Goal: Task Accomplishment & Management: Complete application form

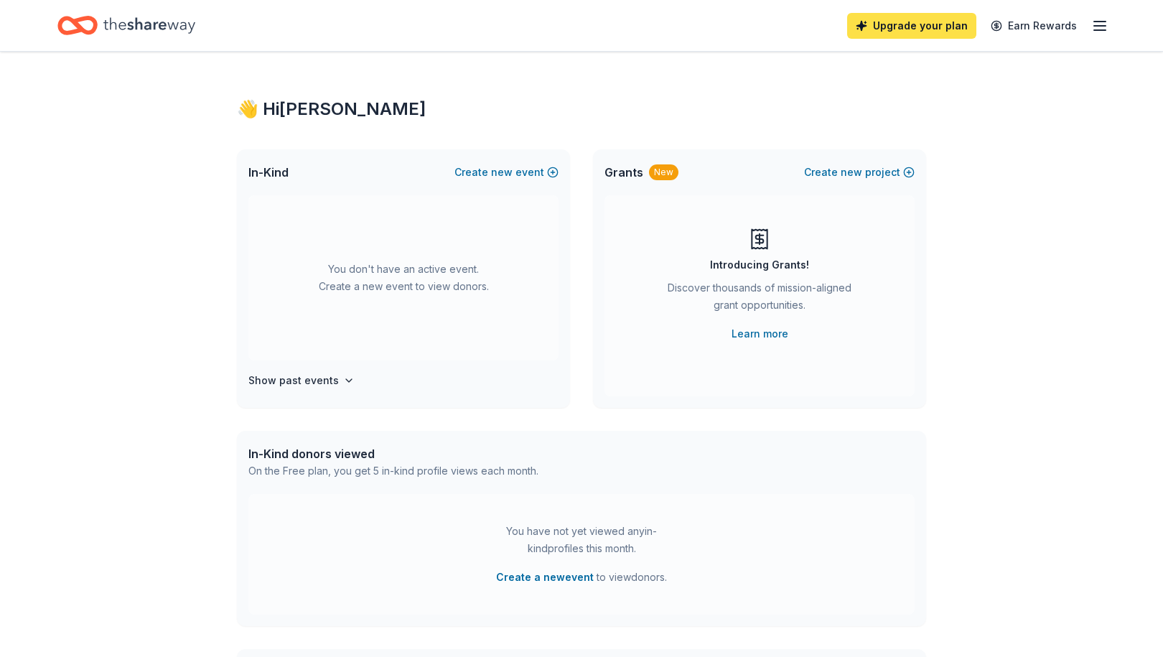
click at [889, 28] on link "Upgrade your plan" at bounding box center [911, 26] width 129 height 26
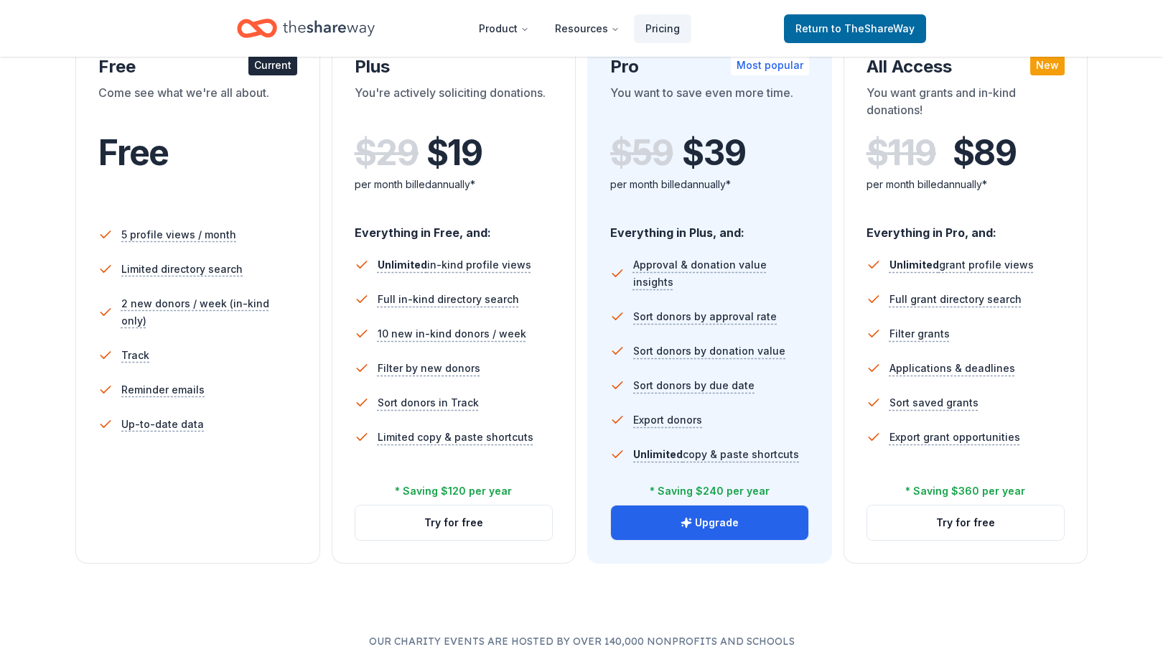
scroll to position [287, 0]
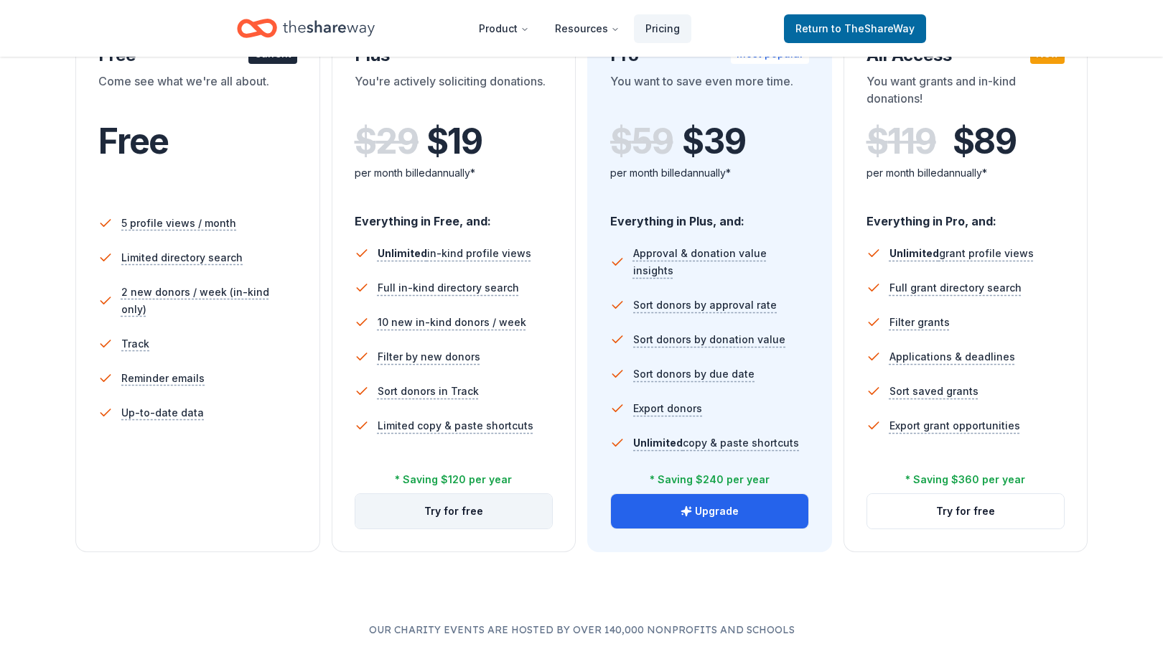
click at [473, 519] on button "Try for free" at bounding box center [453, 511] width 197 height 34
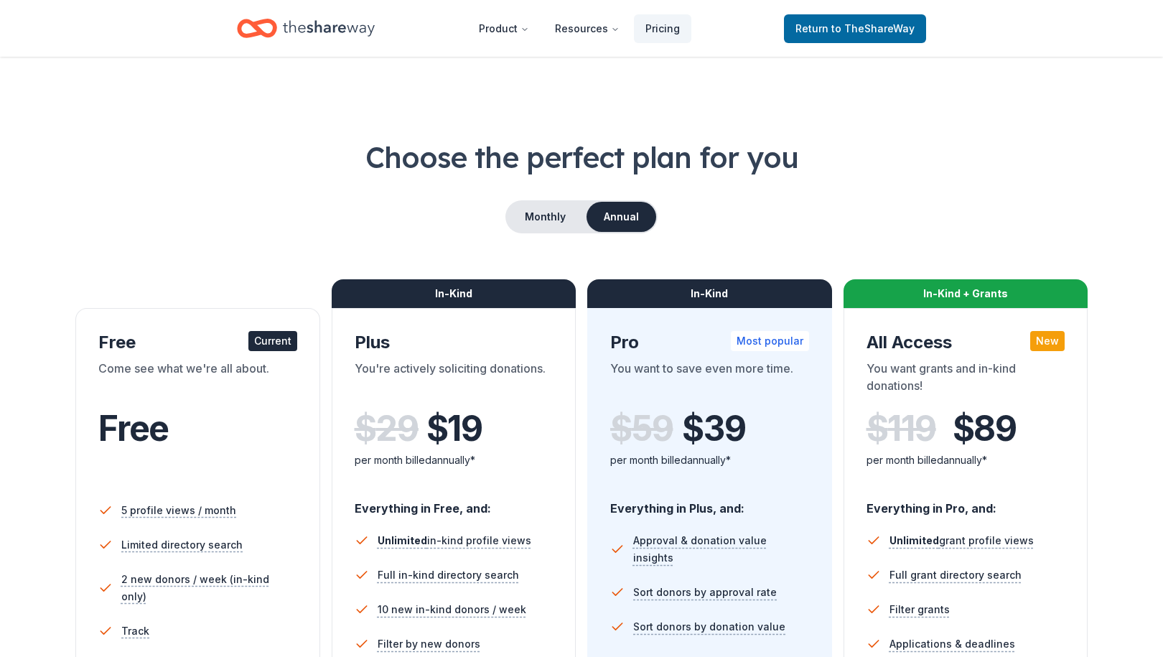
scroll to position [287, 0]
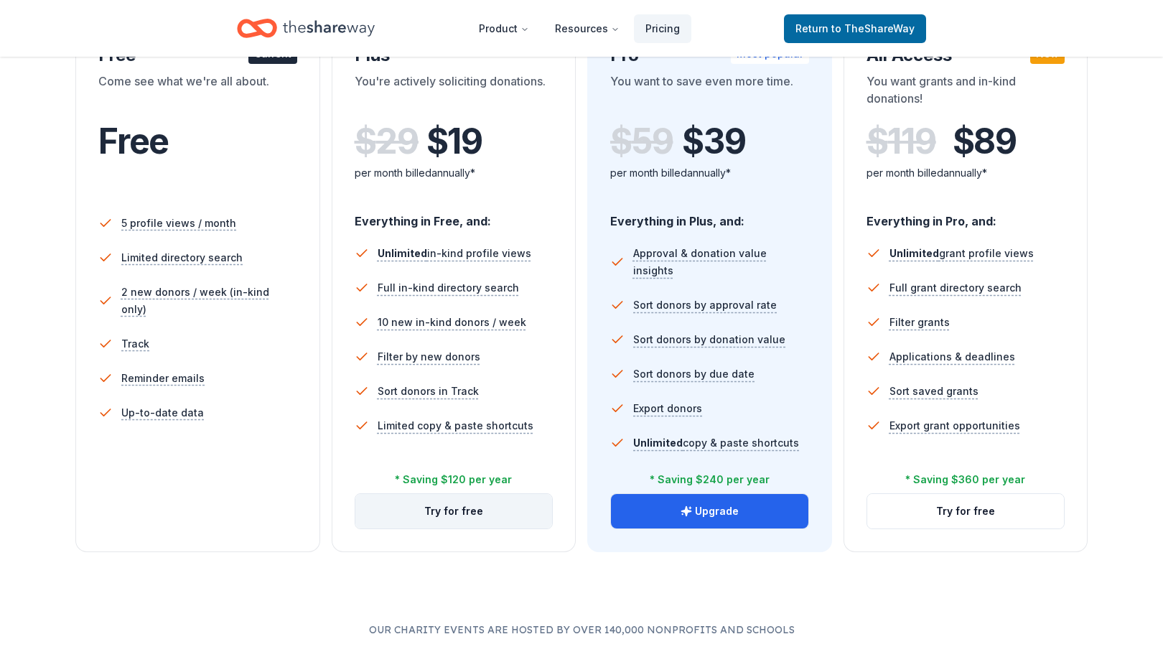
click at [459, 518] on button "Try for free" at bounding box center [453, 511] width 197 height 34
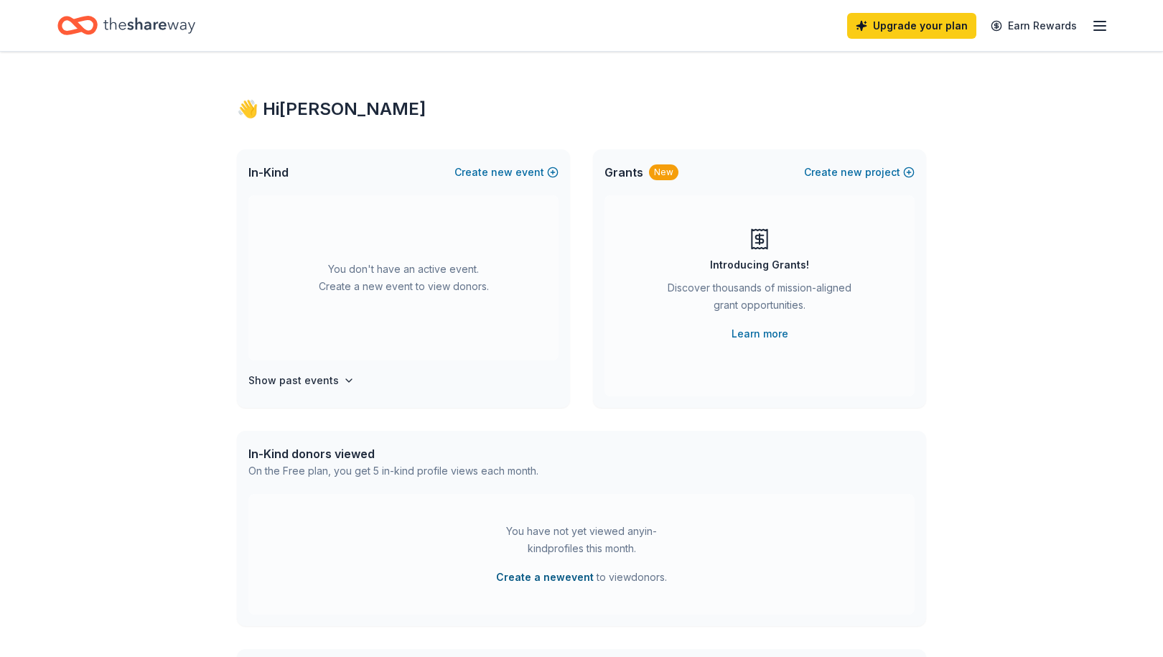
click at [570, 576] on button "Create a new event" at bounding box center [545, 577] width 98 height 17
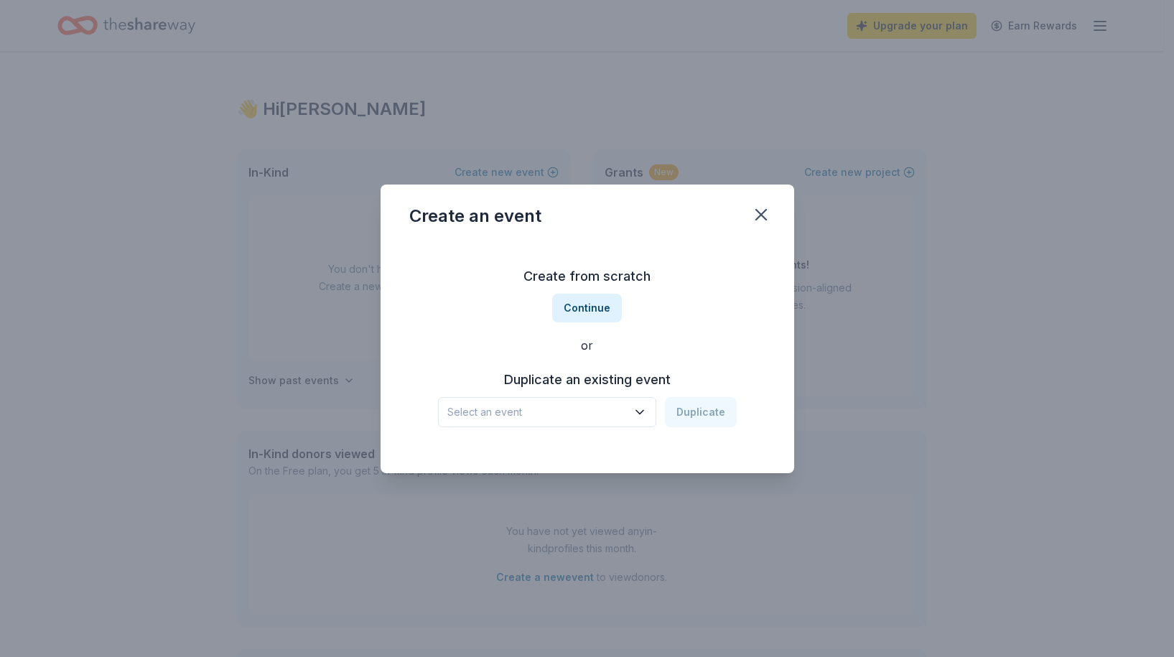
click at [535, 413] on span "Select an event" at bounding box center [536, 411] width 179 height 17
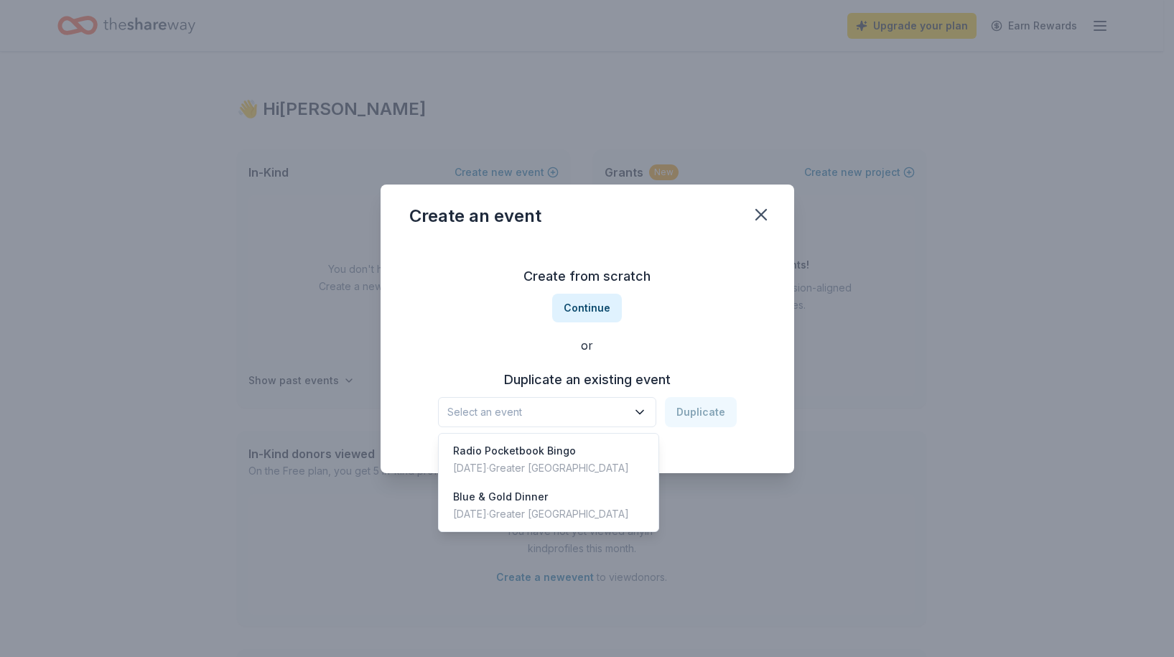
click at [535, 413] on span "Select an event" at bounding box center [536, 411] width 179 height 17
click at [645, 416] on icon "button" at bounding box center [639, 412] width 14 height 14
click at [557, 455] on div "Radio Pocketbook Bingo" at bounding box center [541, 450] width 176 height 17
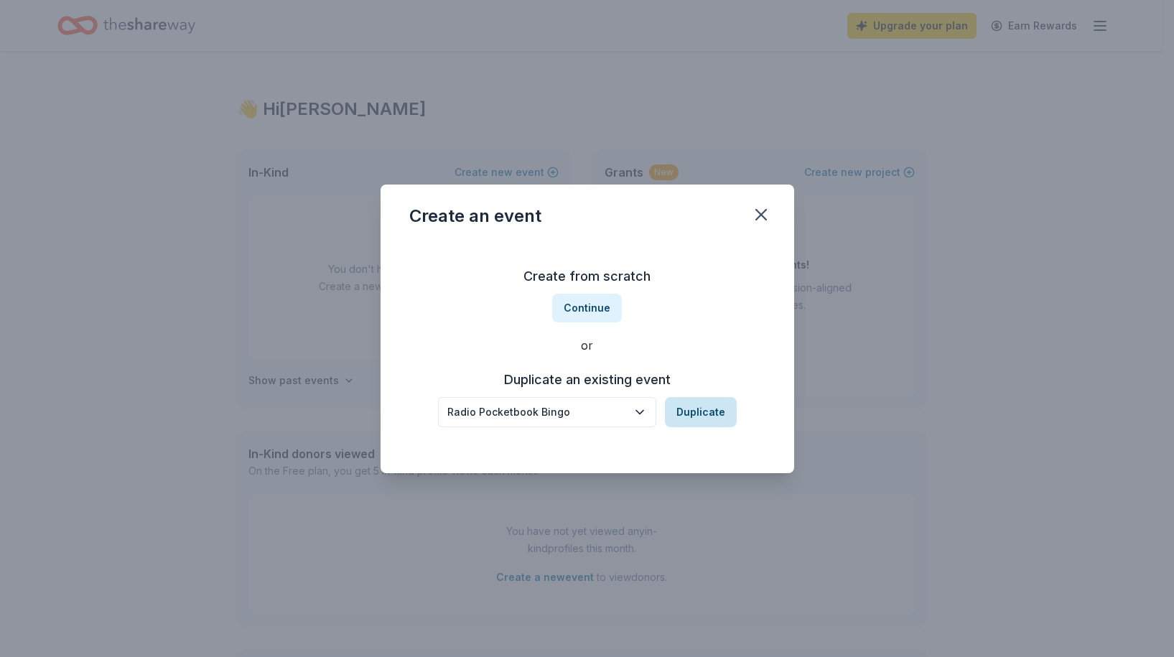
click at [691, 418] on button "Duplicate" at bounding box center [701, 412] width 72 height 30
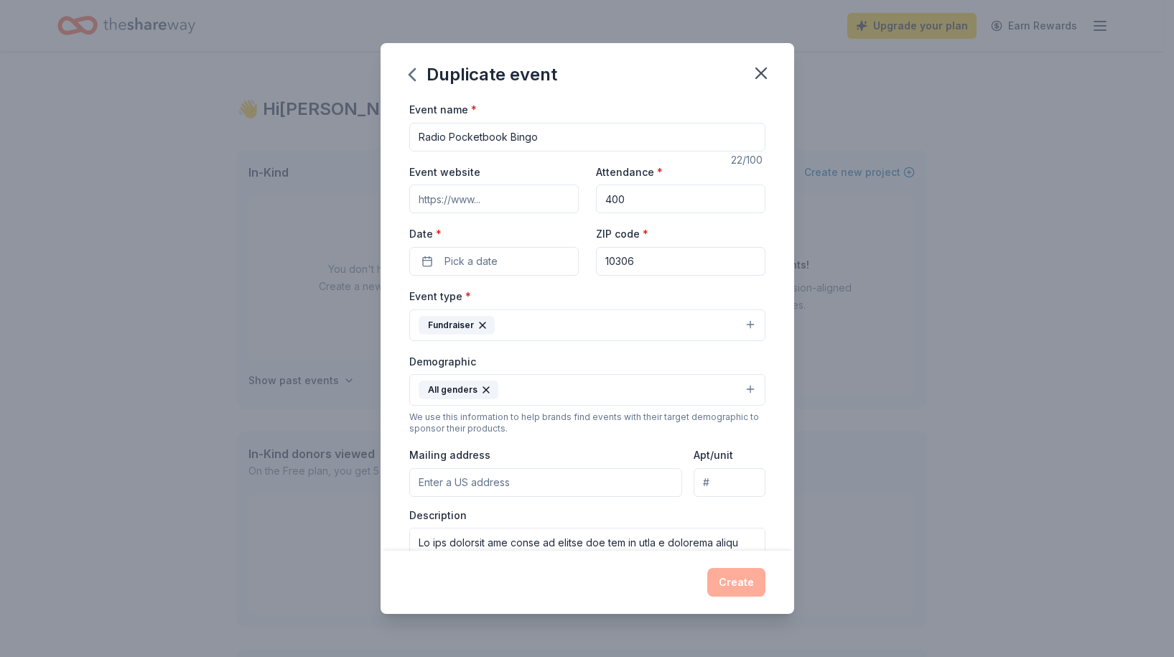
click at [520, 197] on input "Event website" at bounding box center [493, 198] width 169 height 29
type input "www.msgrfarrellhs.org"
drag, startPoint x: 643, startPoint y: 205, endPoint x: 590, endPoint y: 199, distance: 53.4
click at [596, 199] on input "400" at bounding box center [680, 198] width 169 height 29
type input "500"
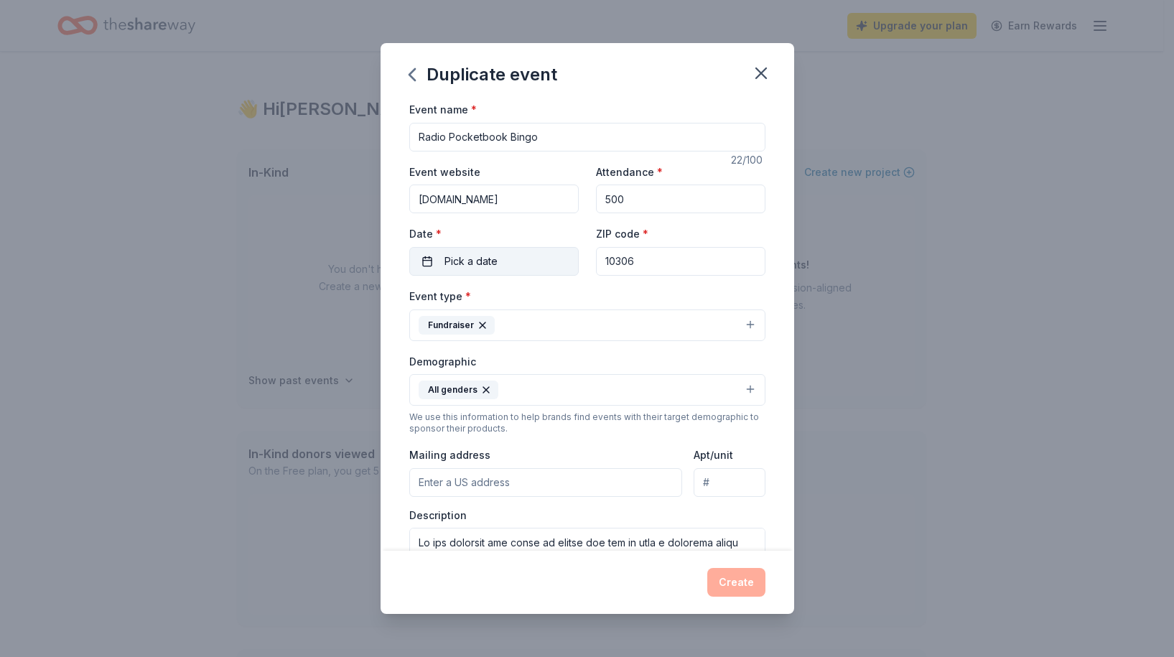
click at [485, 269] on span "Pick a date" at bounding box center [470, 261] width 53 height 17
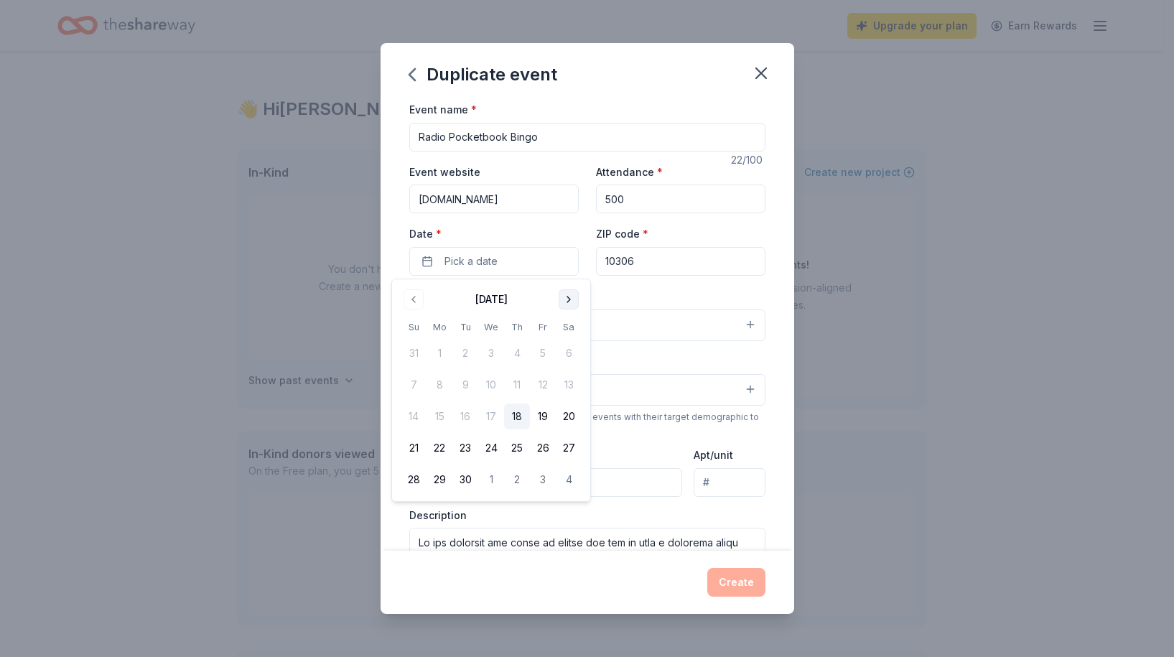
click at [572, 299] on button "Go to next month" at bounding box center [568, 299] width 20 height 20
click at [571, 299] on button "Go to next month" at bounding box center [568, 299] width 20 height 20
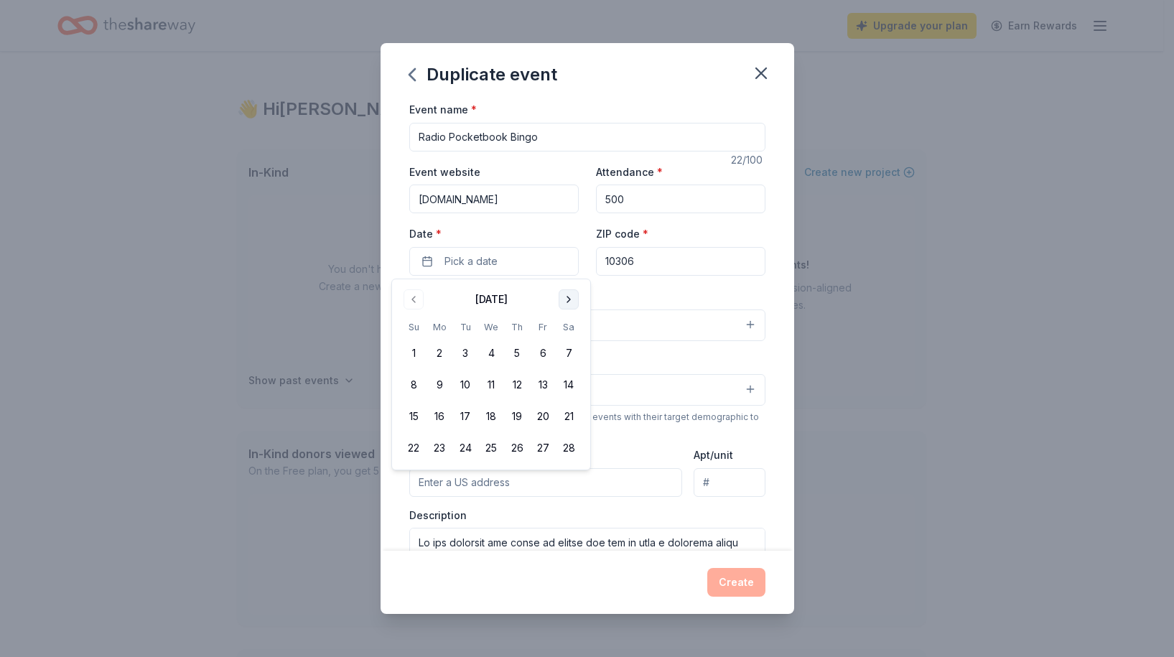
click at [571, 299] on button "Go to next month" at bounding box center [568, 299] width 20 height 20
click at [538, 416] on button "17" at bounding box center [543, 416] width 26 height 26
click at [552, 407] on button "17" at bounding box center [543, 416] width 26 height 26
click at [541, 416] on button "17" at bounding box center [543, 416] width 26 height 26
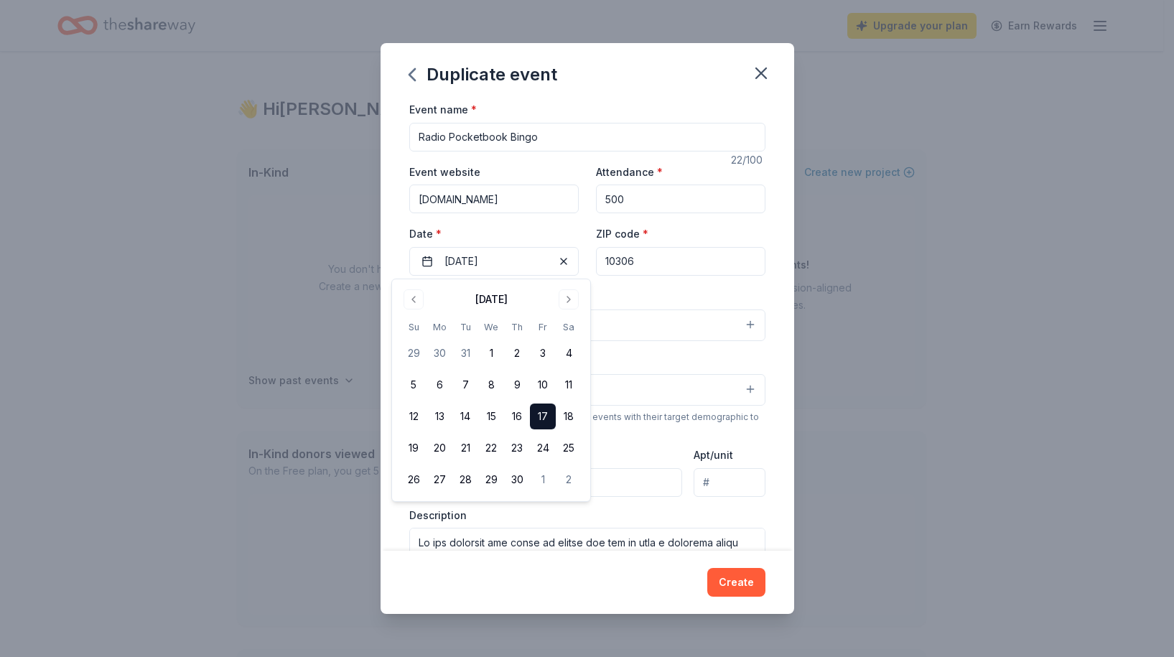
click at [668, 265] on input "10306" at bounding box center [680, 261] width 169 height 29
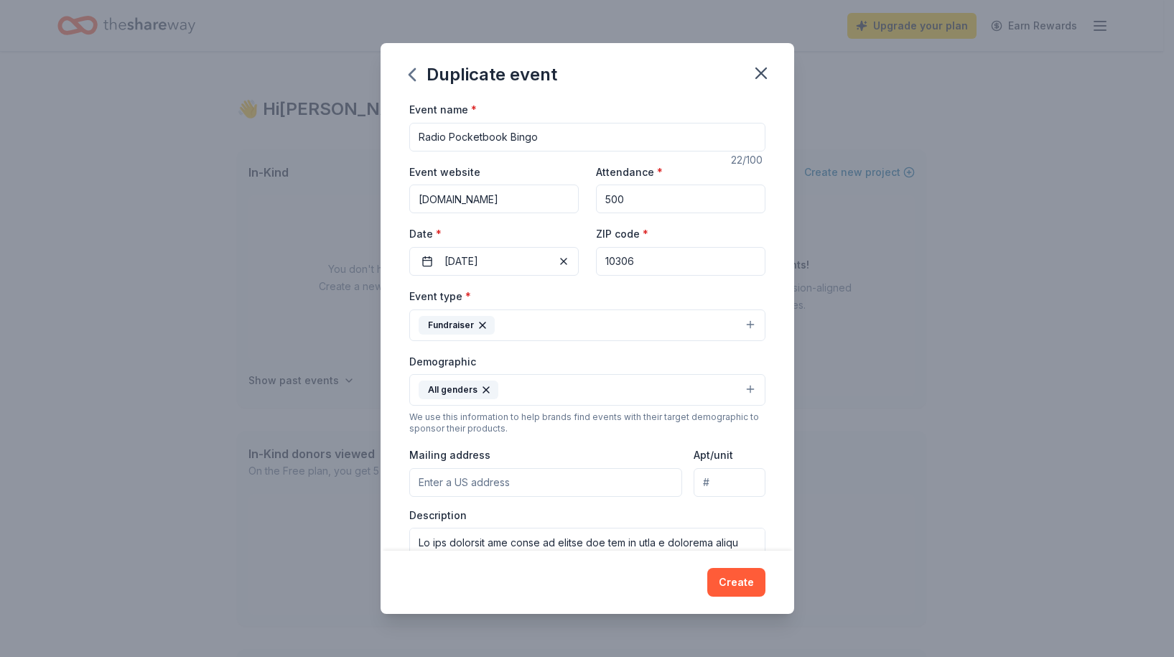
click at [538, 328] on button "Fundraiser" at bounding box center [587, 325] width 356 height 32
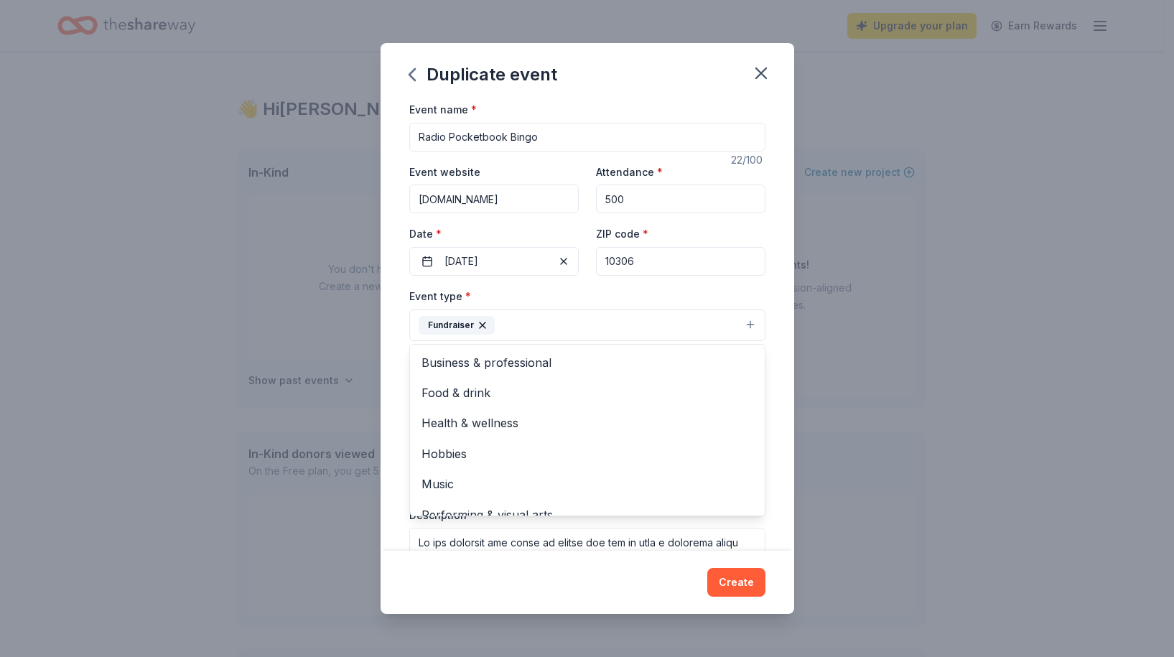
click at [538, 328] on button "Fundraiser" at bounding box center [587, 325] width 356 height 32
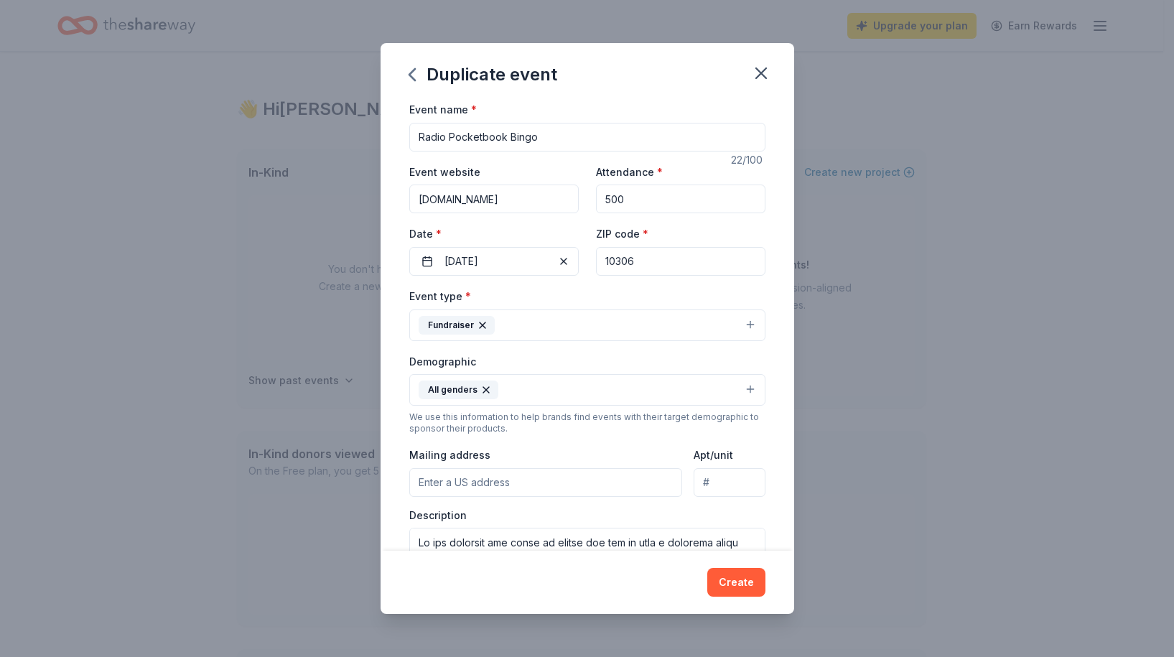
click at [538, 475] on input "Mailing address" at bounding box center [546, 482] width 274 height 29
click at [517, 446] on div "Mailing address" at bounding box center [546, 471] width 274 height 51
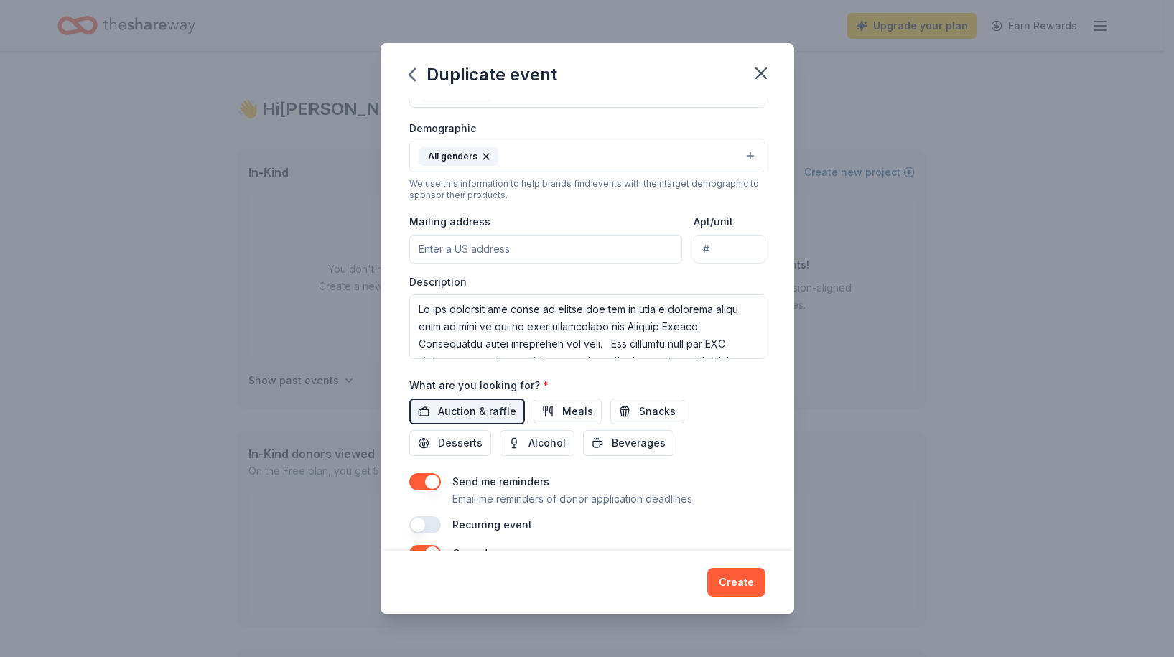
click at [546, 251] on input "Mailing address" at bounding box center [546, 249] width 274 height 29
type input "86 Moffett Street"
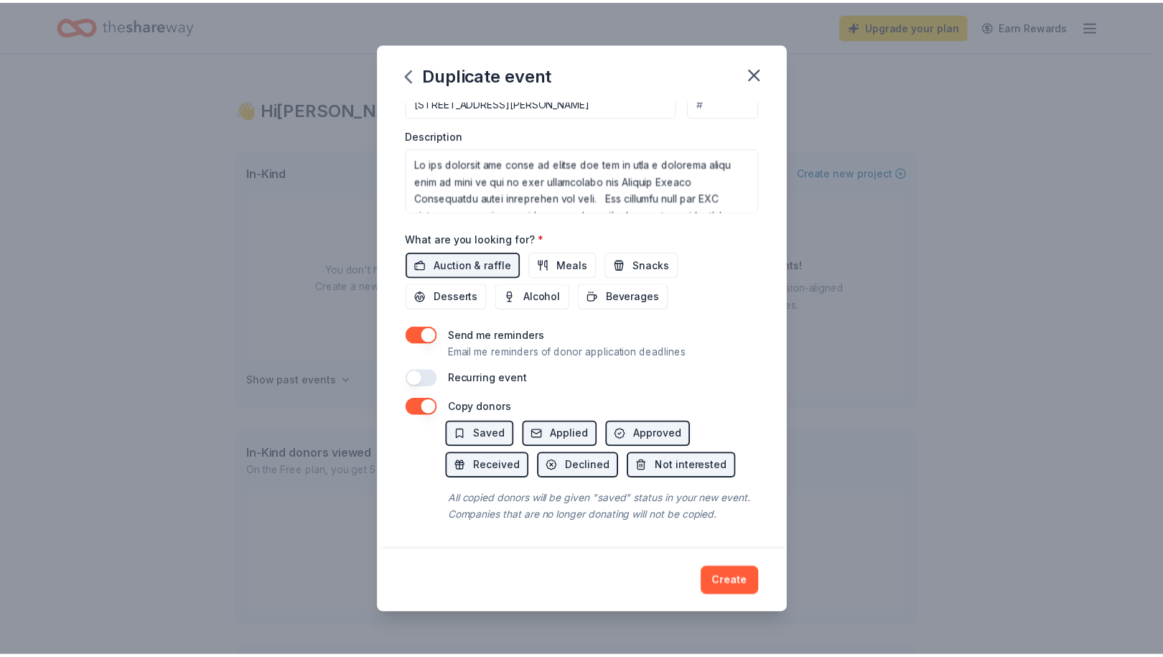
scroll to position [397, 0]
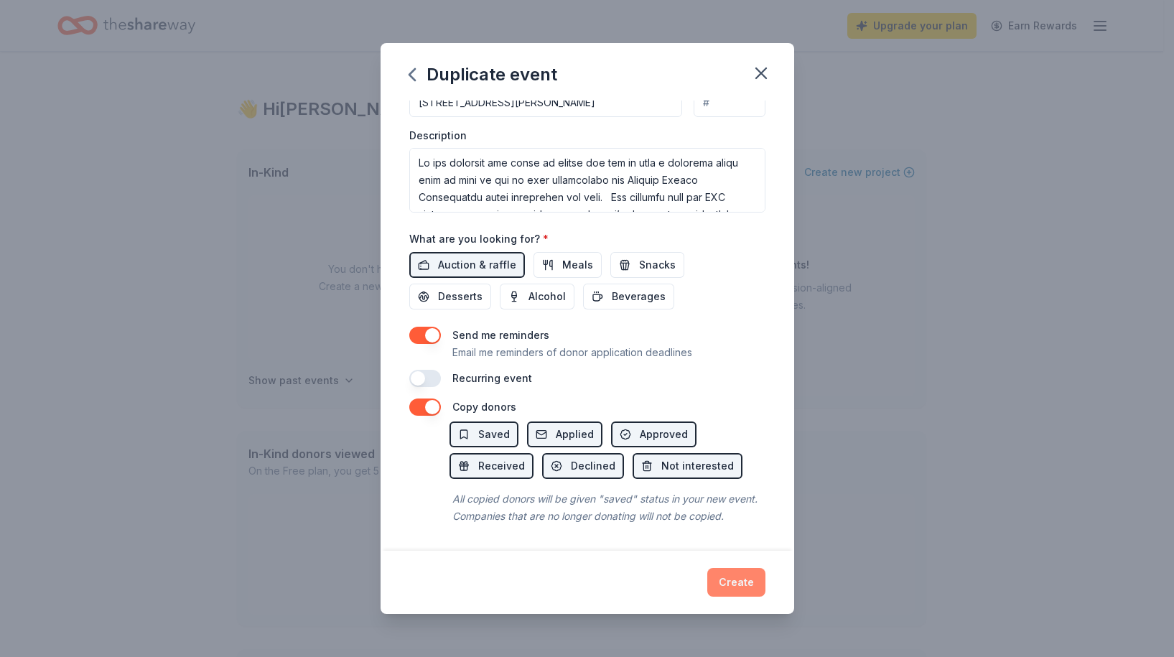
click at [734, 581] on button "Create" at bounding box center [736, 582] width 58 height 29
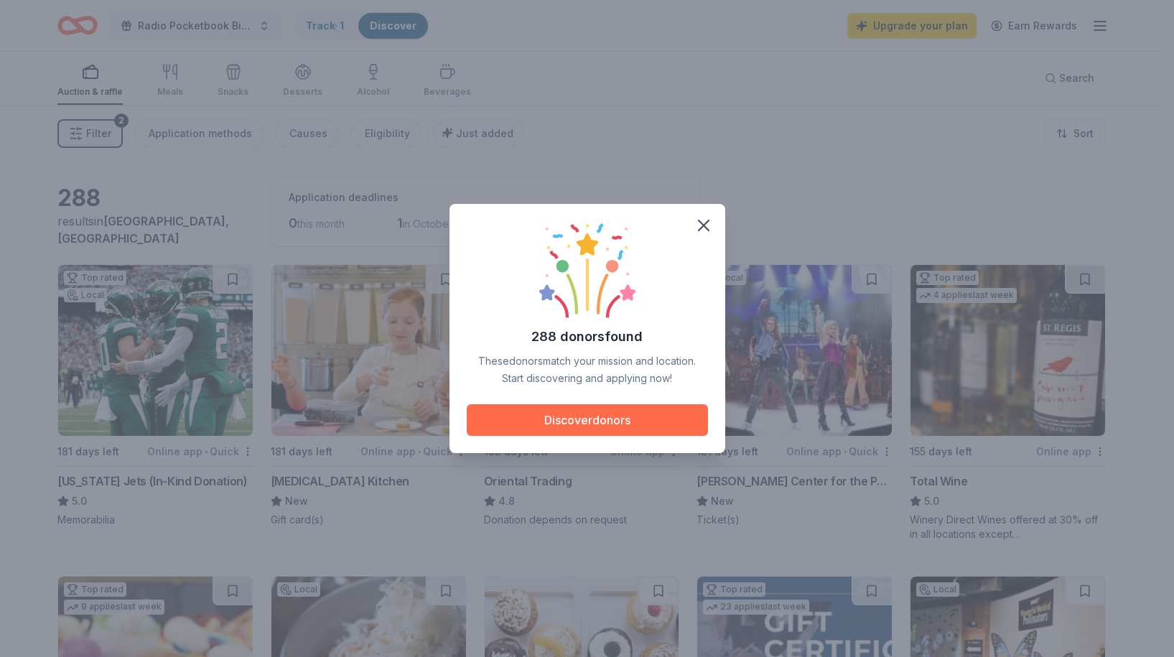
click at [621, 415] on button "Discover donors" at bounding box center [587, 420] width 241 height 32
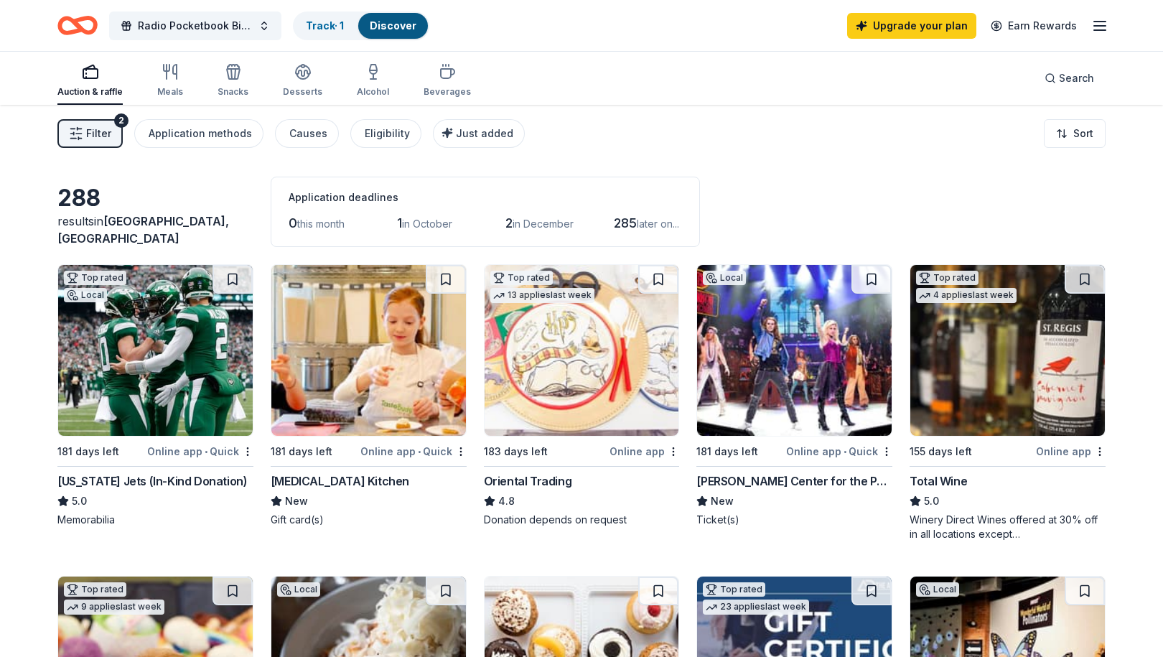
click at [714, 115] on div "Filter 2 Application methods Causes Eligibility Just added Sort" at bounding box center [581, 133] width 1163 height 57
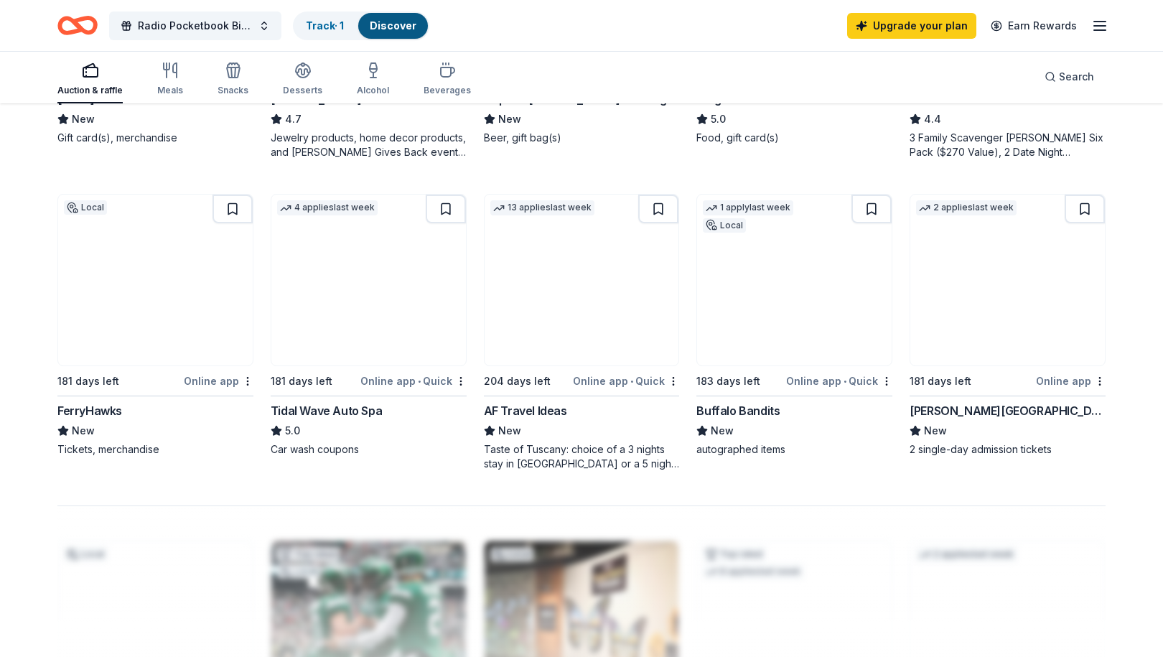
scroll to position [1077, 0]
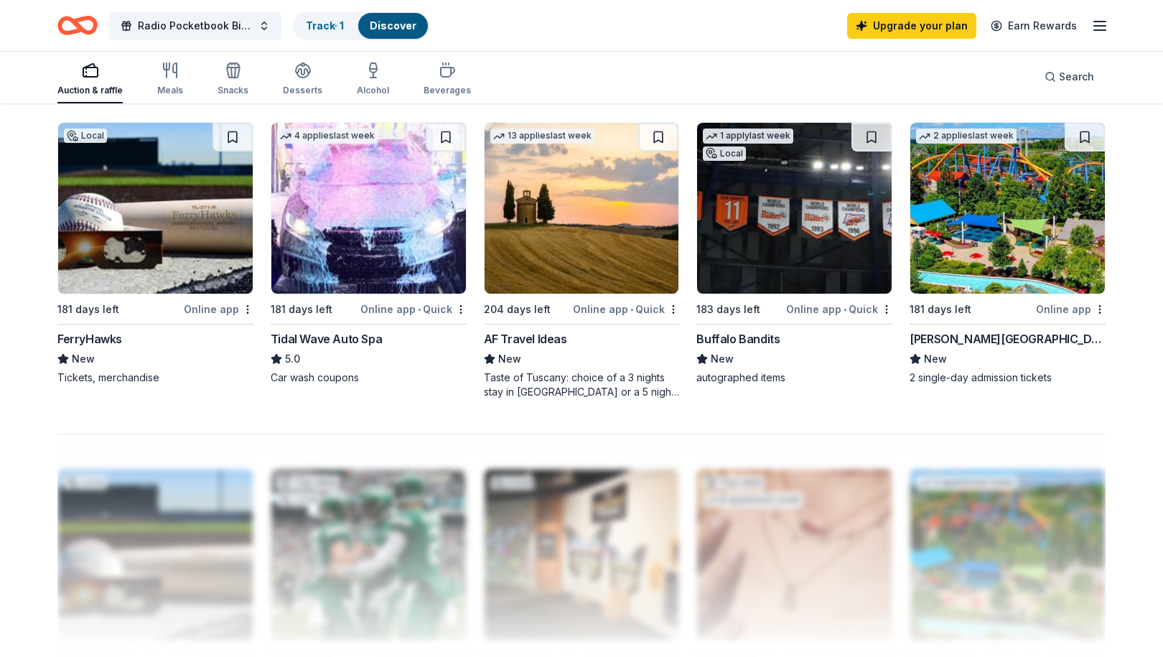
click at [1002, 345] on div "Dorney Park & Wildwater Kingdom" at bounding box center [1008, 338] width 196 height 17
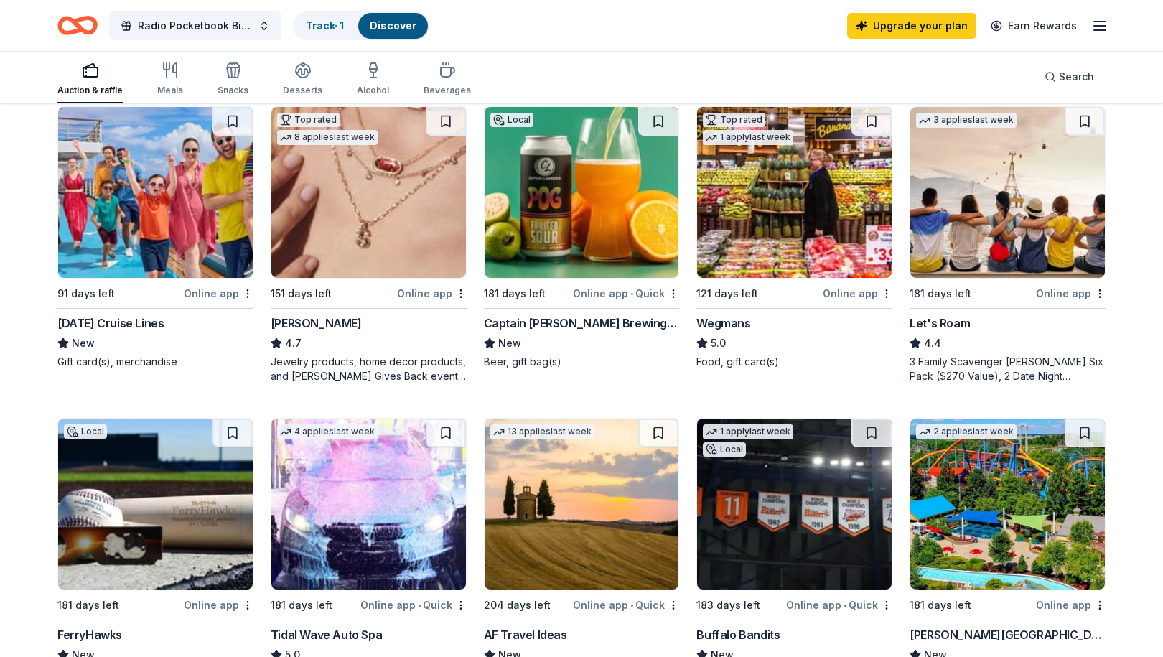
scroll to position [646, 0]
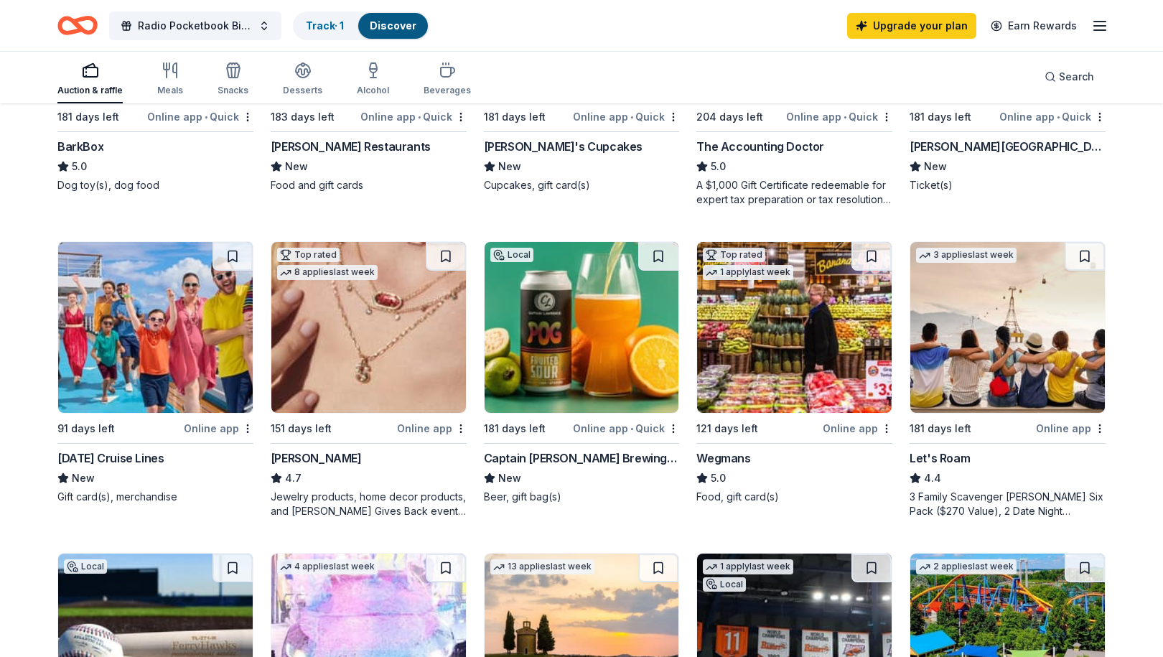
click at [141, 457] on div "Carnival Cruise Lines" at bounding box center [110, 457] width 106 height 17
click at [950, 461] on div "Let's Roam" at bounding box center [940, 457] width 60 height 17
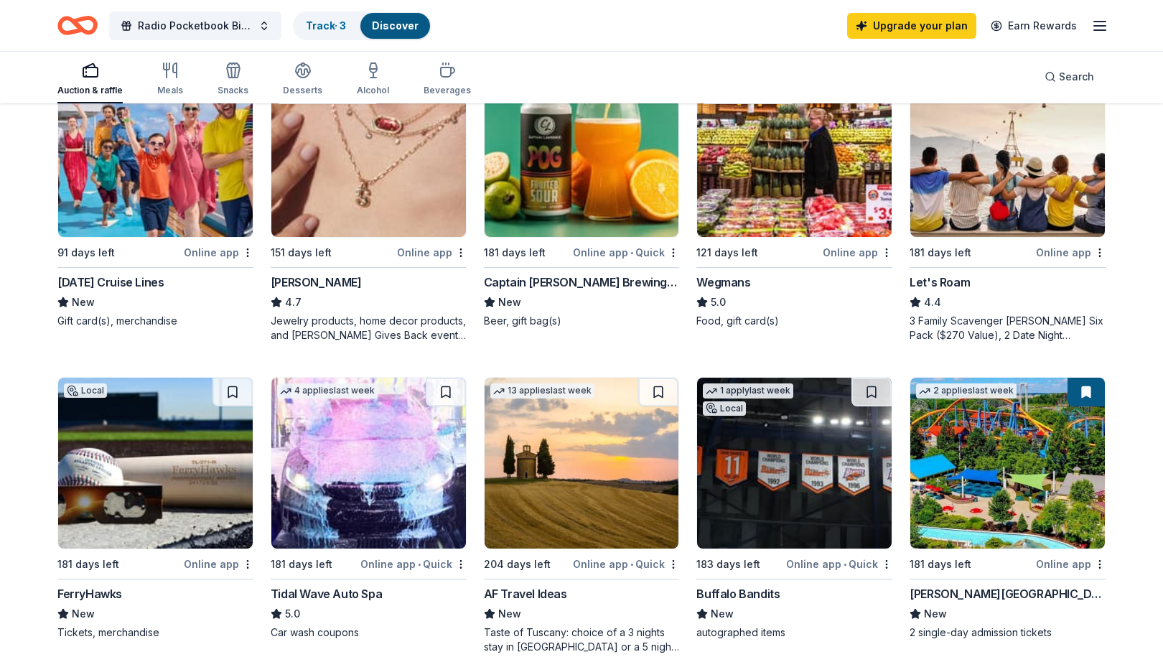
scroll to position [861, 0]
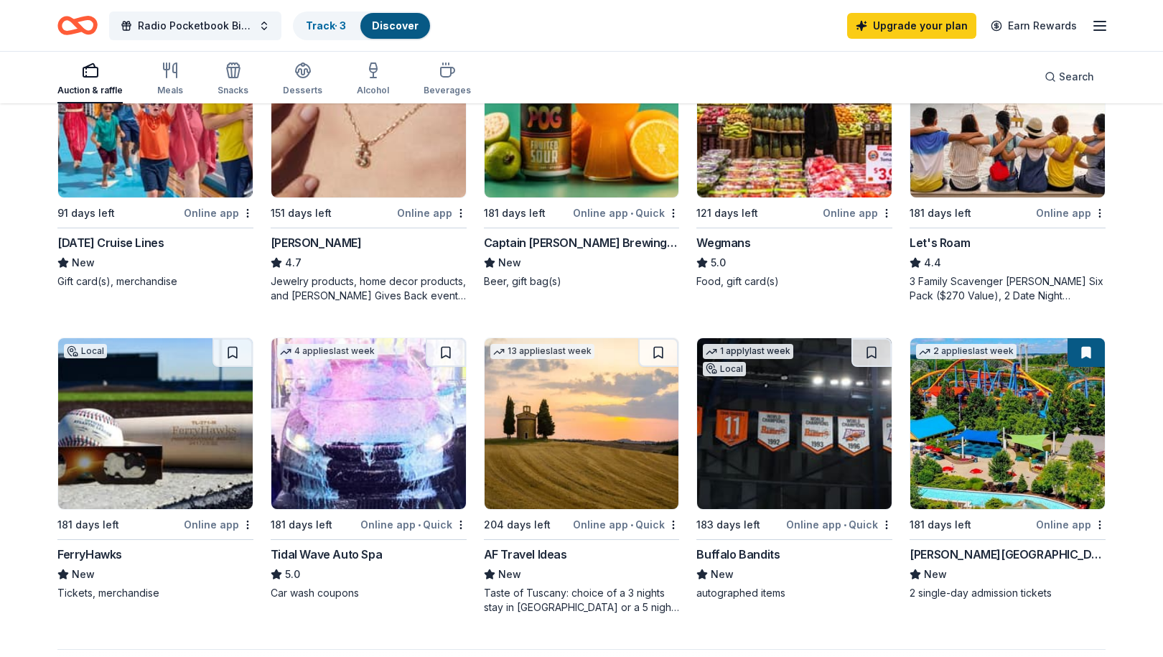
click at [525, 550] on div "AF Travel Ideas" at bounding box center [525, 554] width 83 height 17
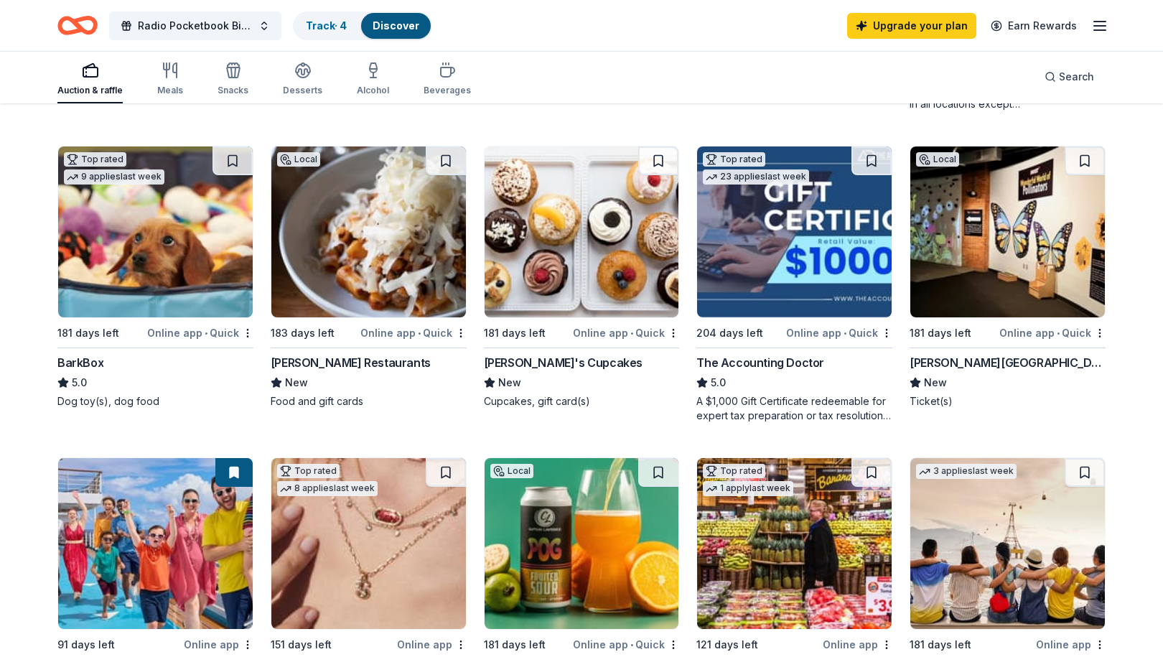
scroll to position [431, 0]
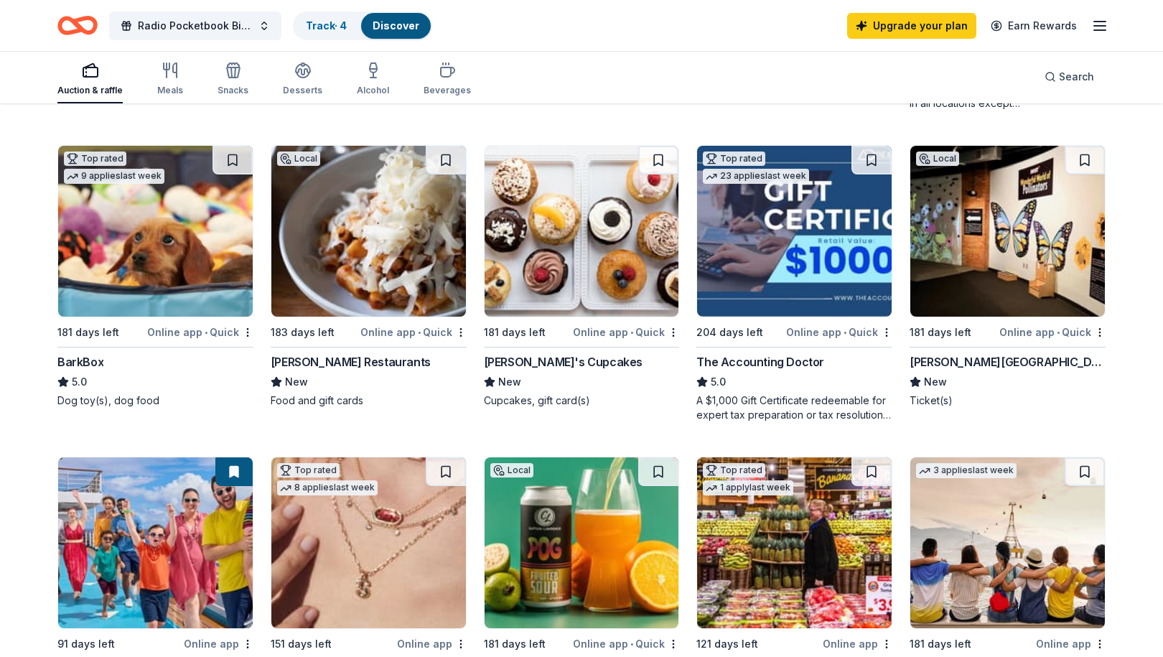
click at [564, 361] on div "Molly's Cupcakes" at bounding box center [563, 361] width 159 height 17
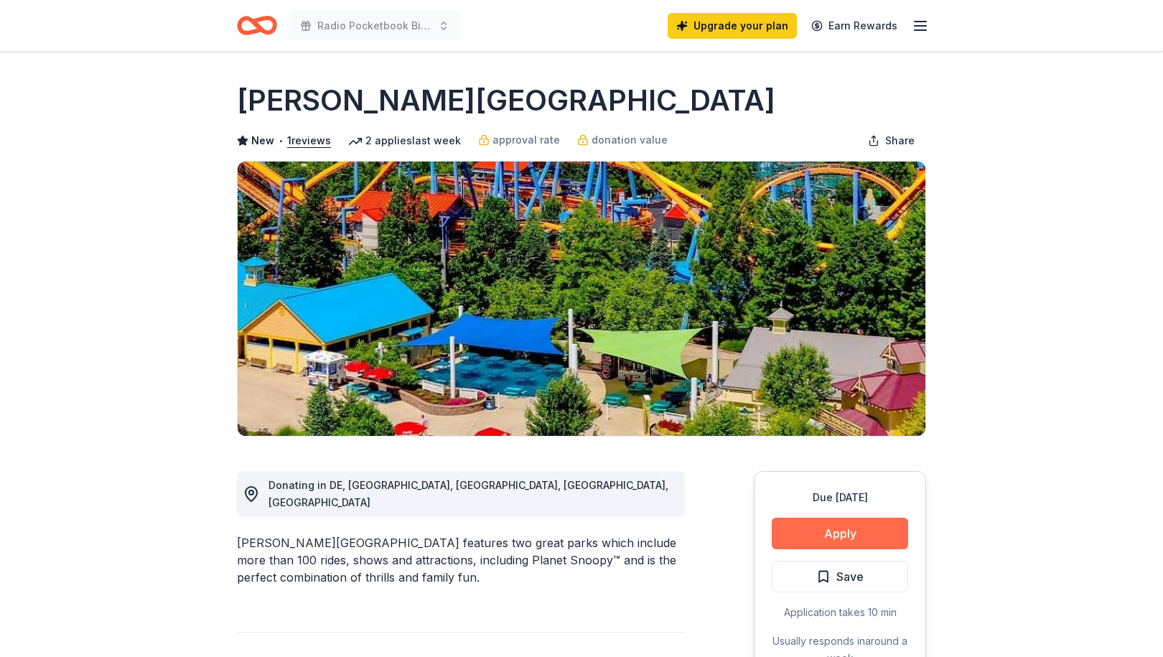
click at [864, 536] on button "Apply" at bounding box center [840, 534] width 136 height 32
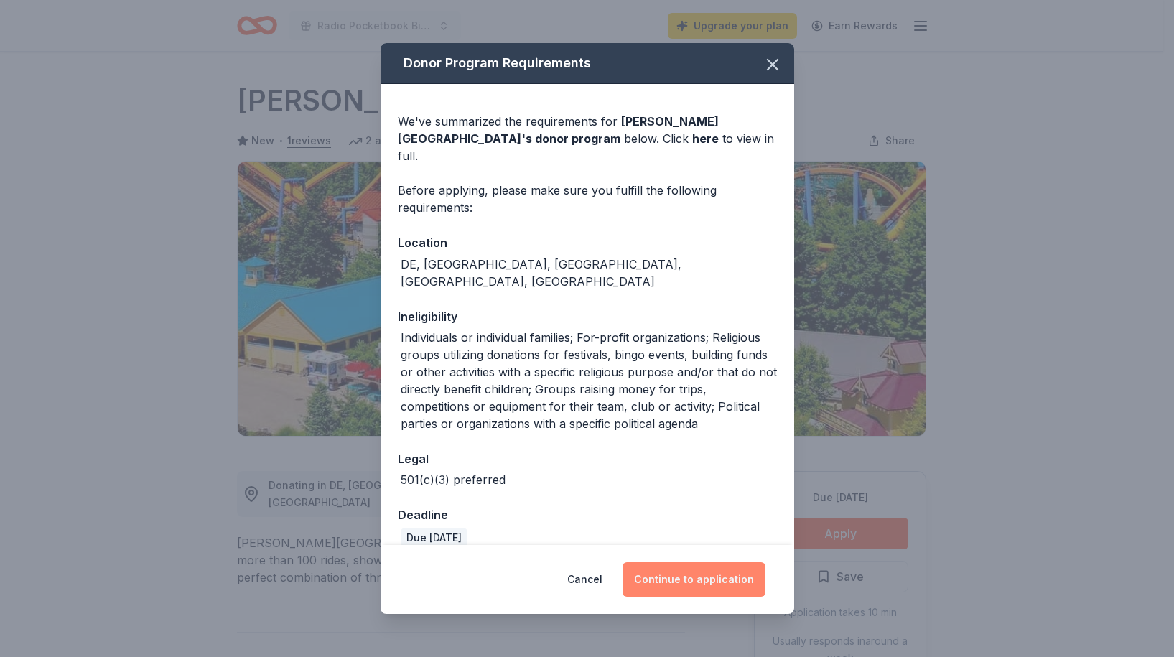
click at [721, 588] on button "Continue to application" at bounding box center [693, 579] width 143 height 34
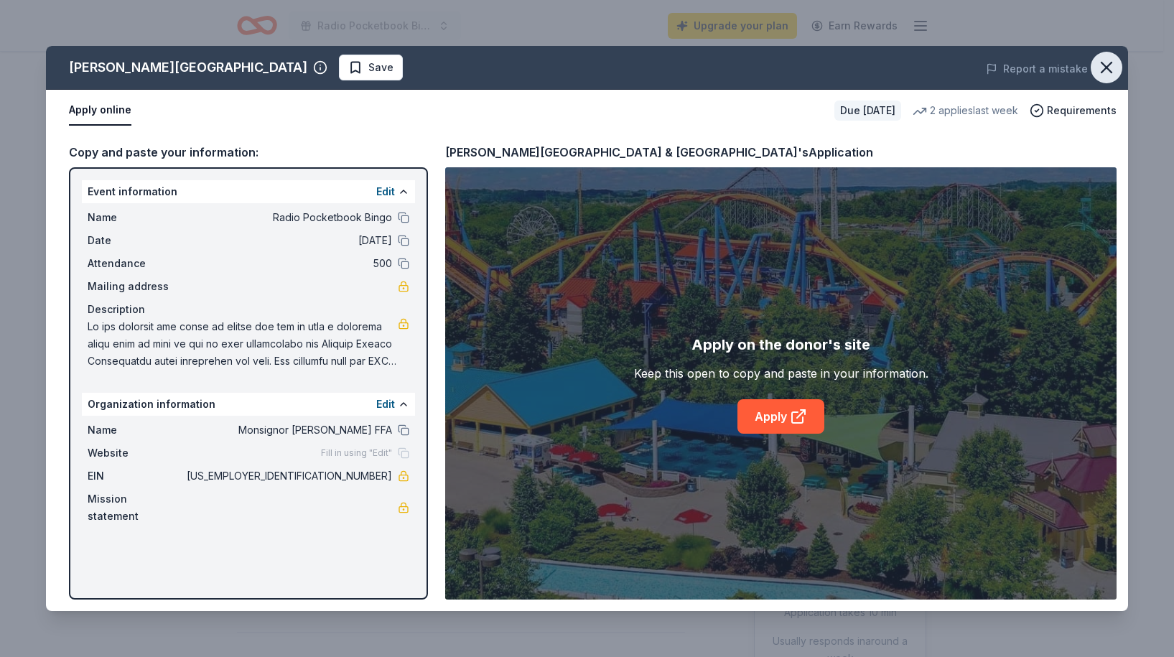
click at [1105, 66] on icon "button" at bounding box center [1106, 67] width 10 height 10
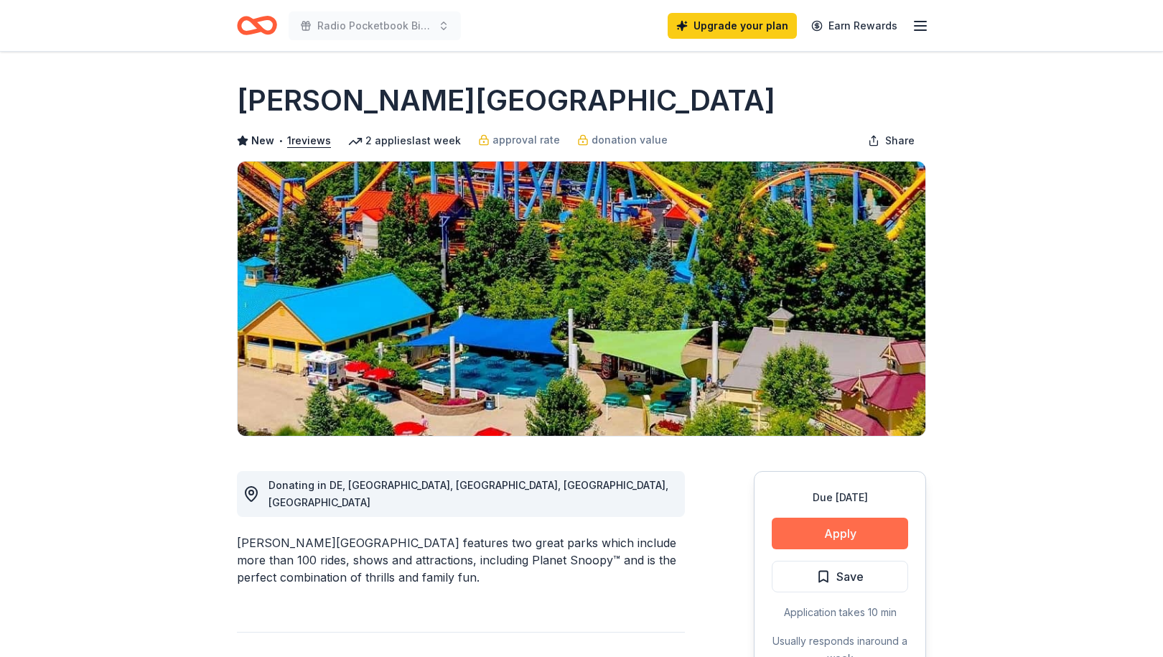
click at [846, 530] on button "Apply" at bounding box center [840, 534] width 136 height 32
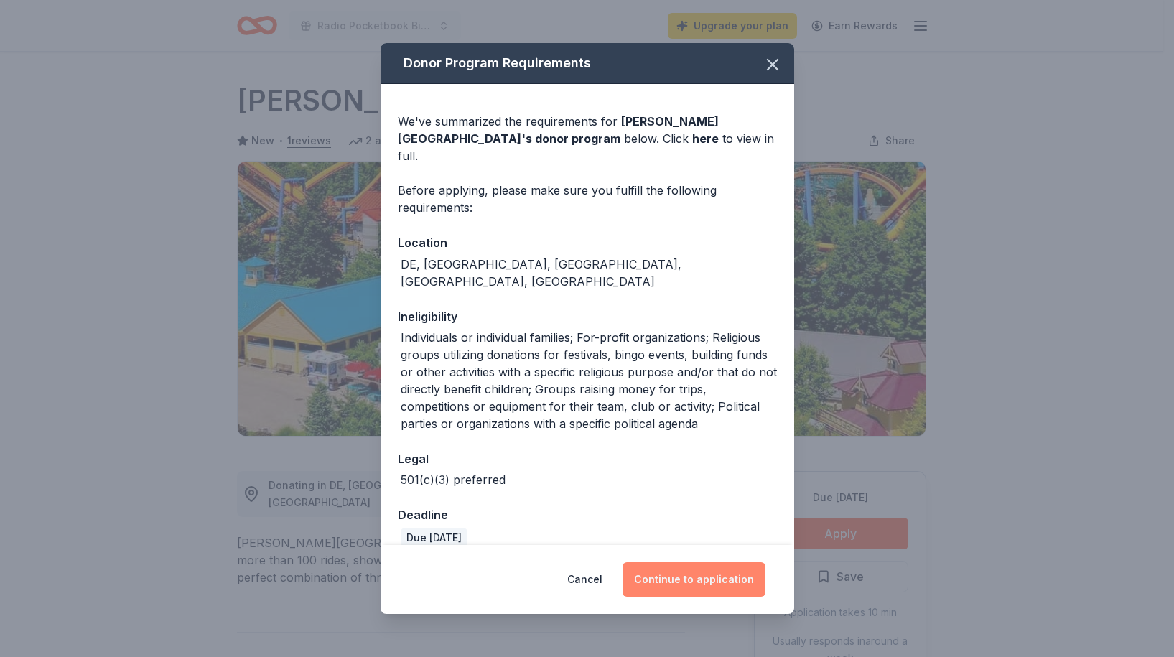
click at [696, 579] on button "Continue to application" at bounding box center [693, 579] width 143 height 34
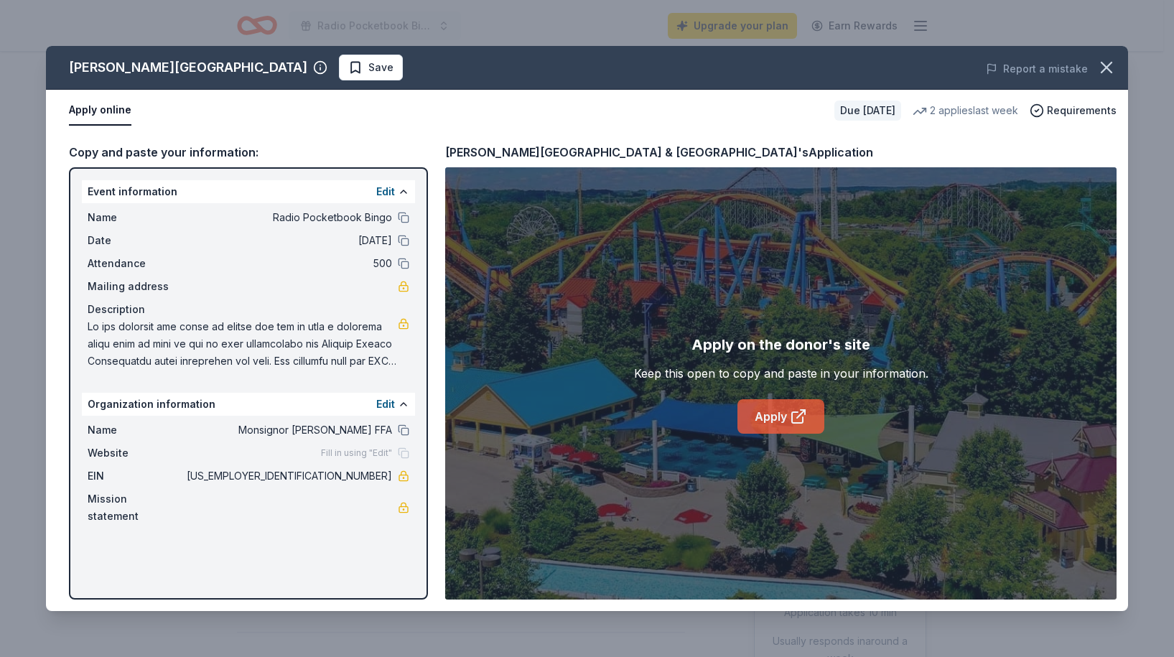
click at [770, 419] on link "Apply" at bounding box center [780, 416] width 87 height 34
click at [368, 70] on span "Save" at bounding box center [380, 67] width 25 height 17
click at [1113, 69] on icon "button" at bounding box center [1106, 67] width 20 height 20
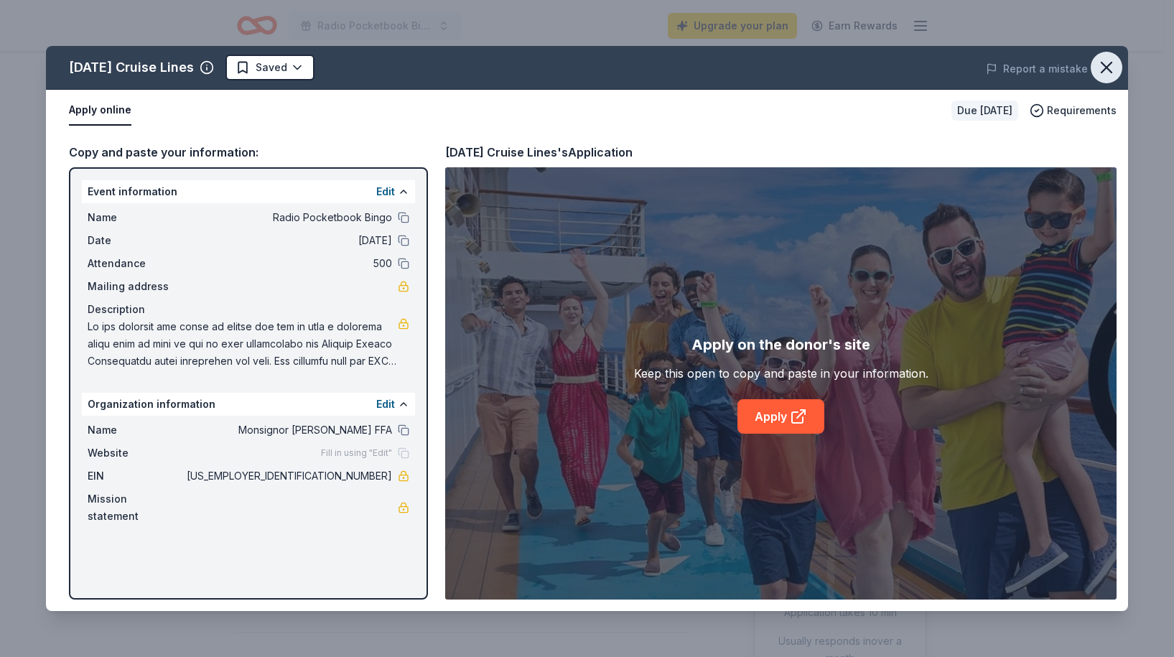
click at [1109, 62] on icon "button" at bounding box center [1106, 67] width 20 height 20
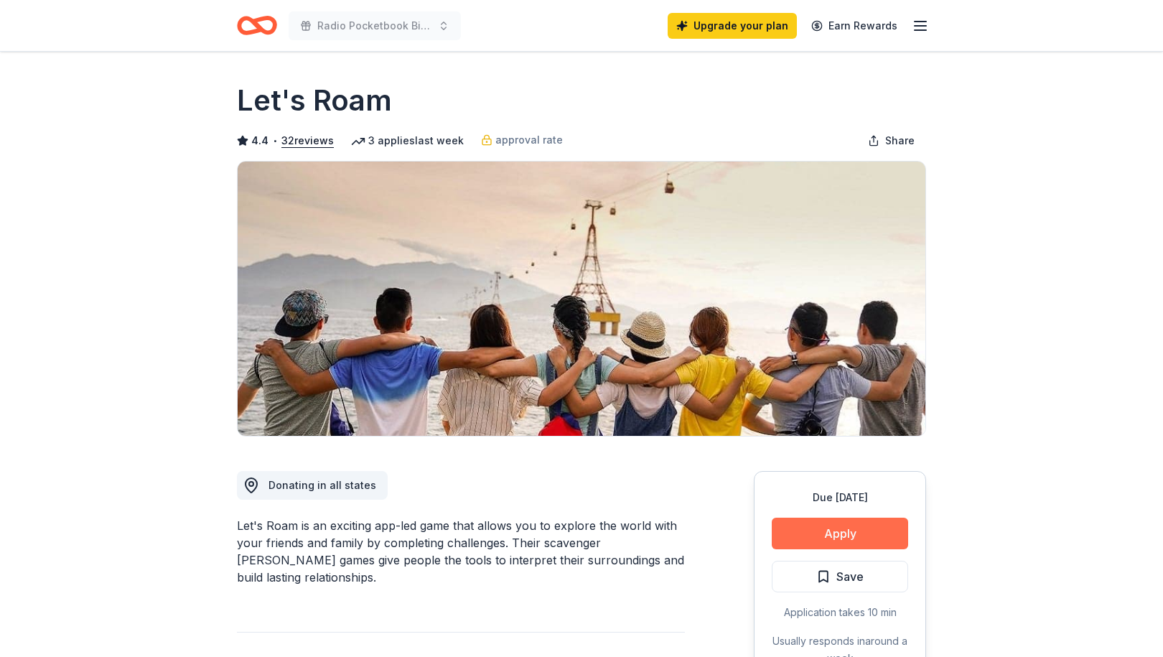
click at [872, 540] on button "Apply" at bounding box center [840, 534] width 136 height 32
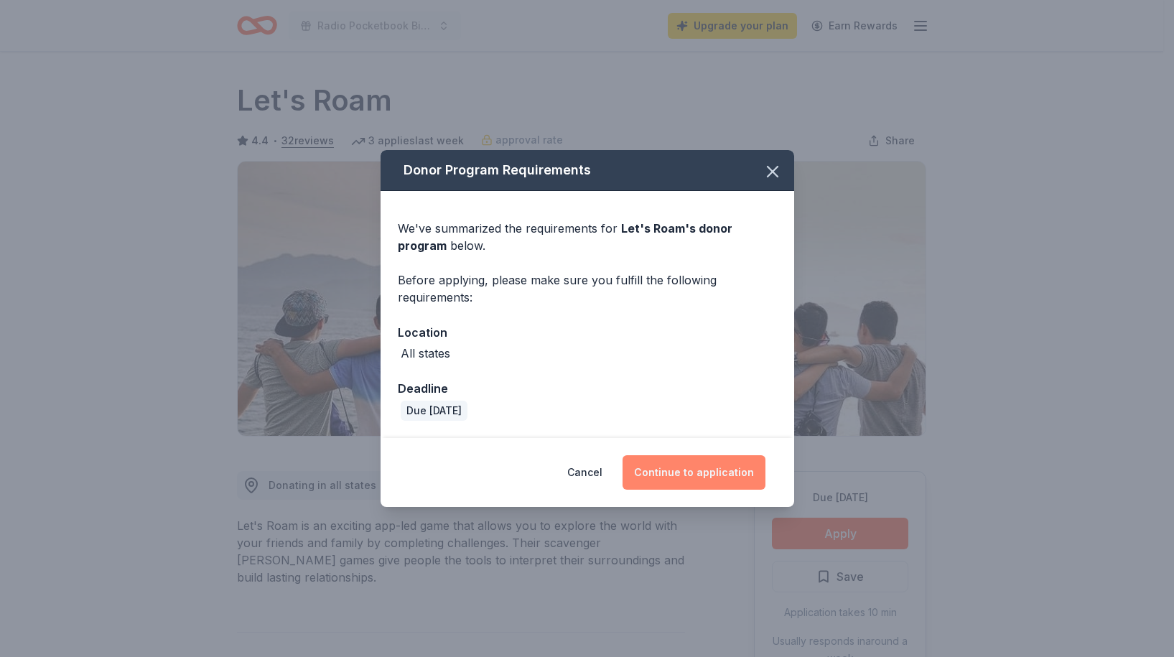
click at [729, 466] on button "Continue to application" at bounding box center [693, 472] width 143 height 34
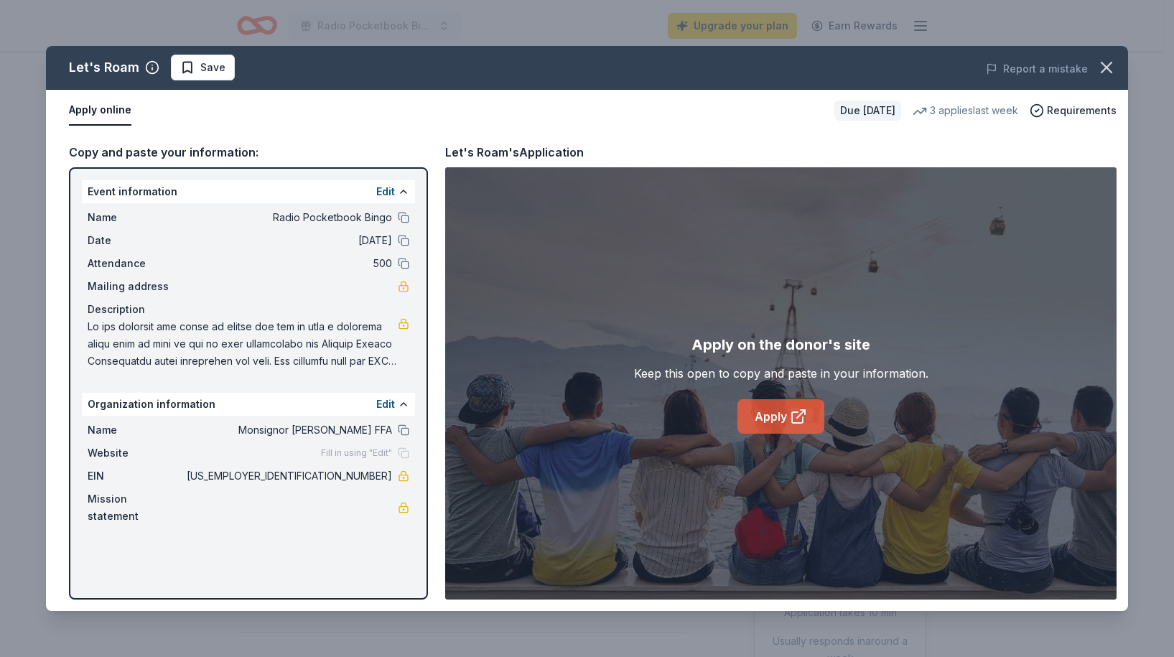
click at [782, 415] on link "Apply" at bounding box center [780, 416] width 87 height 34
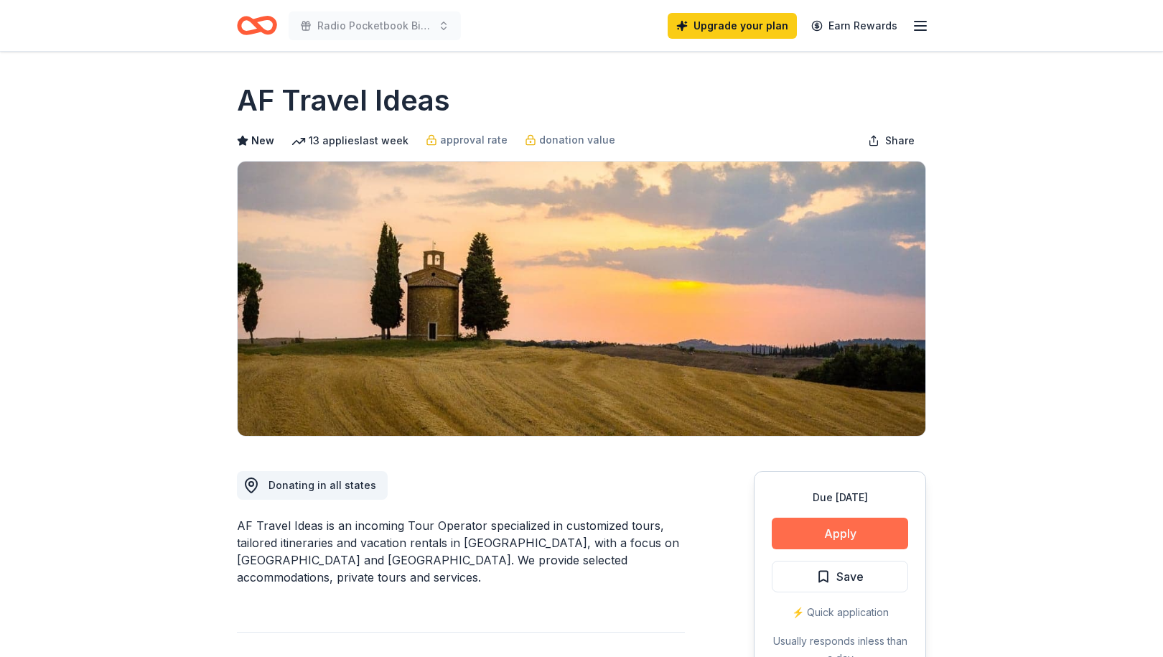
click at [860, 541] on button "Apply" at bounding box center [840, 534] width 136 height 32
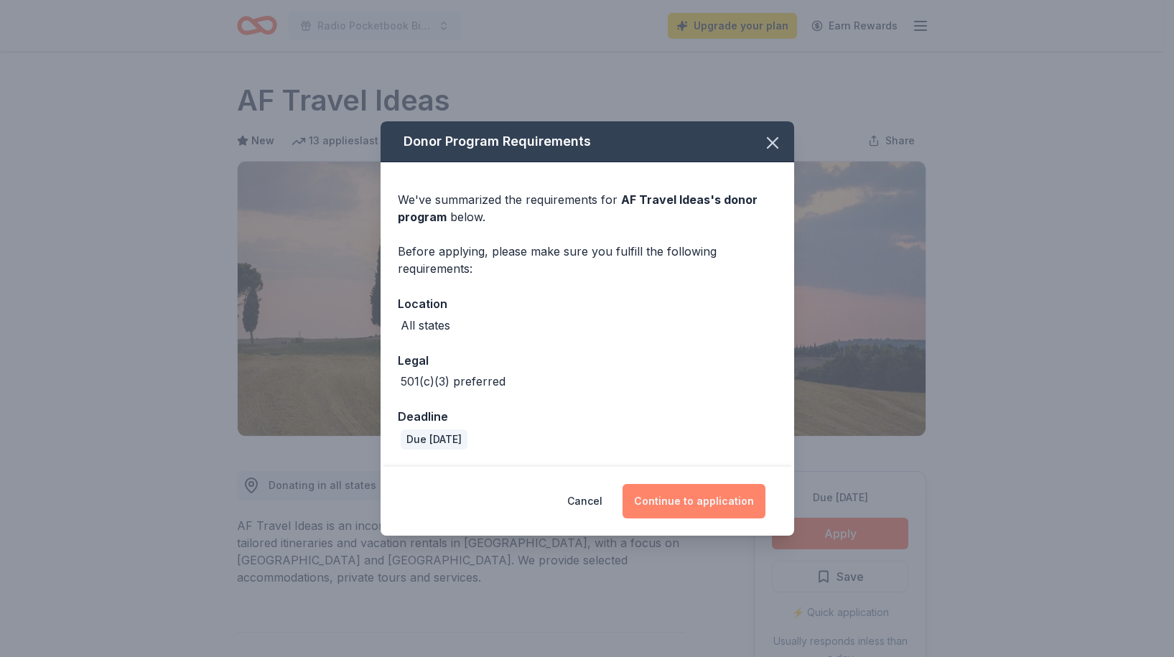
click at [686, 500] on button "Continue to application" at bounding box center [693, 501] width 143 height 34
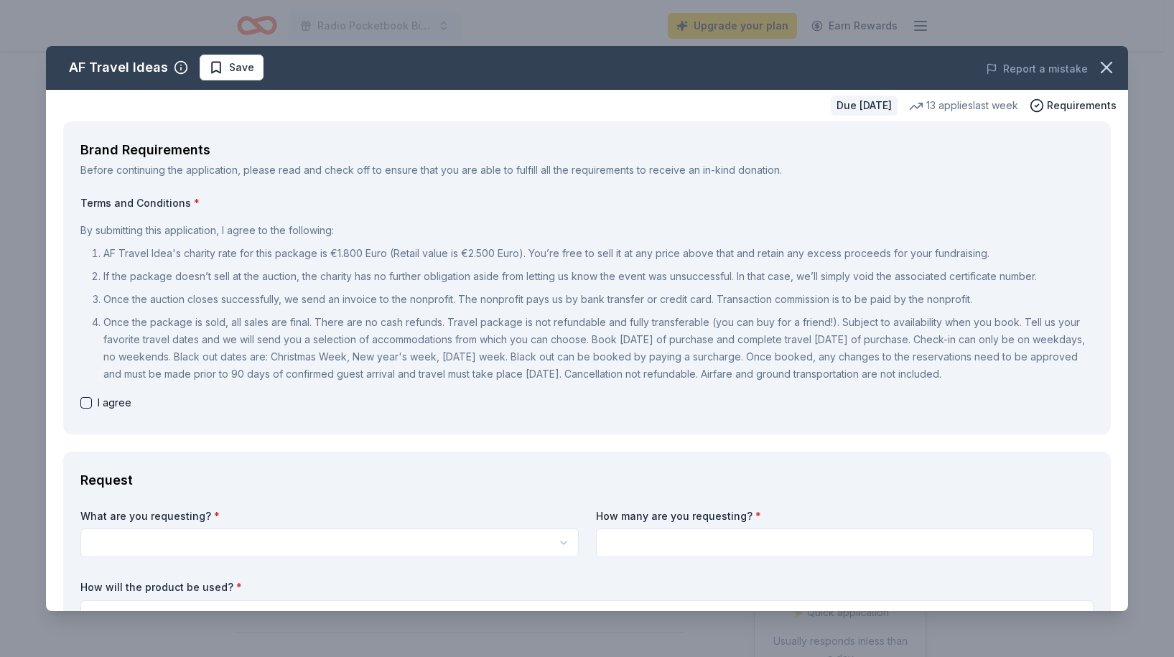
click at [88, 408] on button "button" at bounding box center [85, 402] width 11 height 11
checkbox input "true"
click at [113, 562] on html "Radio Pocketbook Bingo Upgrade your plan Earn Rewards Due in 204 days Share AF …" at bounding box center [587, 328] width 1174 height 657
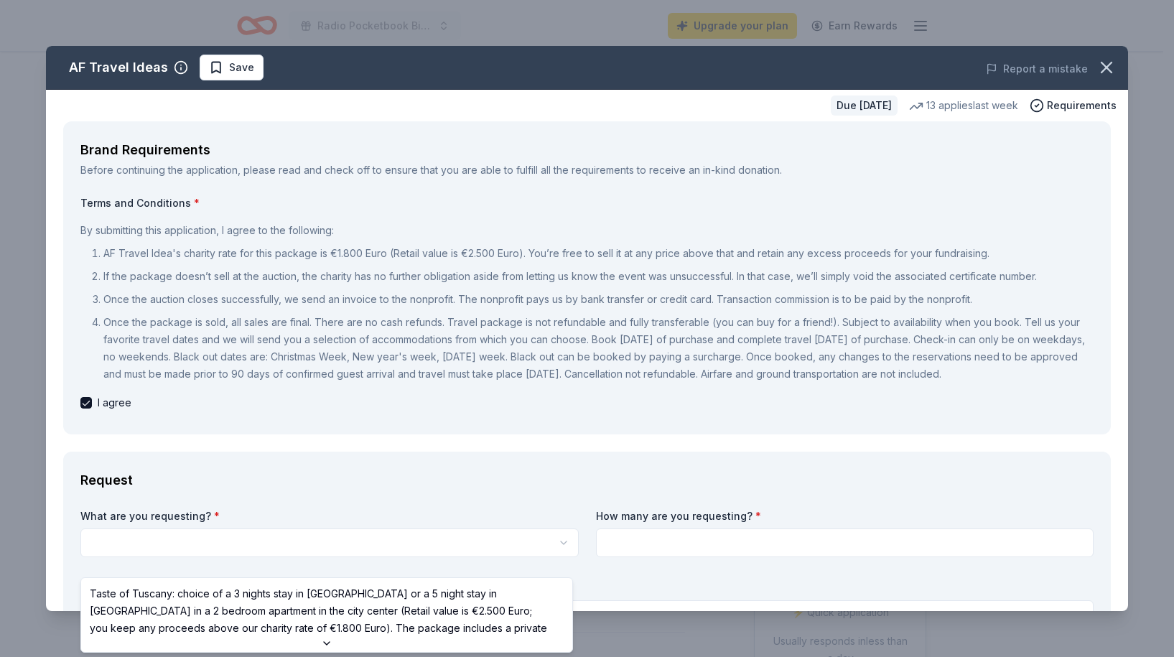
select select "Taste of Tuscany: choice of a 3 nights stay in Florence or a 5 night stay in Co…"
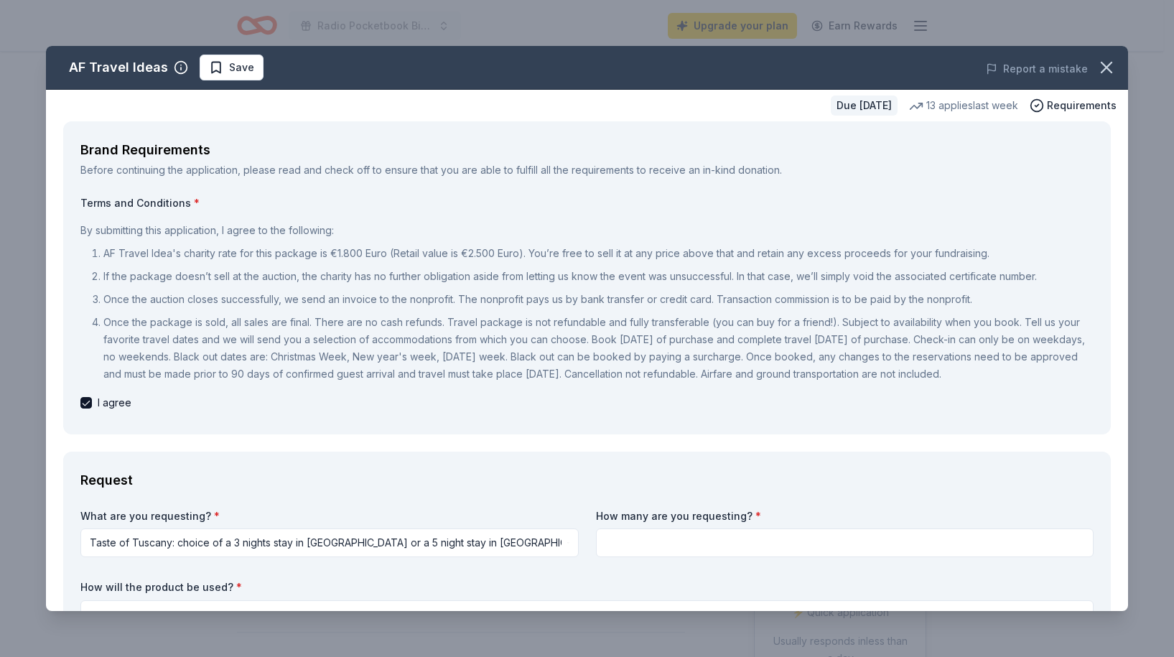
click at [658, 557] on input at bounding box center [845, 542] width 498 height 29
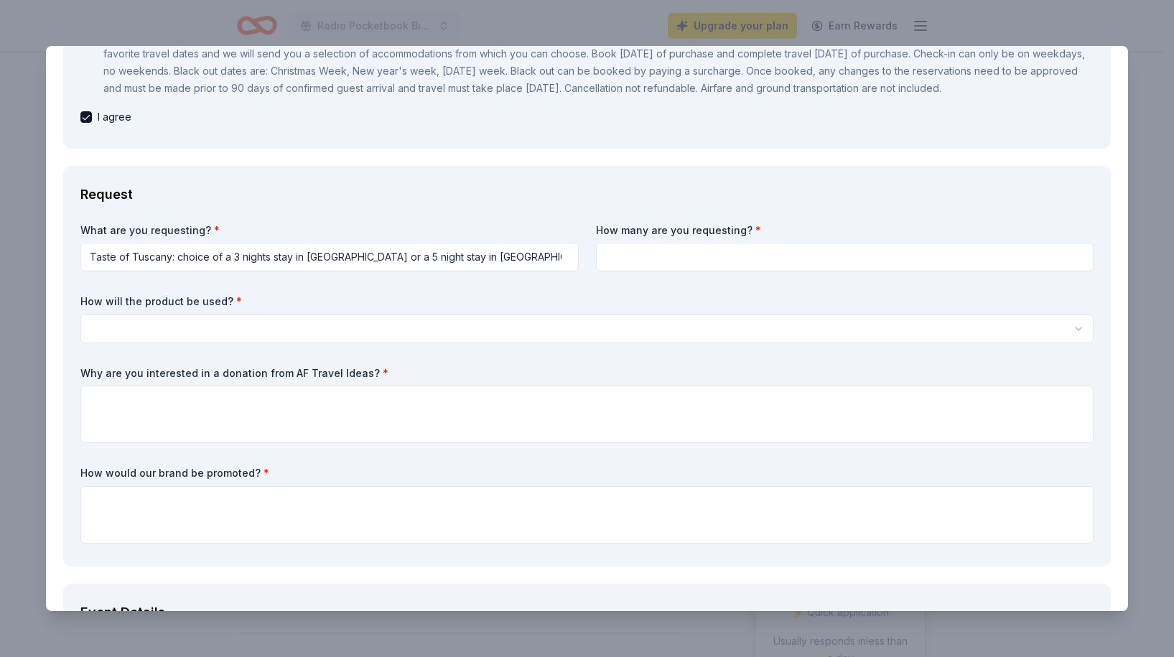
scroll to position [287, 0]
type input "1"
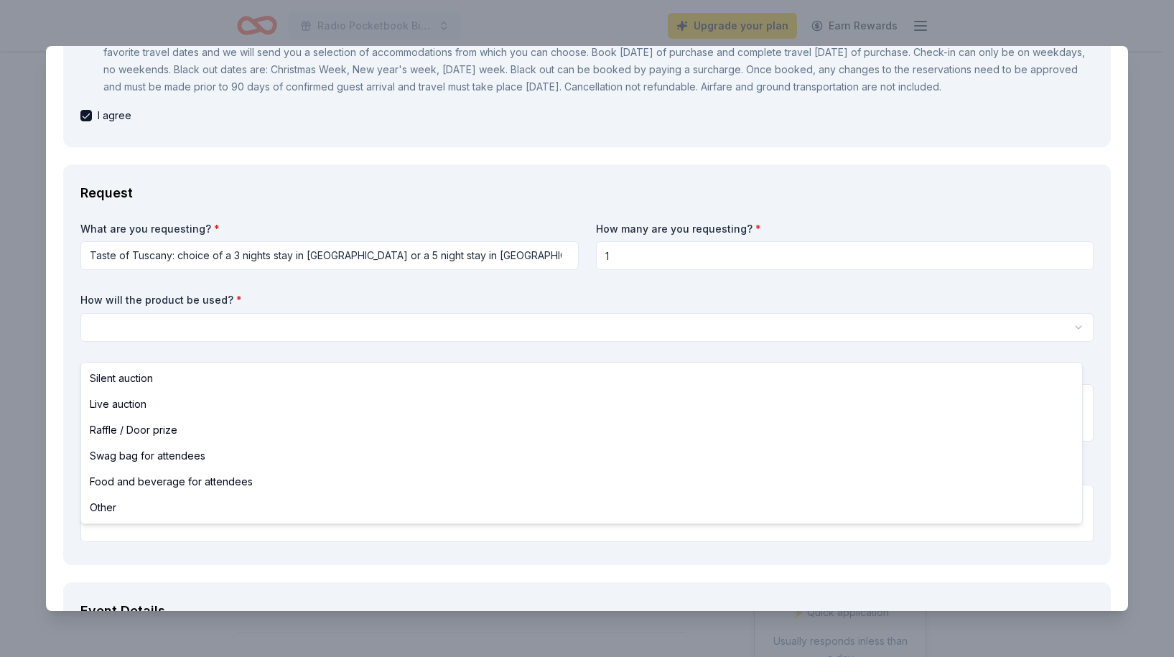
click at [215, 351] on html "Radio Pocketbook Bingo Upgrade your plan Earn Rewards Due in 204 days Share AF …" at bounding box center [587, 328] width 1174 height 657
select select "raffleDoorPrize"
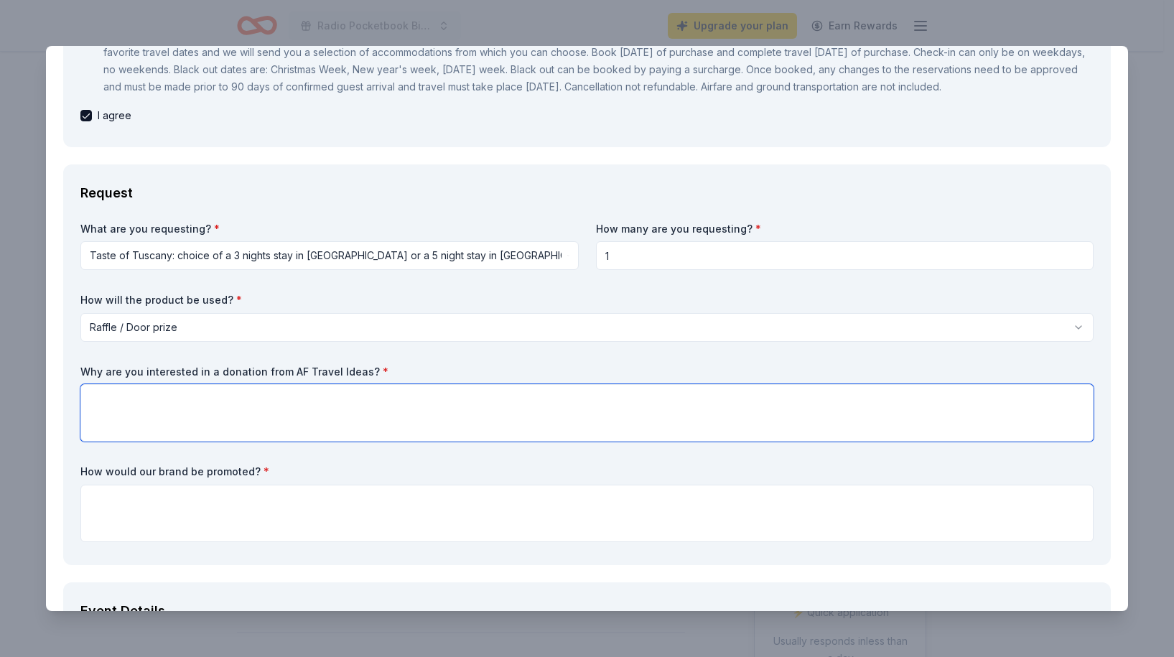
click at [135, 422] on textarea at bounding box center [586, 412] width 1013 height 57
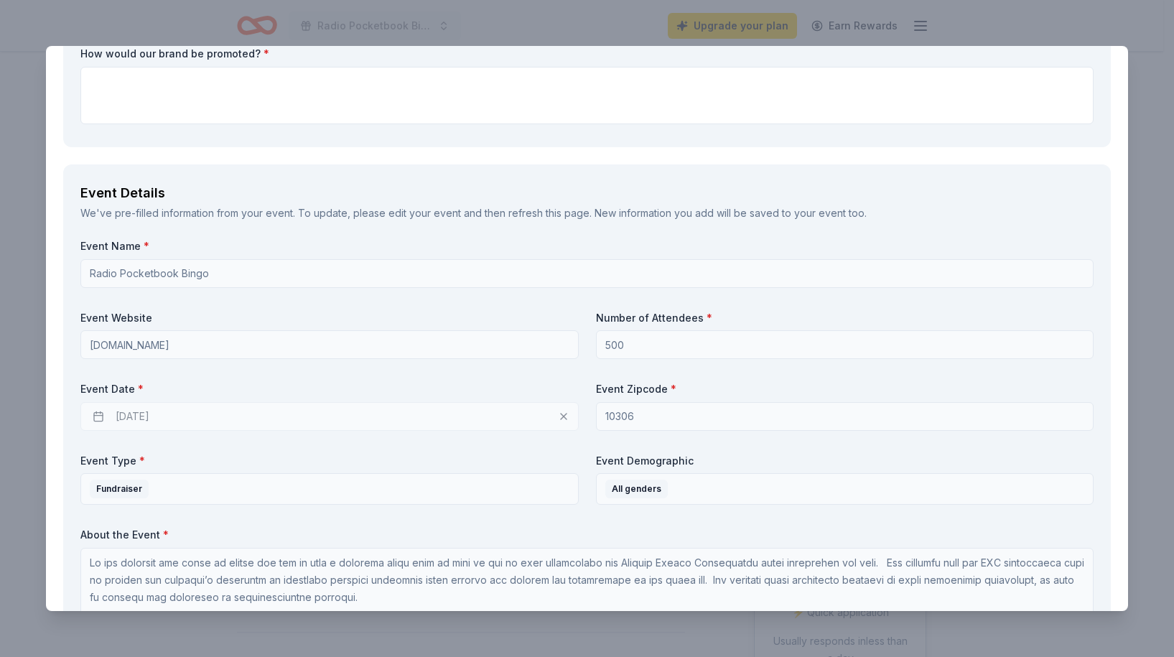
scroll to position [718, 0]
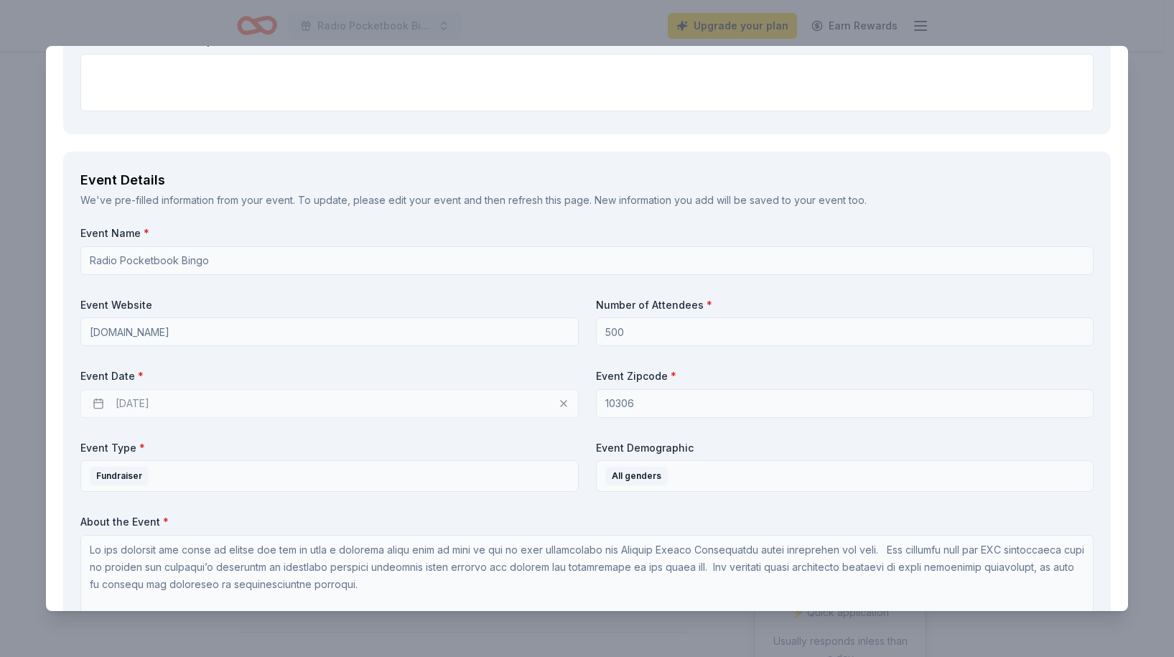
click at [142, 413] on div "04/16/2026" at bounding box center [329, 403] width 498 height 29
click at [142, 418] on div "04/16/2026" at bounding box center [329, 403] width 498 height 29
click at [101, 418] on div "04/16/2026" at bounding box center [329, 403] width 498 height 29
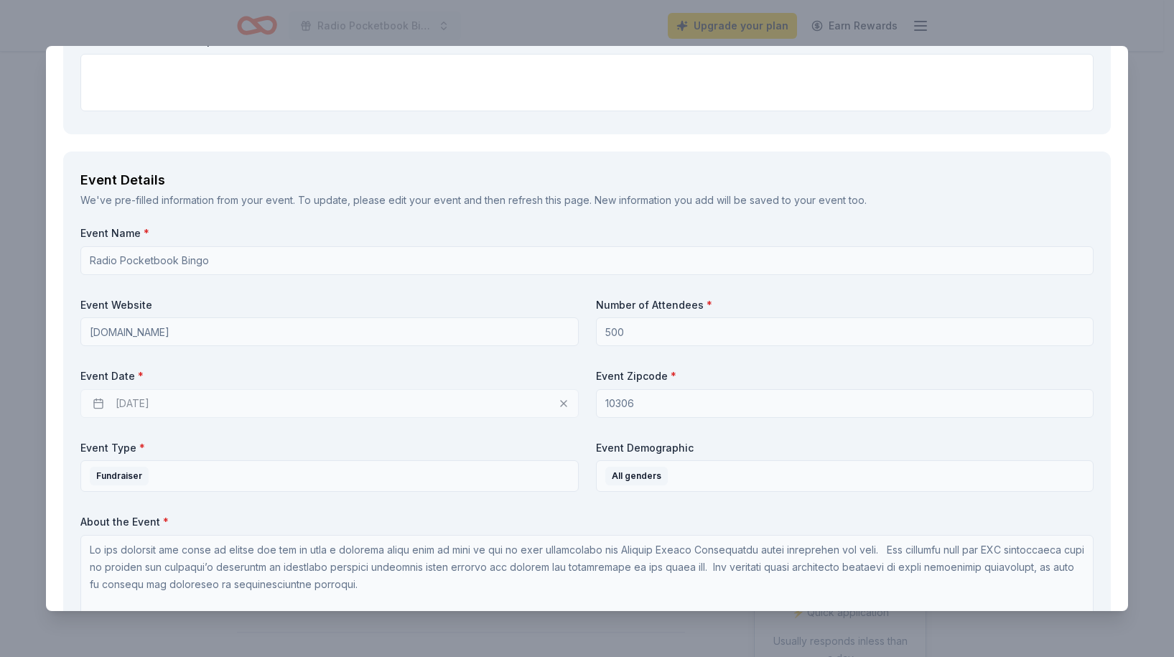
click at [173, 418] on div "04/16/2026" at bounding box center [329, 403] width 498 height 29
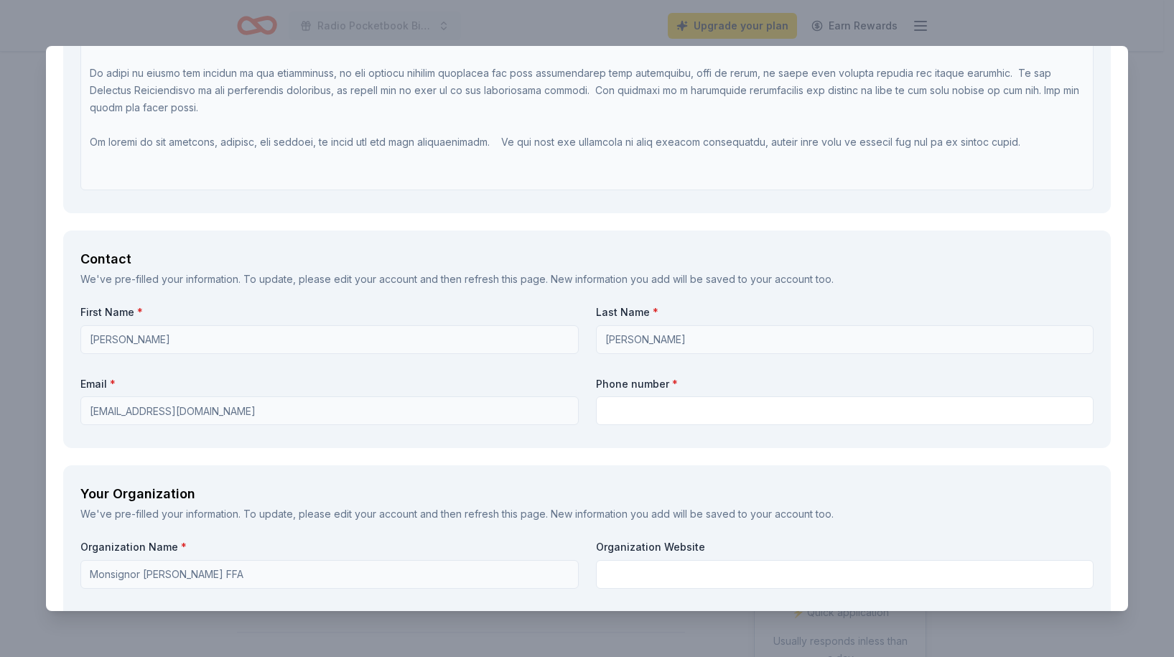
scroll to position [1292, 0]
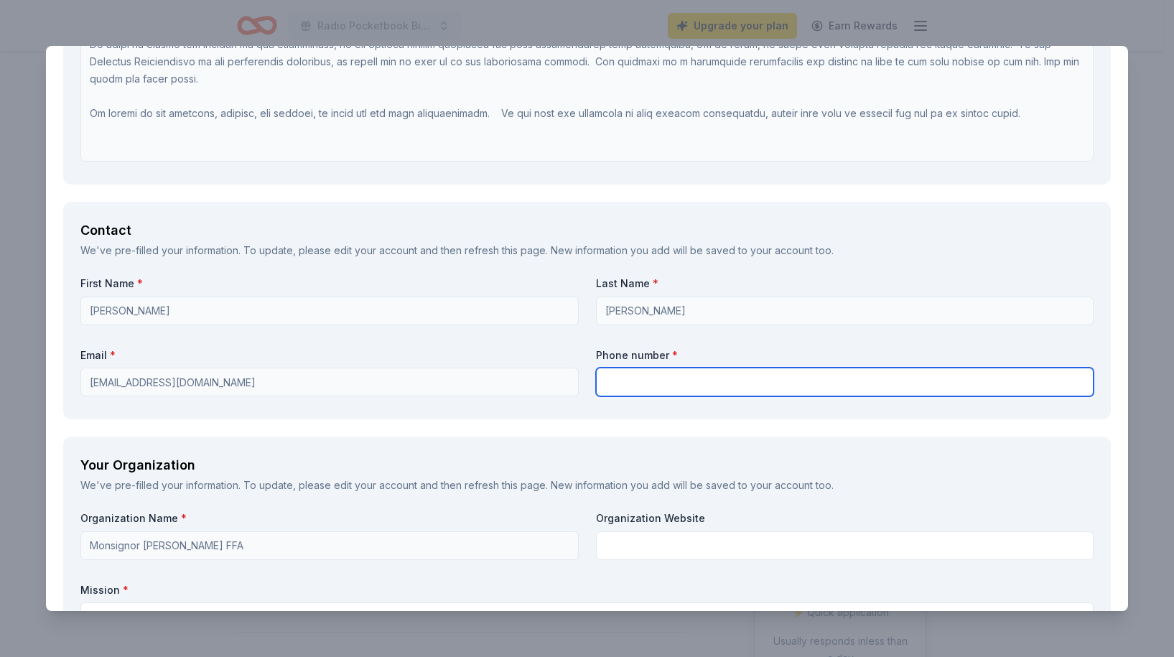
click at [652, 396] on input "text" at bounding box center [845, 382] width 498 height 29
type input "6464237526"
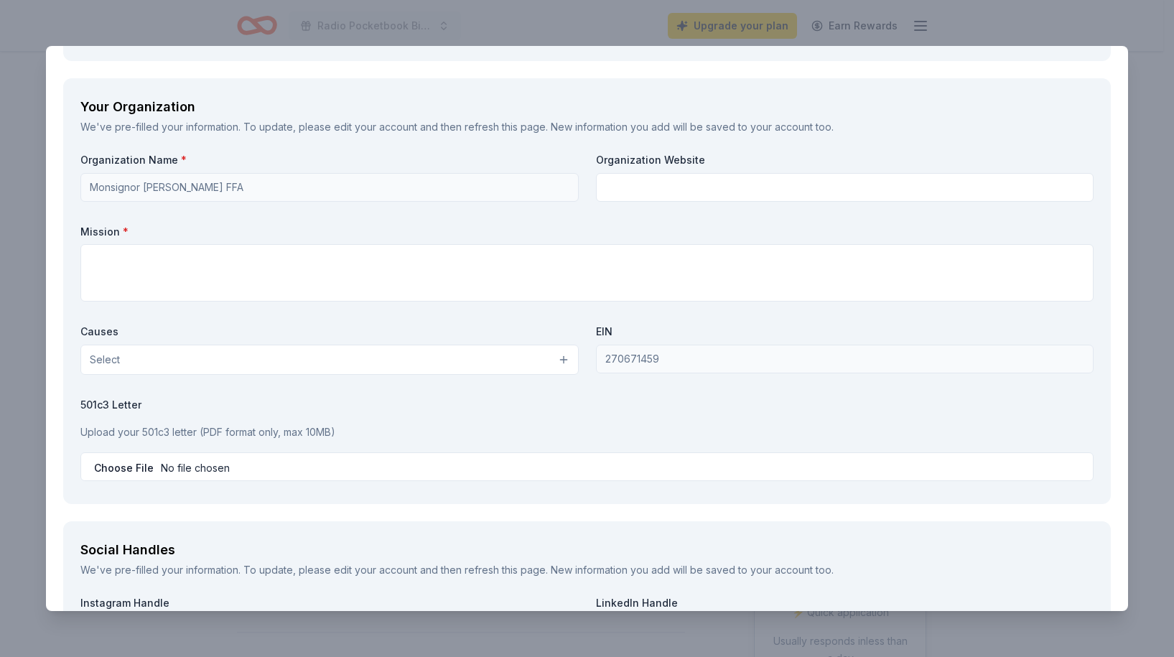
scroll to position [1651, 0]
click at [556, 374] on button "Select" at bounding box center [329, 359] width 498 height 30
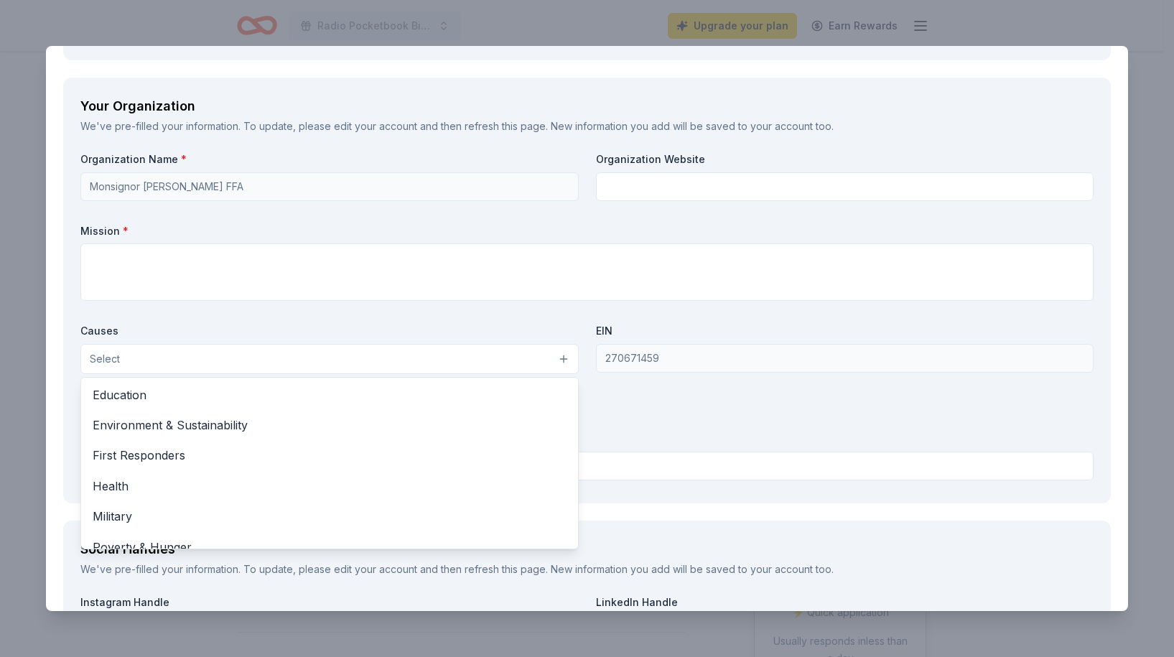
scroll to position [112, 0]
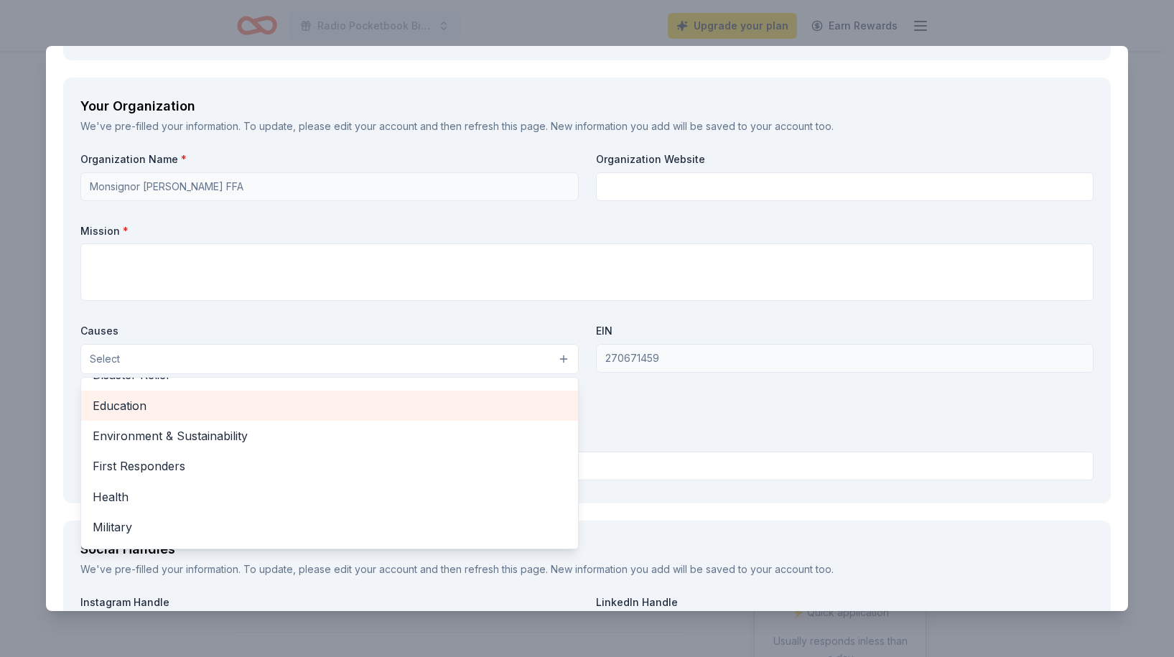
click at [123, 415] on span "Education" at bounding box center [330, 405] width 474 height 19
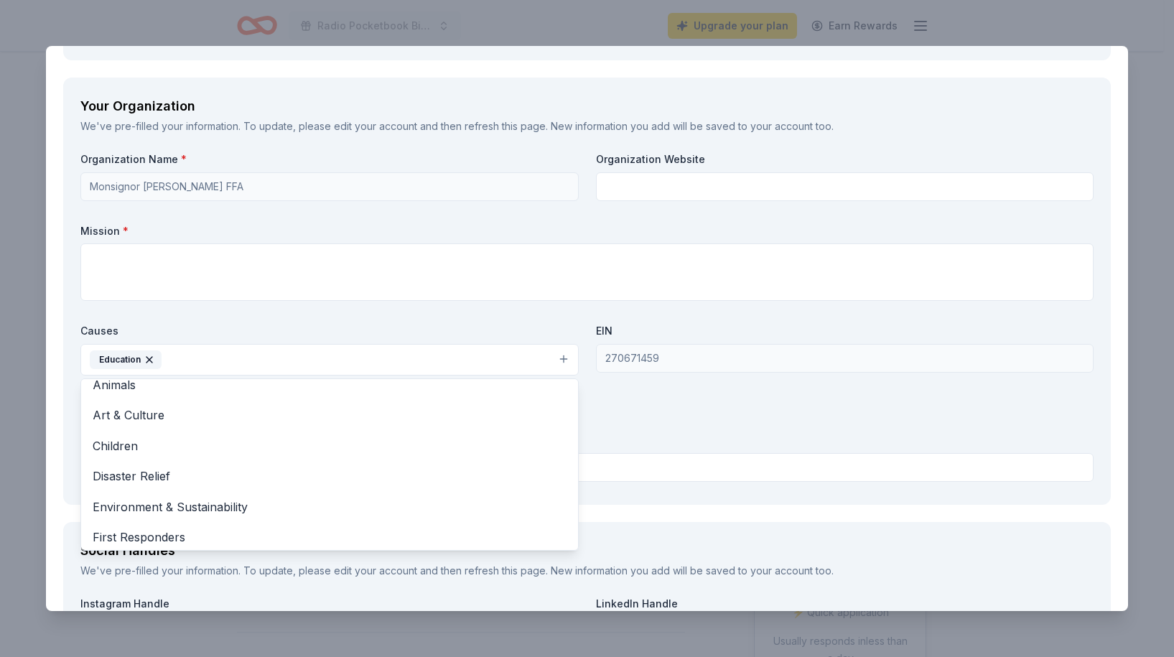
scroll to position [0, 0]
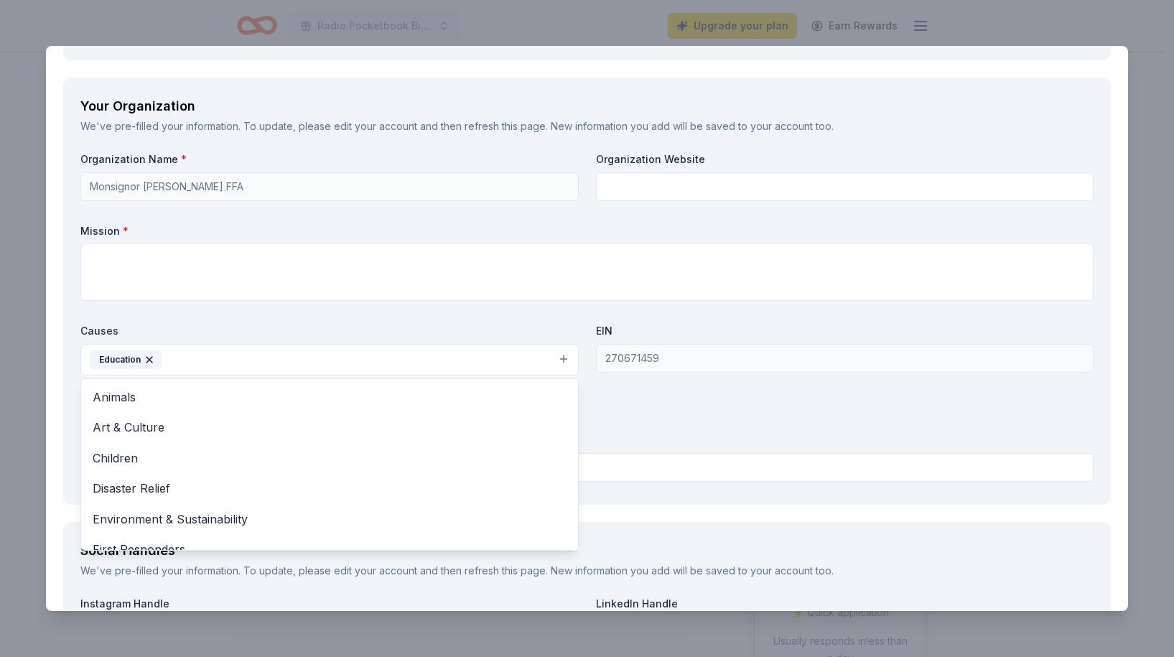
click at [259, 308] on div "Organization Name * Monsignor Farrell FFA Organization Website Mission * Causes…" at bounding box center [586, 319] width 1013 height 335
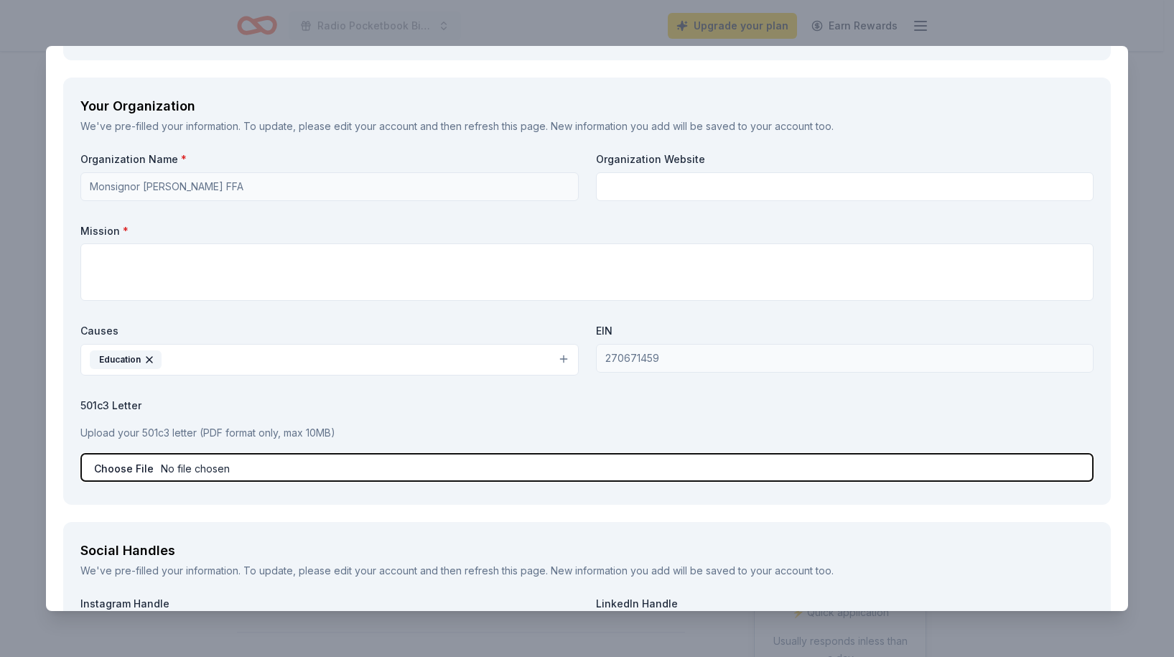
click at [226, 482] on input "file" at bounding box center [586, 467] width 1013 height 29
click at [173, 470] on input "file" at bounding box center [586, 467] width 1013 height 29
type input "C:\fakepath\2023 Monsignor Farrell Donation Letter - pdf.pdf"
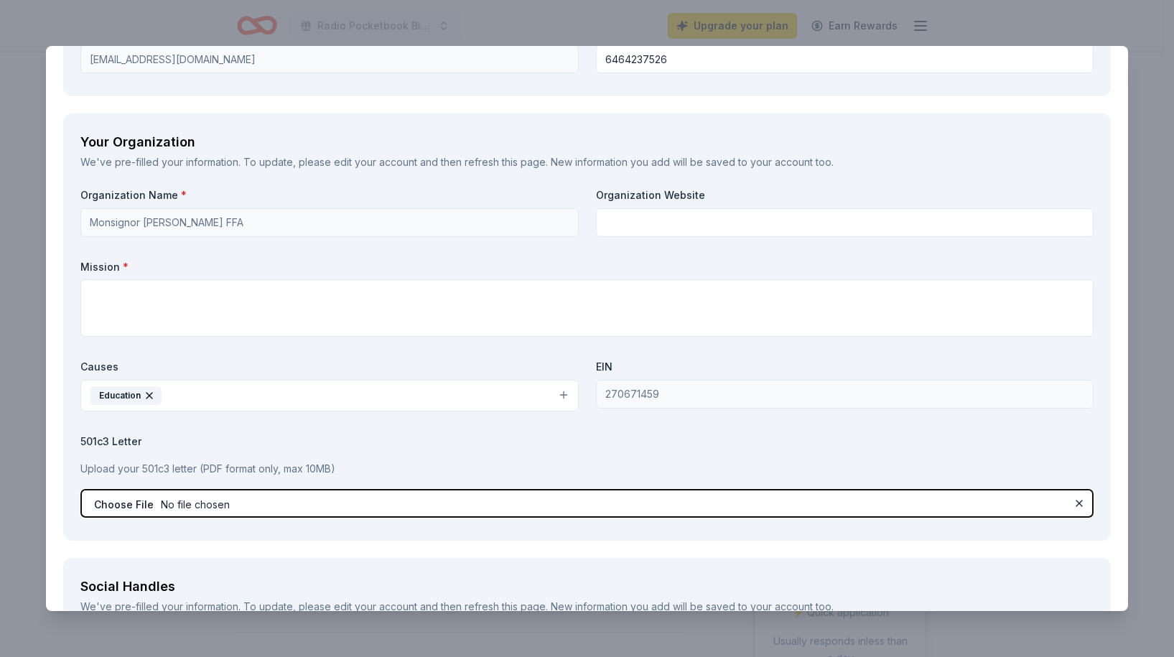
scroll to position [1543, 0]
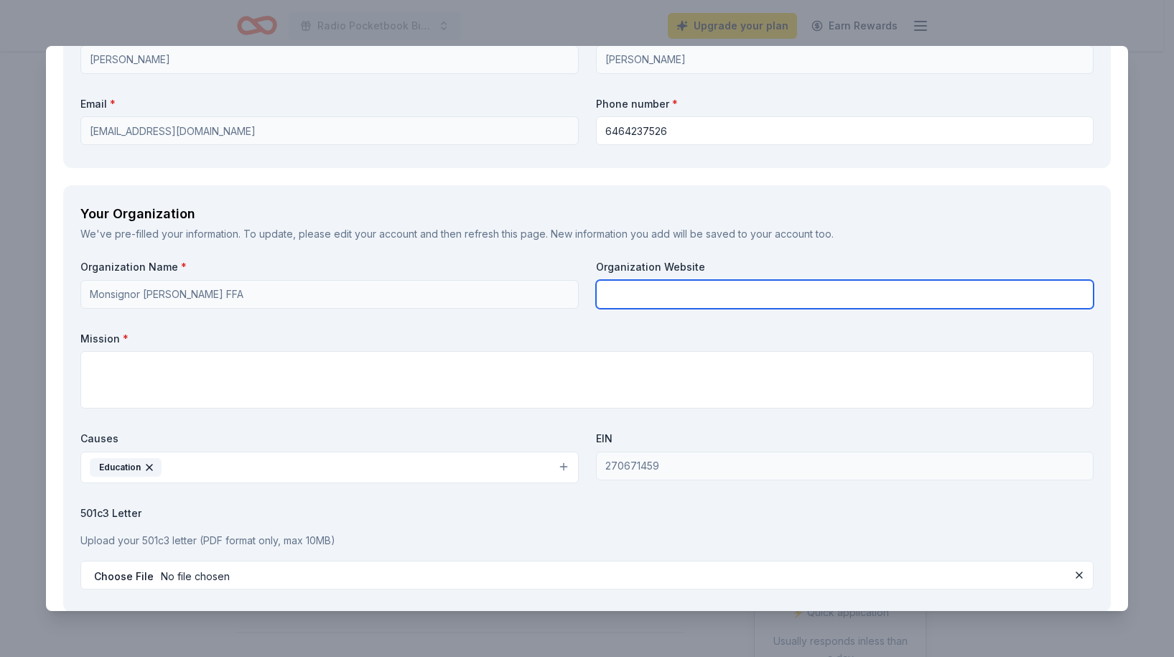
click at [643, 304] on input "text" at bounding box center [845, 294] width 498 height 29
paste input "www.msgrfarrellhs.org"
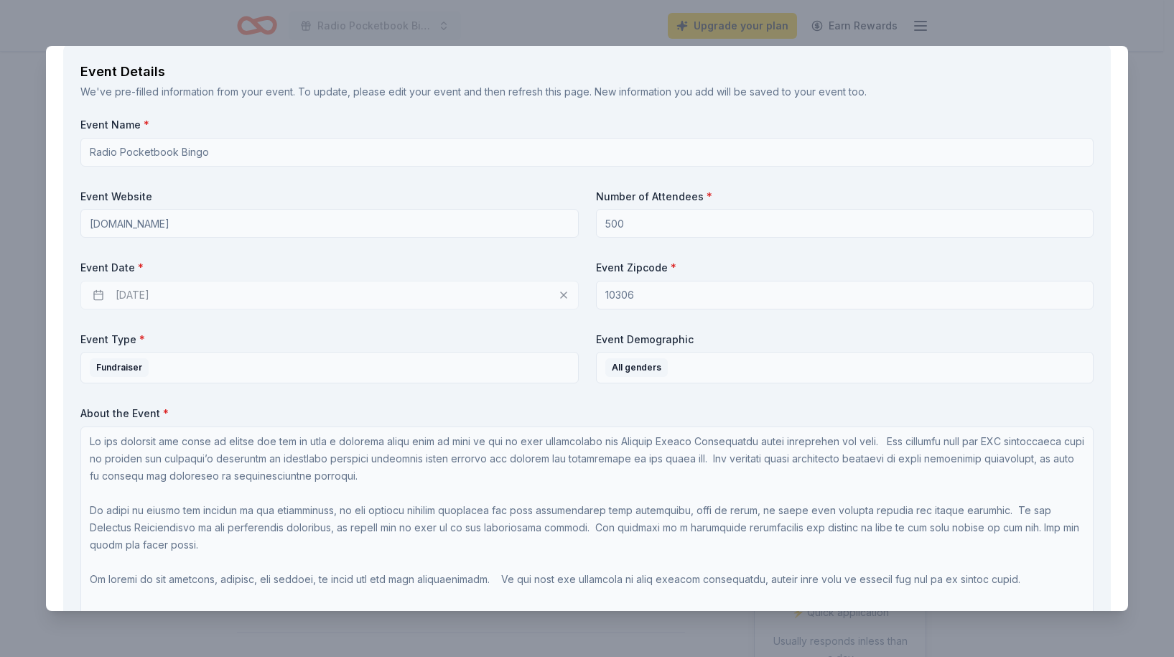
scroll to position [826, 0]
type input "www.msgrfarrellhs.org"
click at [196, 310] on div "04/16/2026" at bounding box center [329, 295] width 498 height 29
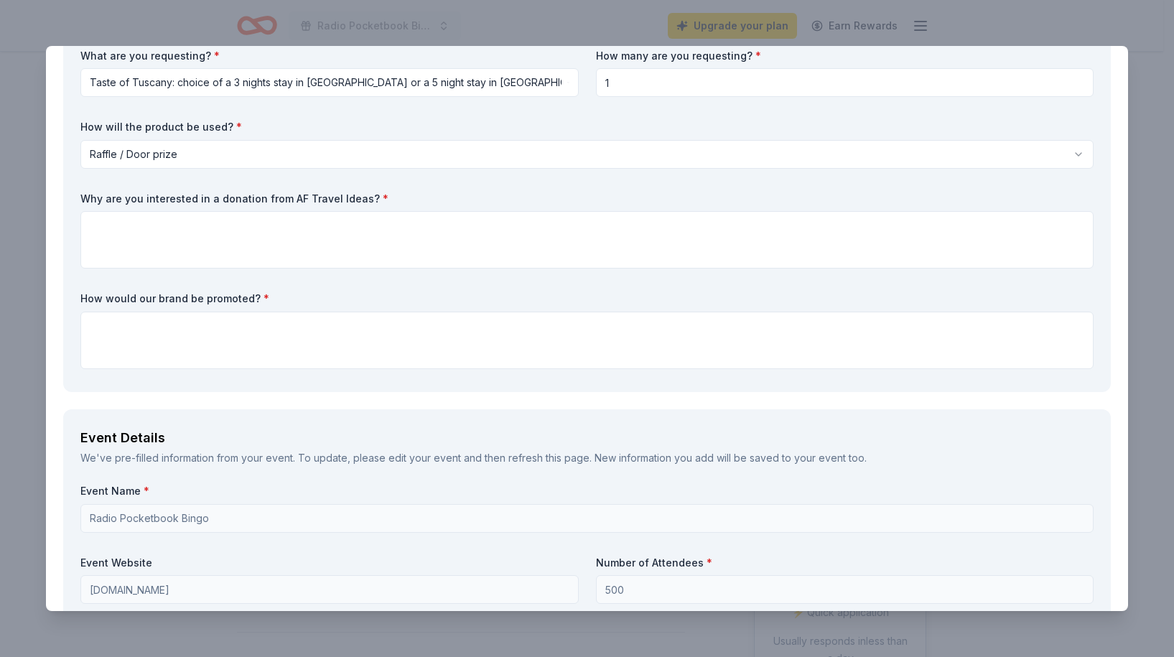
scroll to position [323, 0]
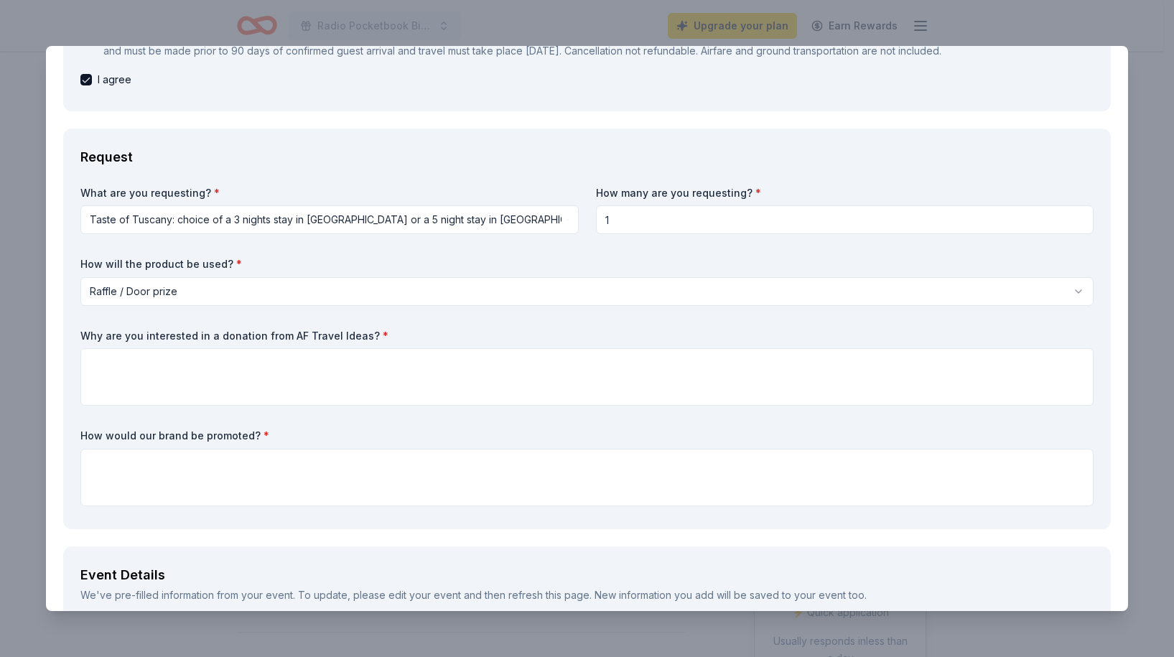
click at [637, 234] on input "1" at bounding box center [845, 219] width 498 height 29
type input "1"
type input "2"
click at [637, 234] on input "2" at bounding box center [845, 219] width 498 height 29
type input "1"
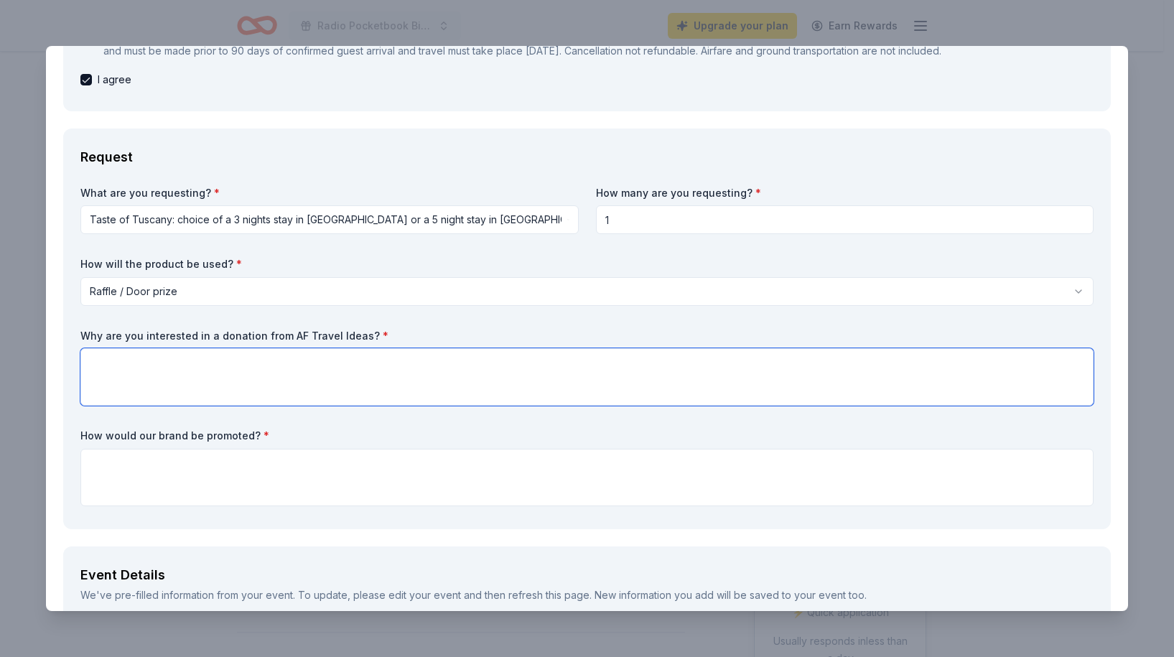
click at [140, 381] on textarea at bounding box center [586, 376] width 1013 height 57
type textarea "We are interested in a your donation because we think this will enhance are fun…"
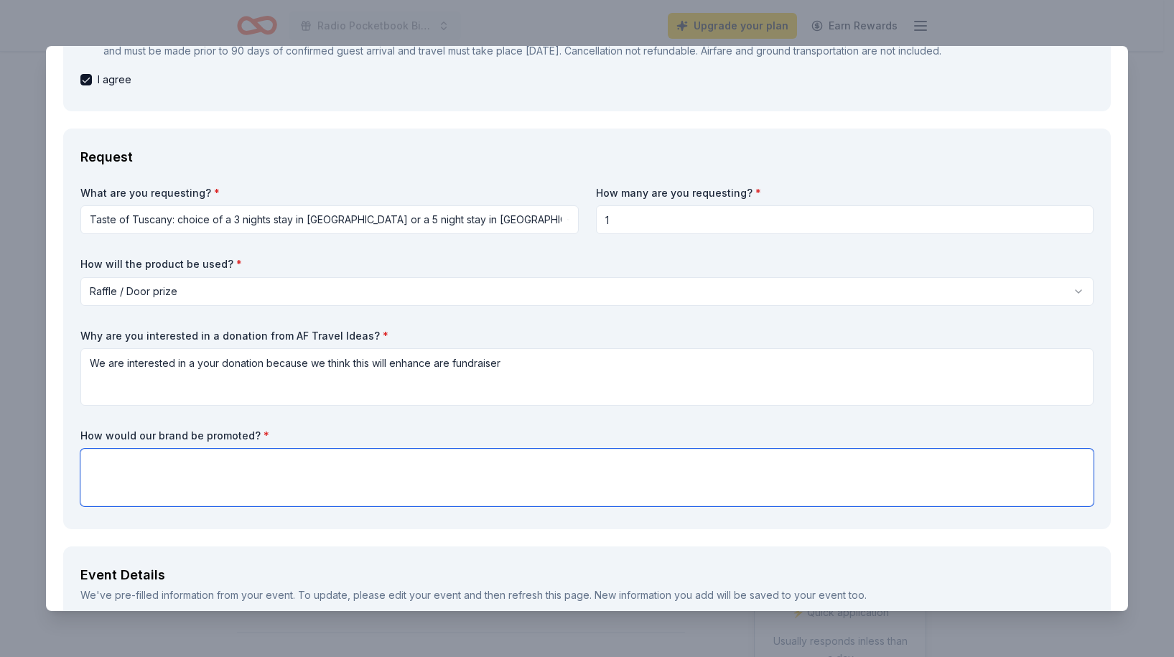
click at [200, 491] on textarea at bounding box center [586, 477] width 1013 height 57
type textarea "Social media as well as flyers and as a basket"
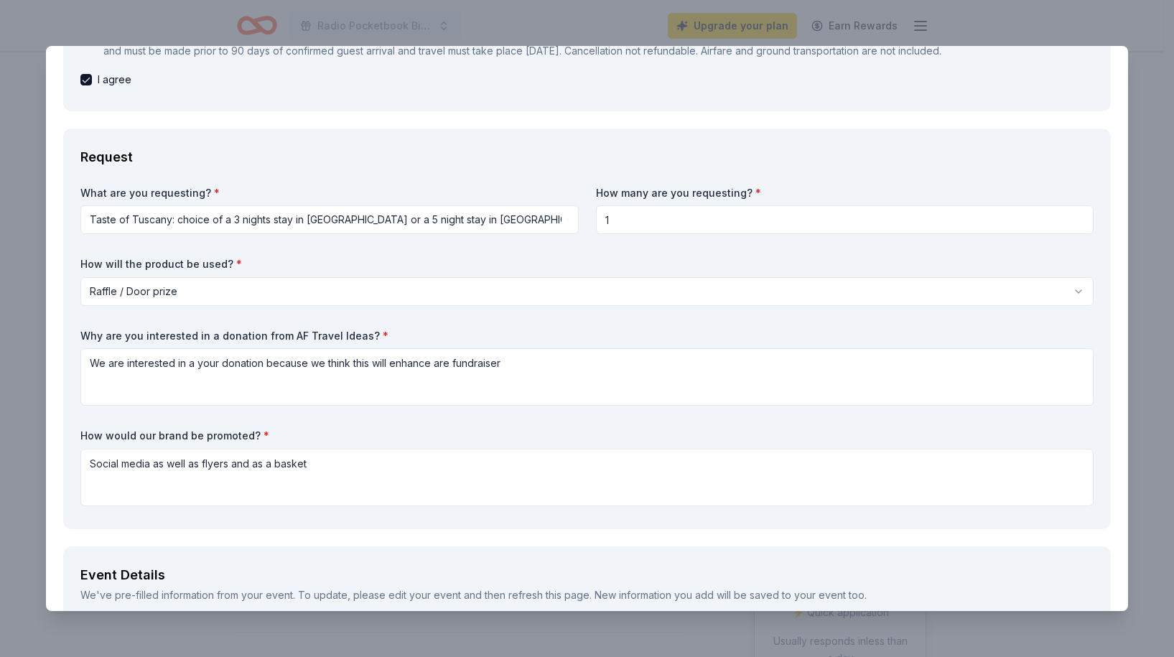
click at [527, 431] on div "What are you requesting? * Taste of Tuscany: choice of a 3 nights stay in Flore…" at bounding box center [586, 349] width 1013 height 326
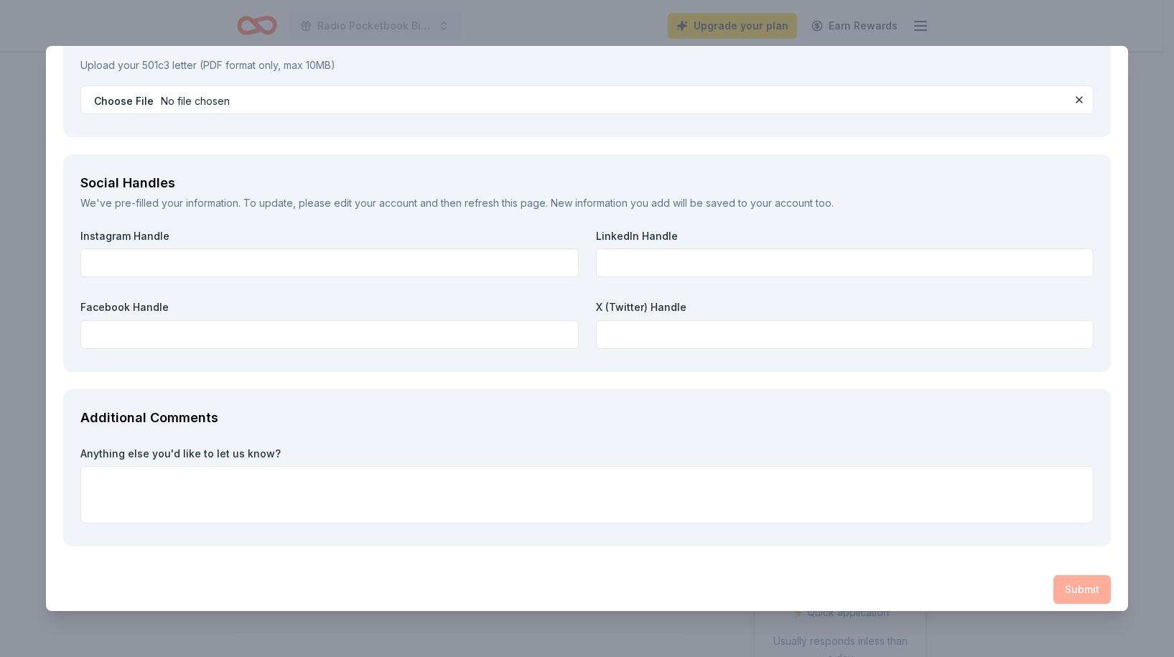
scroll to position [2046, 0]
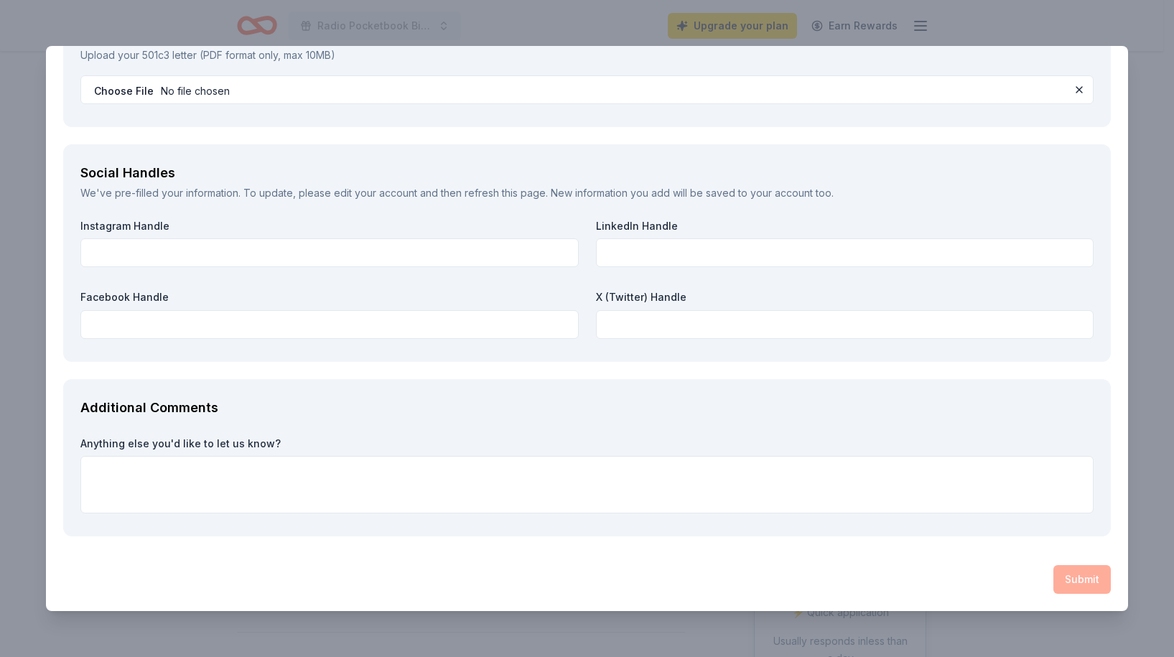
click at [1072, 579] on div "Submit" at bounding box center [586, 579] width 1047 height 29
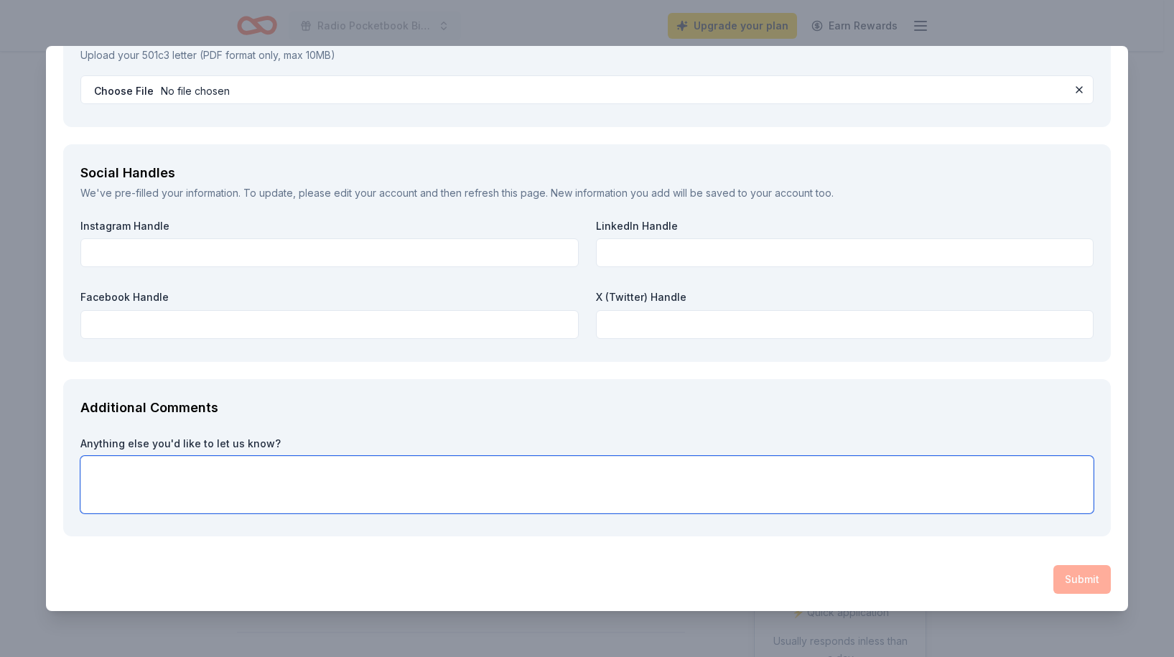
click at [803, 461] on textarea at bounding box center [586, 484] width 1013 height 57
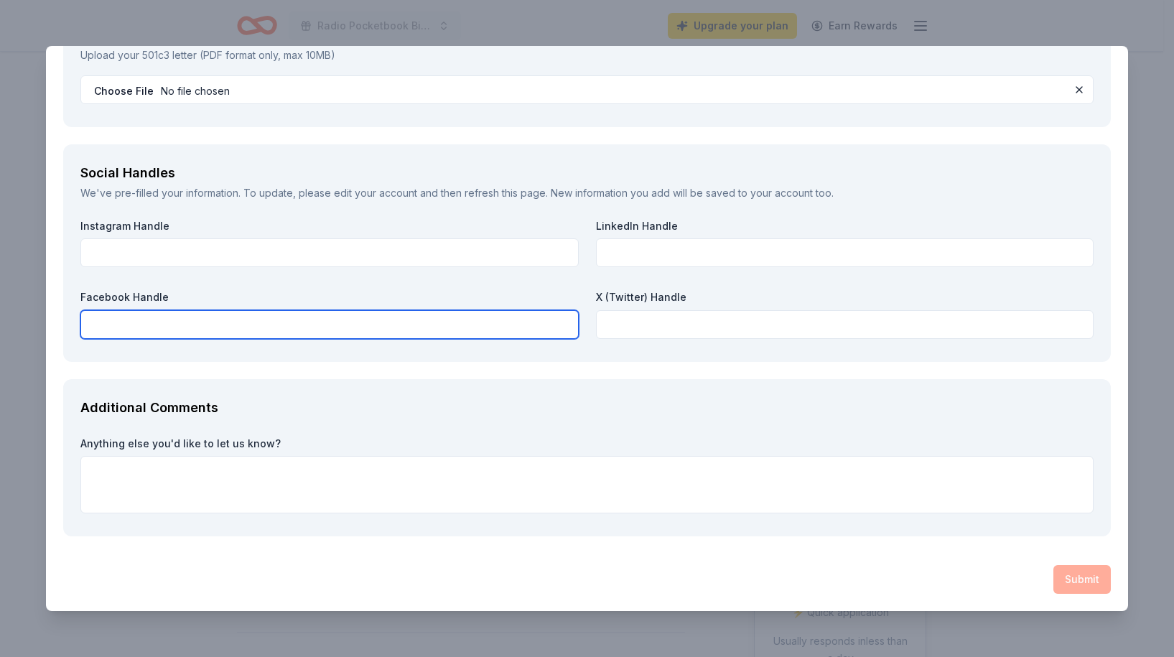
click at [299, 314] on input "text" at bounding box center [329, 324] width 498 height 29
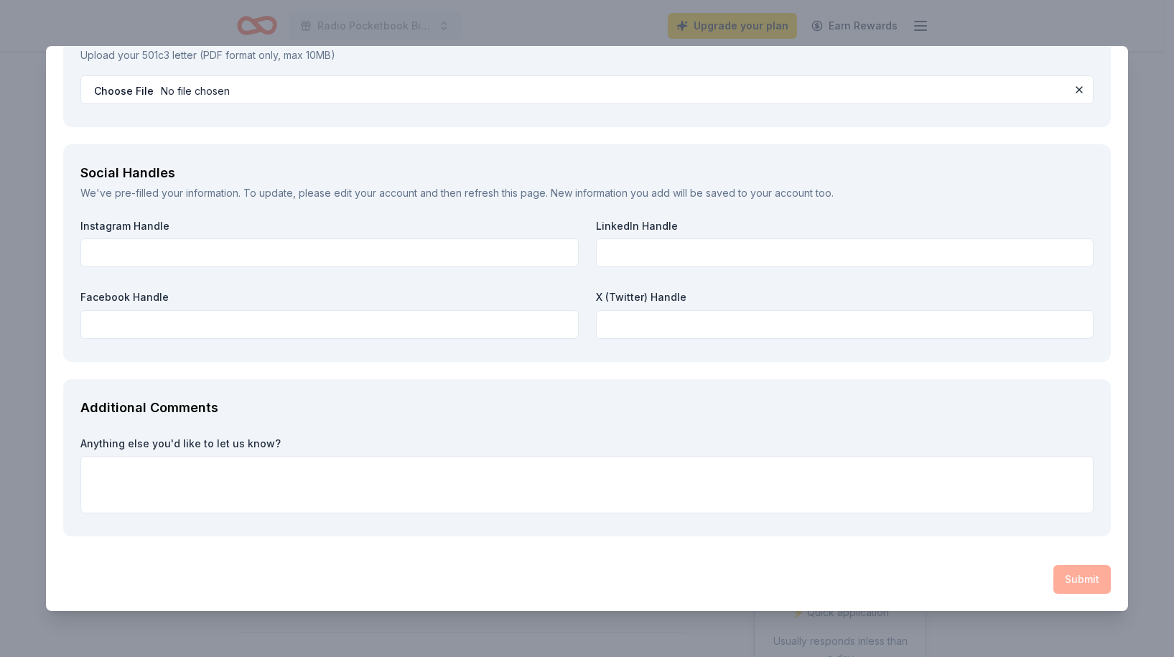
click at [1081, 576] on div "Submit" at bounding box center [586, 579] width 1047 height 29
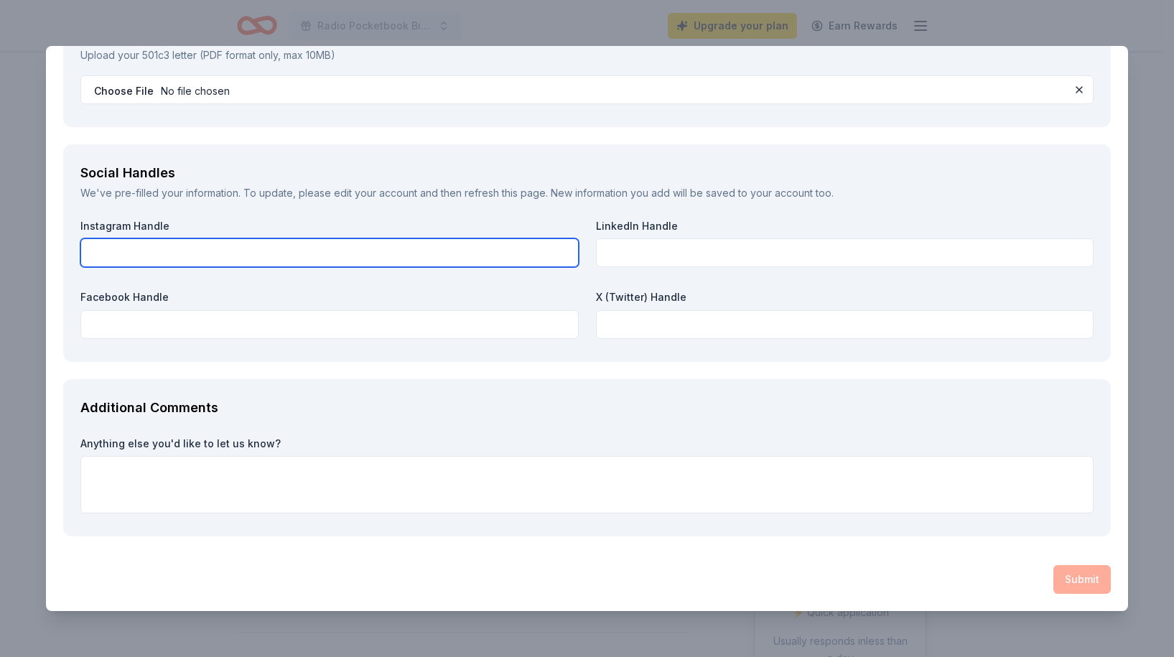
click at [141, 253] on input "text" at bounding box center [329, 252] width 498 height 29
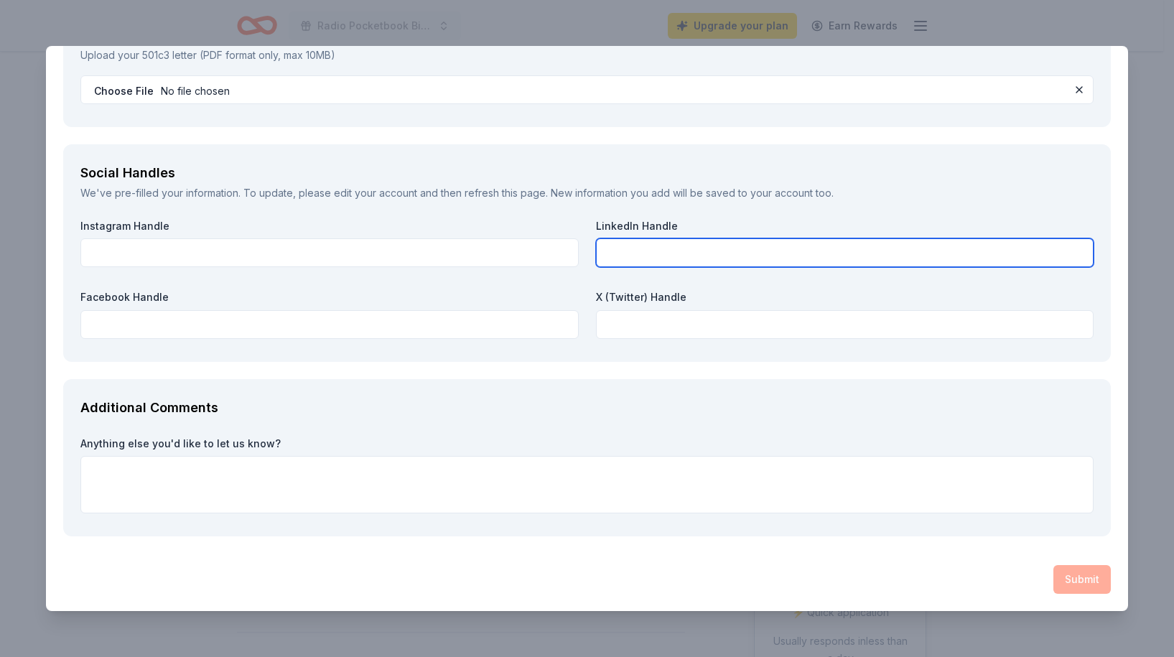
click at [644, 240] on input "text" at bounding box center [845, 252] width 498 height 29
paste input "https://www.instagram.com/msgrfarrellpres/"
type input "https://www.instagram.com/msgrfarrellpres/"
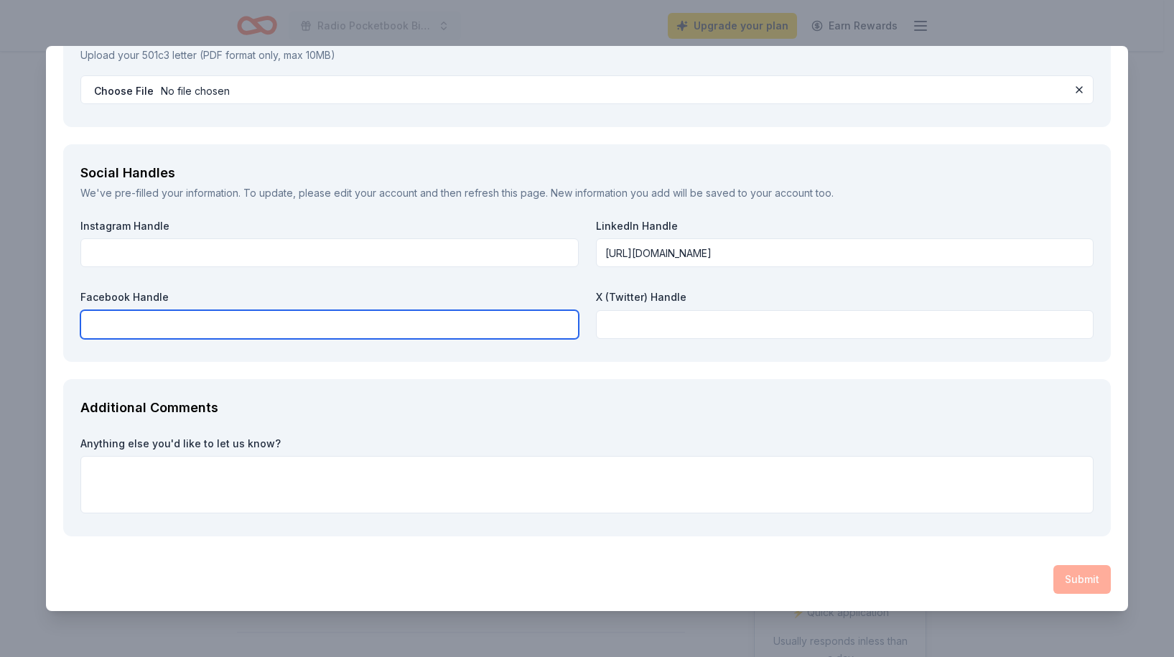
paste input "https://www.facebook.com/monsignorfarrellhs/"
type input "https://www.facebook.com/monsignorfarrellhs/"
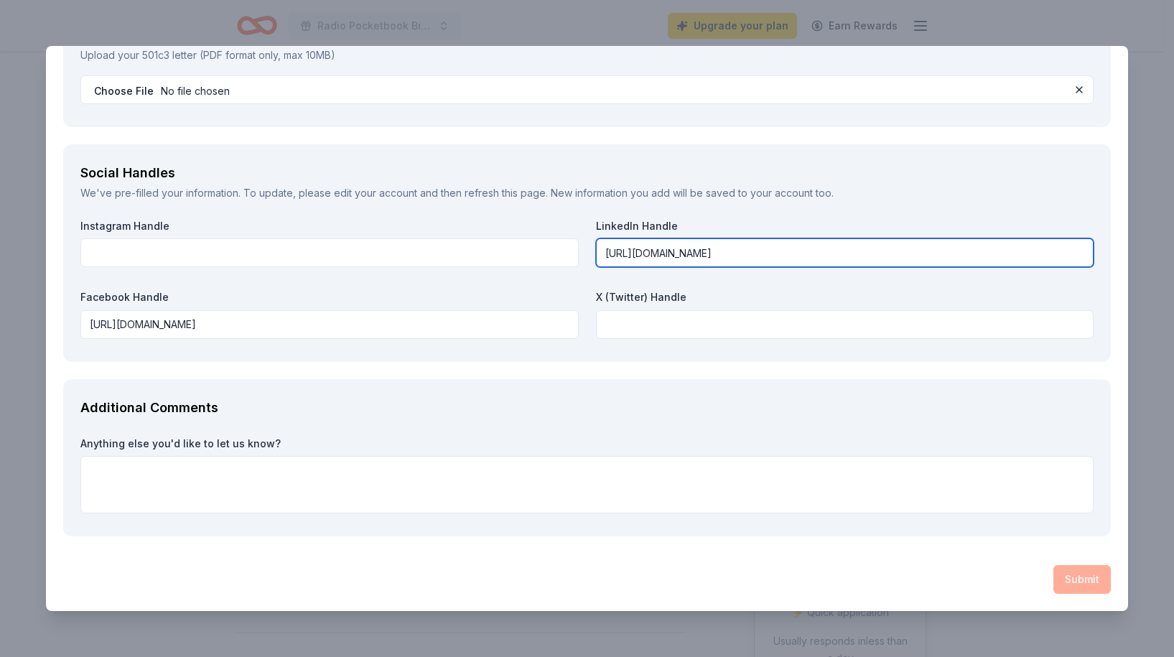
drag, startPoint x: 843, startPoint y: 253, endPoint x: 597, endPoint y: 249, distance: 246.3
click at [597, 249] on input "https://www.instagram.com/msgrfarrellpres/" at bounding box center [845, 252] width 498 height 29
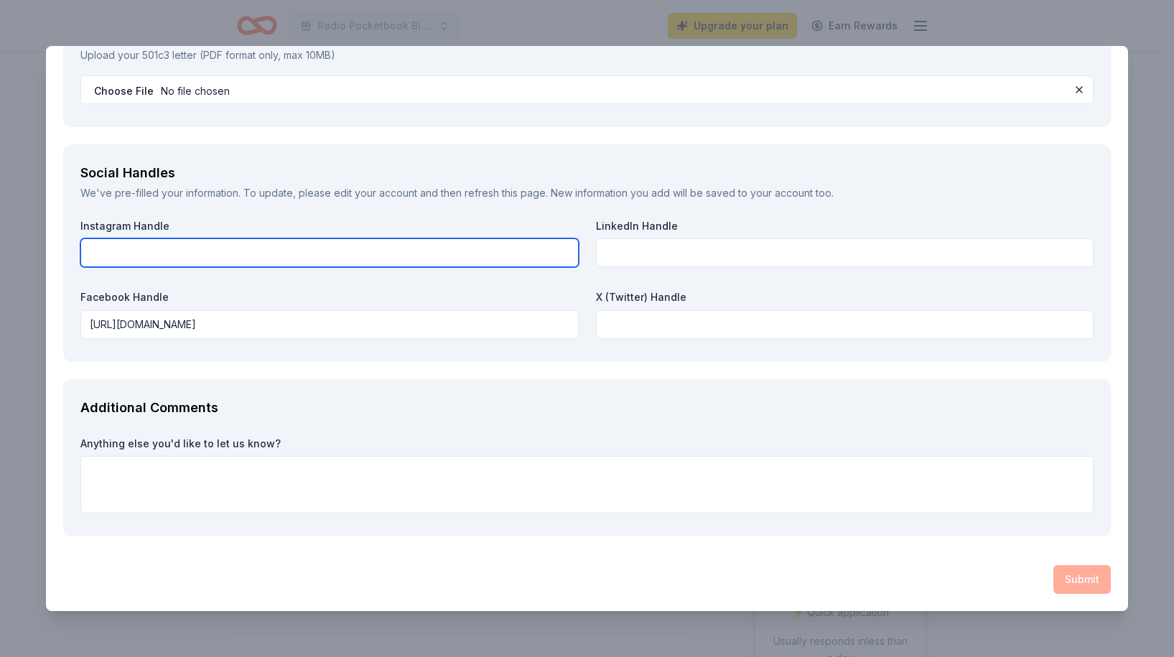
click at [192, 241] on input "text" at bounding box center [329, 252] width 498 height 29
paste input "https://www.instagram.com/msgrfarrellpres/"
type input "https://www.instagram.com/msgrfarrellpres/"
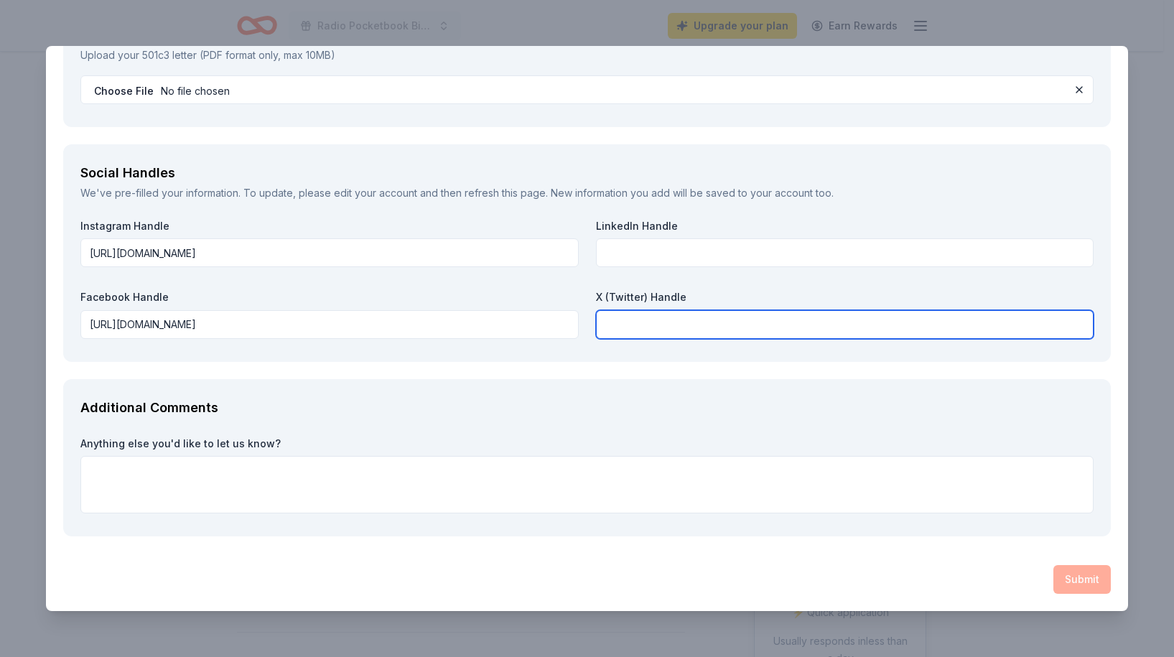
click at [638, 315] on input "text" at bounding box center [845, 324] width 498 height 29
paste input "https://www.instagram.com/msgrfarrellpres/"
type input "https://www.instagram.com/msgrfarrellpres/"
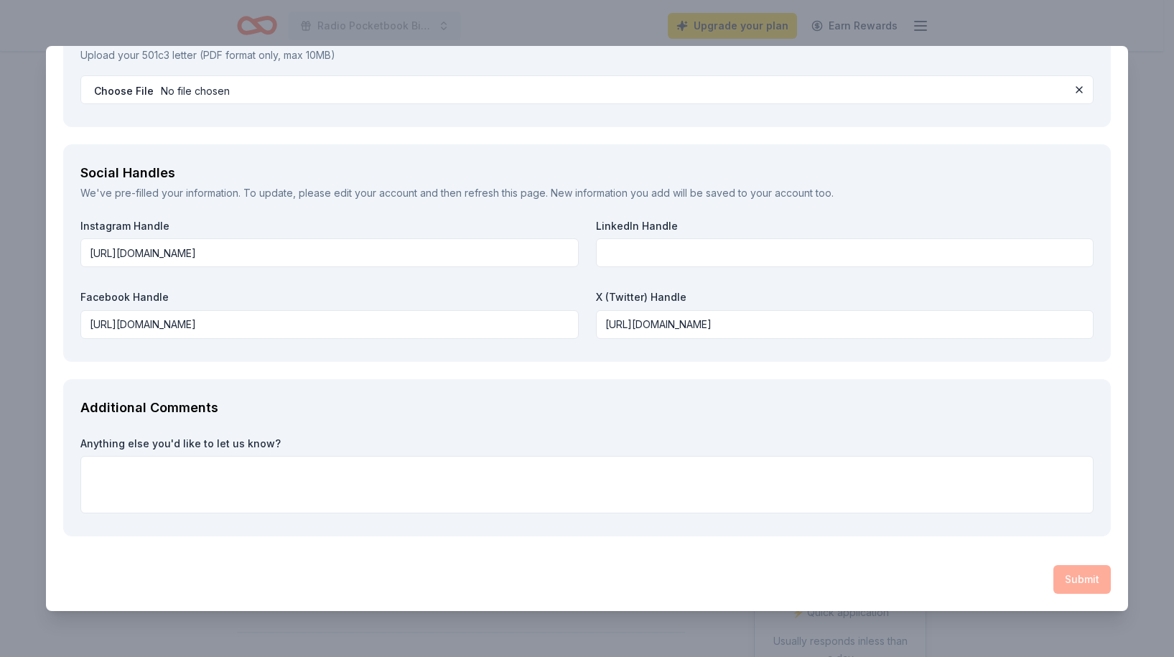
click at [1087, 581] on div "Submit" at bounding box center [586, 579] width 1047 height 29
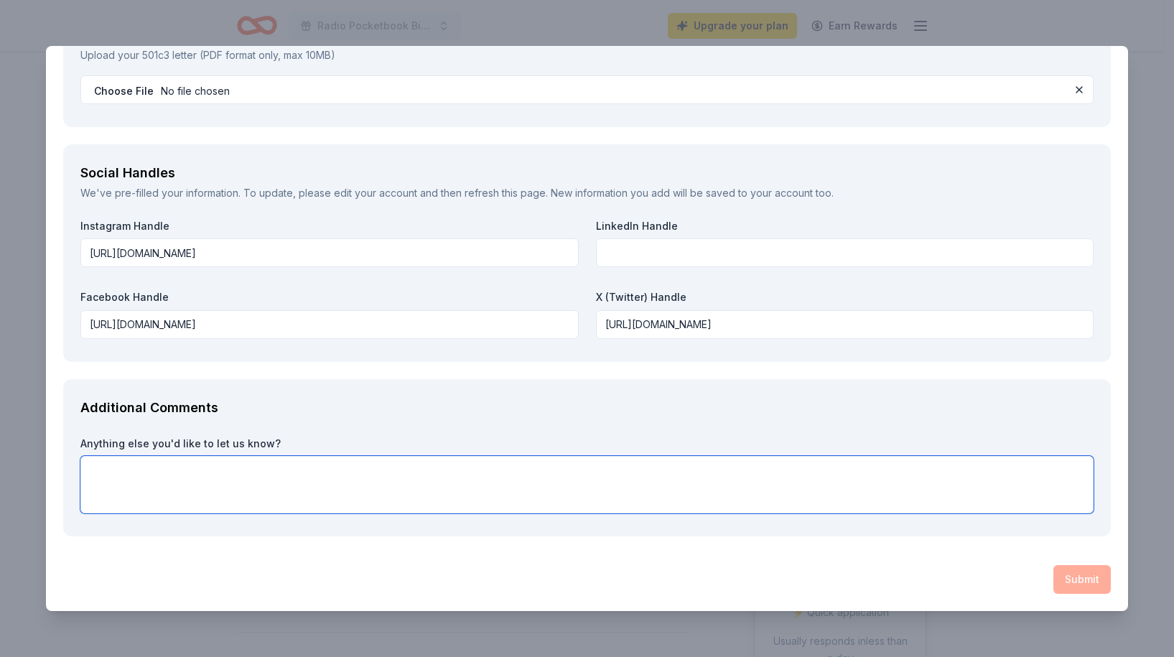
click at [540, 475] on textarea at bounding box center [586, 484] width 1013 height 57
click at [197, 473] on textarea at bounding box center [586, 484] width 1013 height 57
type textarea "Thank you for this opportunity"
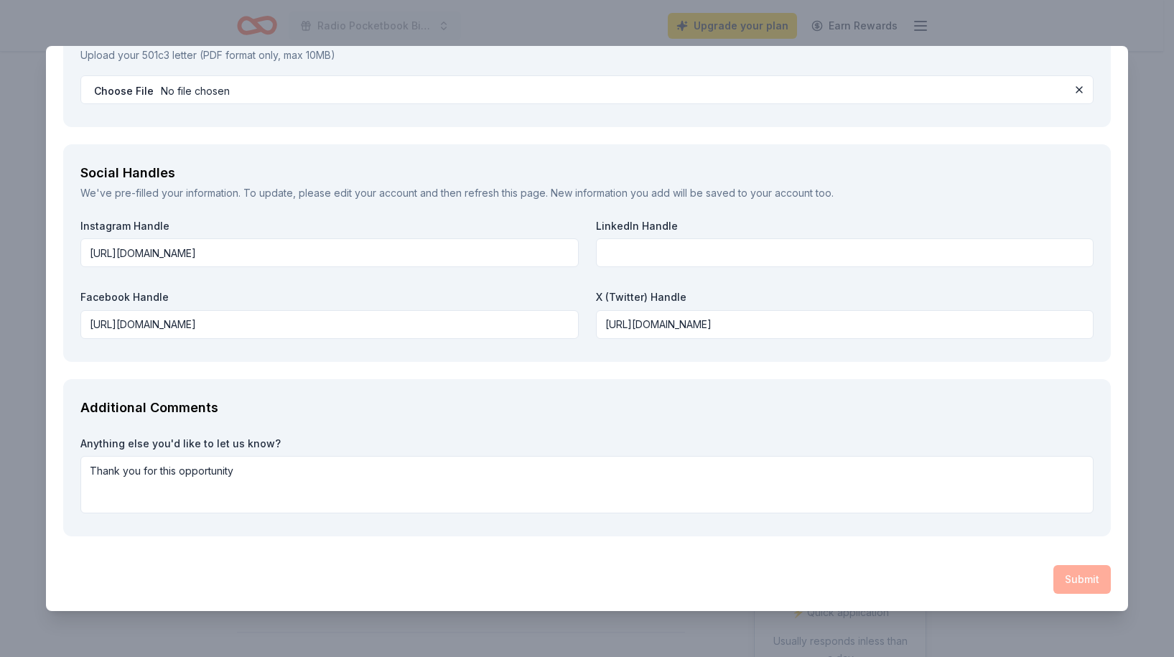
click at [1062, 579] on div "Submit" at bounding box center [586, 579] width 1047 height 29
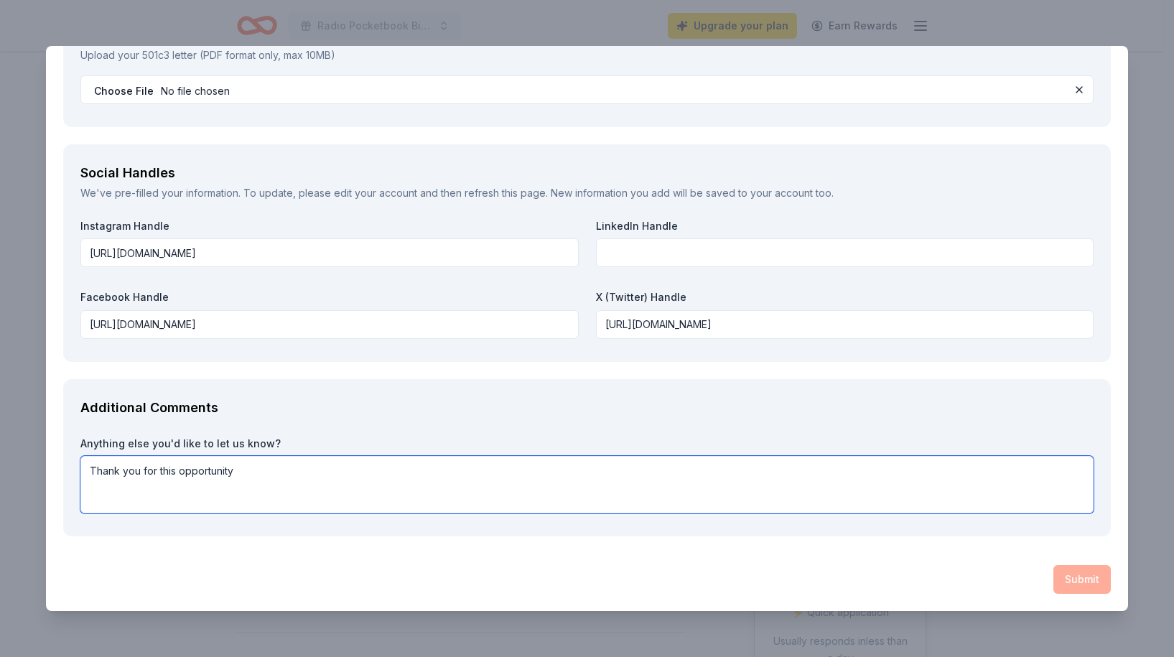
click at [980, 492] on textarea "Thank you for this opportunity" at bounding box center [586, 484] width 1013 height 57
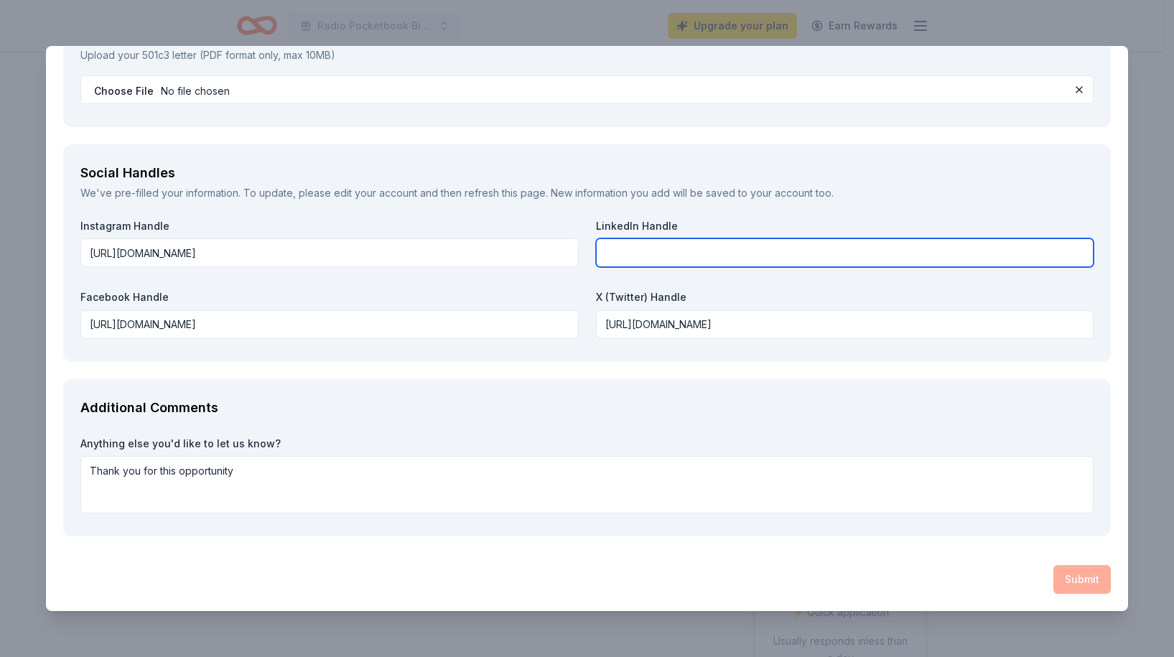
click at [668, 260] on input "text" at bounding box center [845, 252] width 498 height 29
type input "n/a"
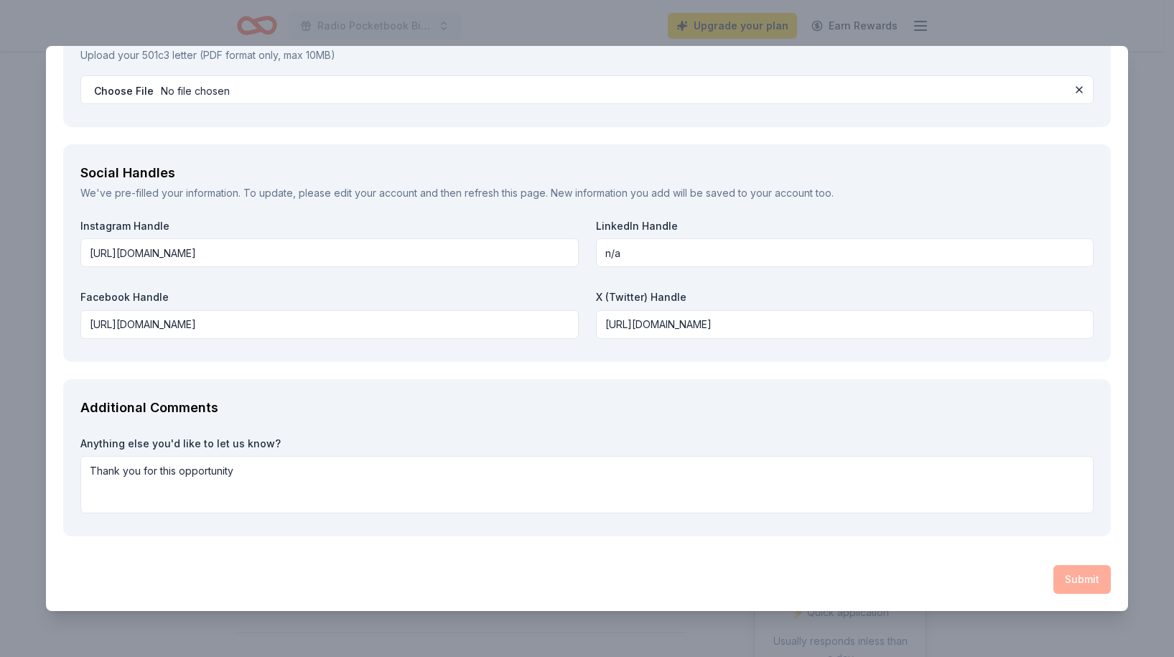
click at [770, 384] on div "Additional Comments Anything else you'd like to let us know? Thank you for this…" at bounding box center [586, 458] width 1047 height 158
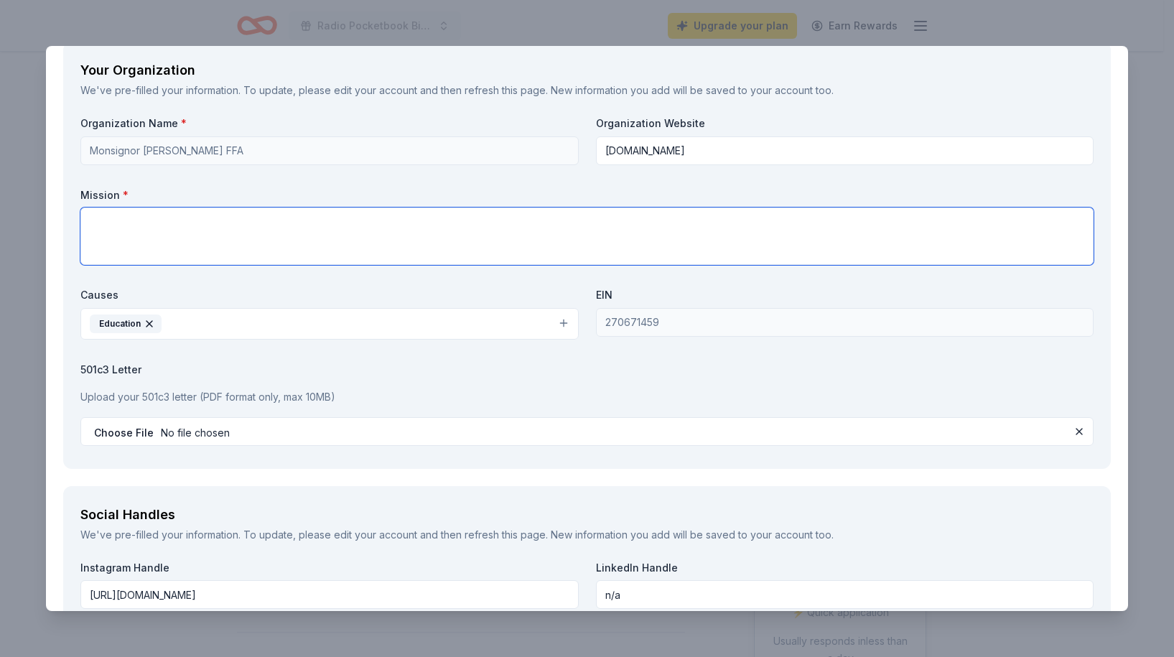
click at [273, 252] on textarea at bounding box center [586, 235] width 1013 height 57
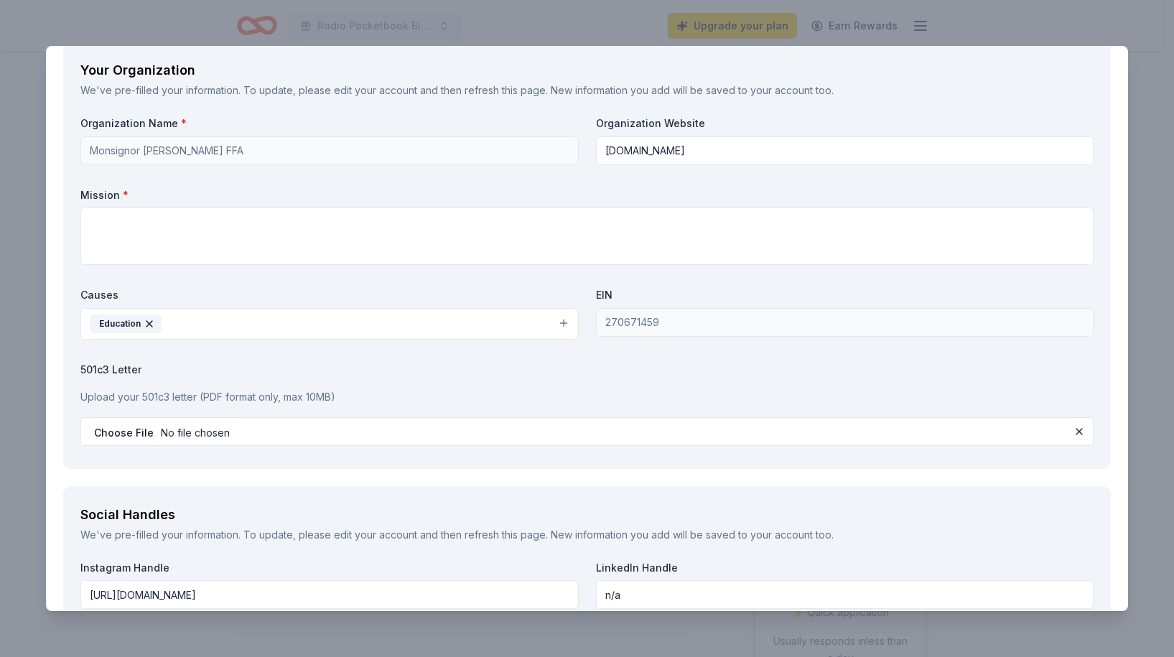
click at [758, 302] on label "EIN" at bounding box center [845, 295] width 498 height 14
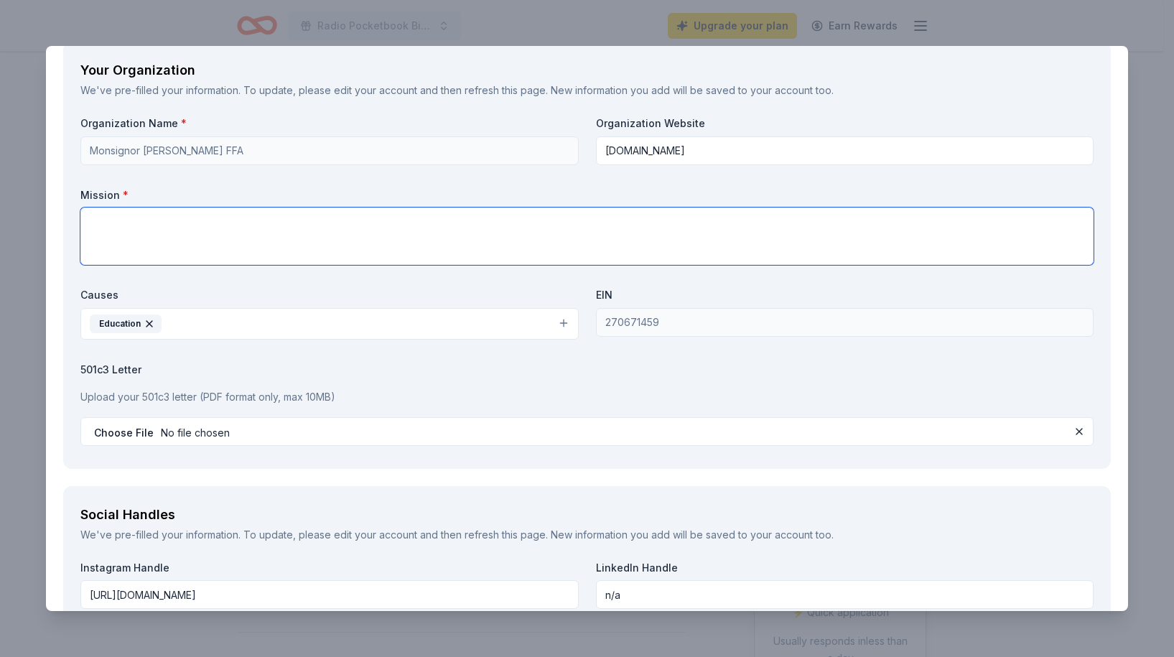
click at [146, 246] on textarea at bounding box center [586, 235] width 1013 height 57
paste textarea "We are reaching out today to humbly ask you to make a donation which will be us…"
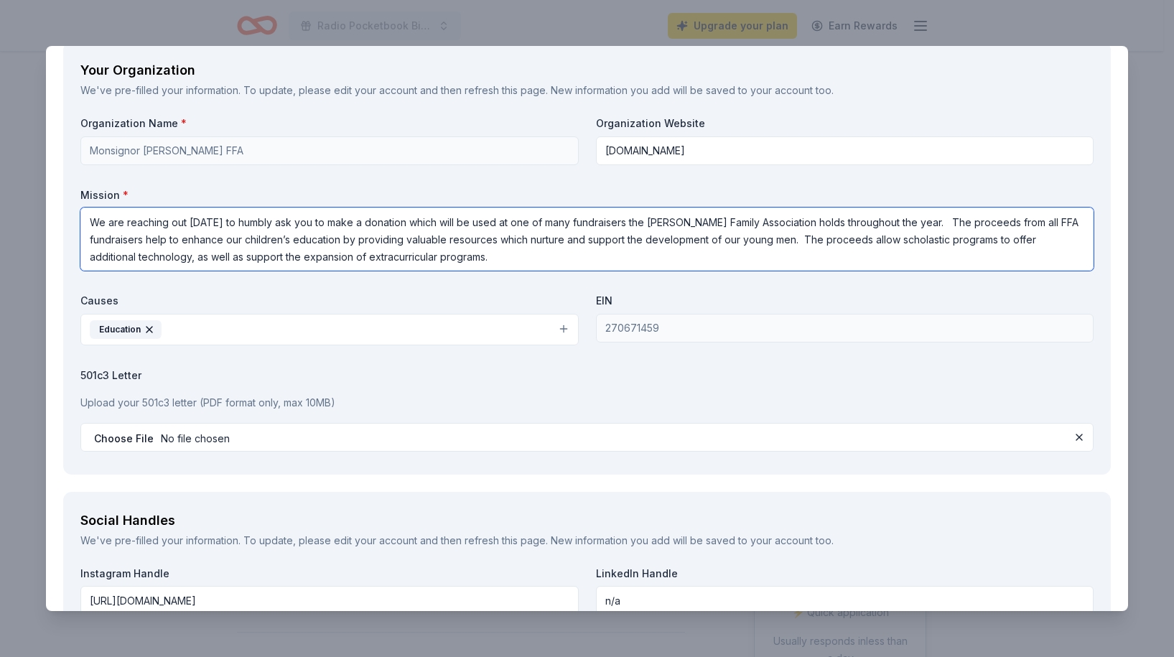
type textarea "We are reaching out today to humbly ask you to make a donation which will be us…"
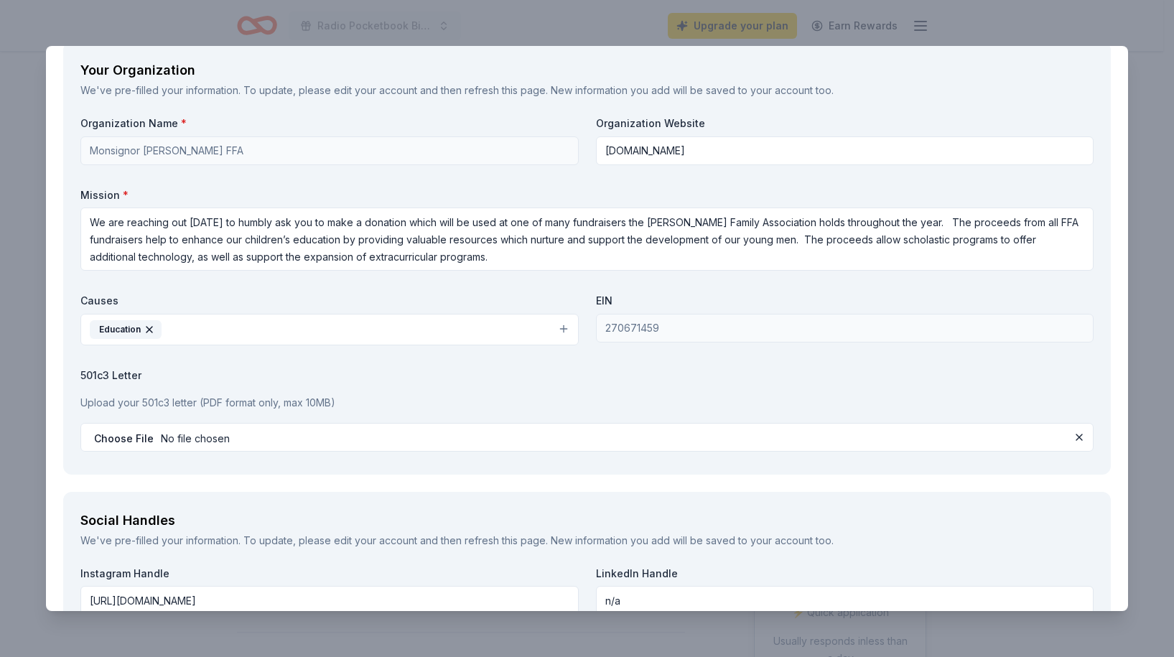
click at [355, 407] on div "Upload your 501c3 letter (PDF format only, max 10MB)" at bounding box center [586, 402] width 1013 height 29
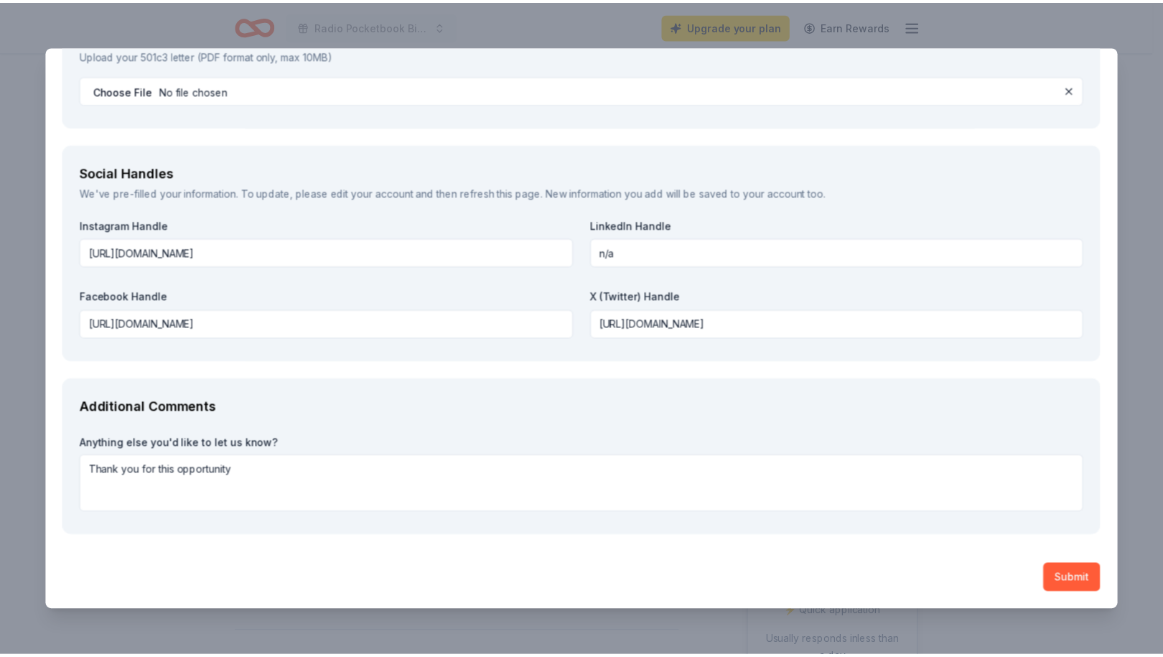
scroll to position [2052, 0]
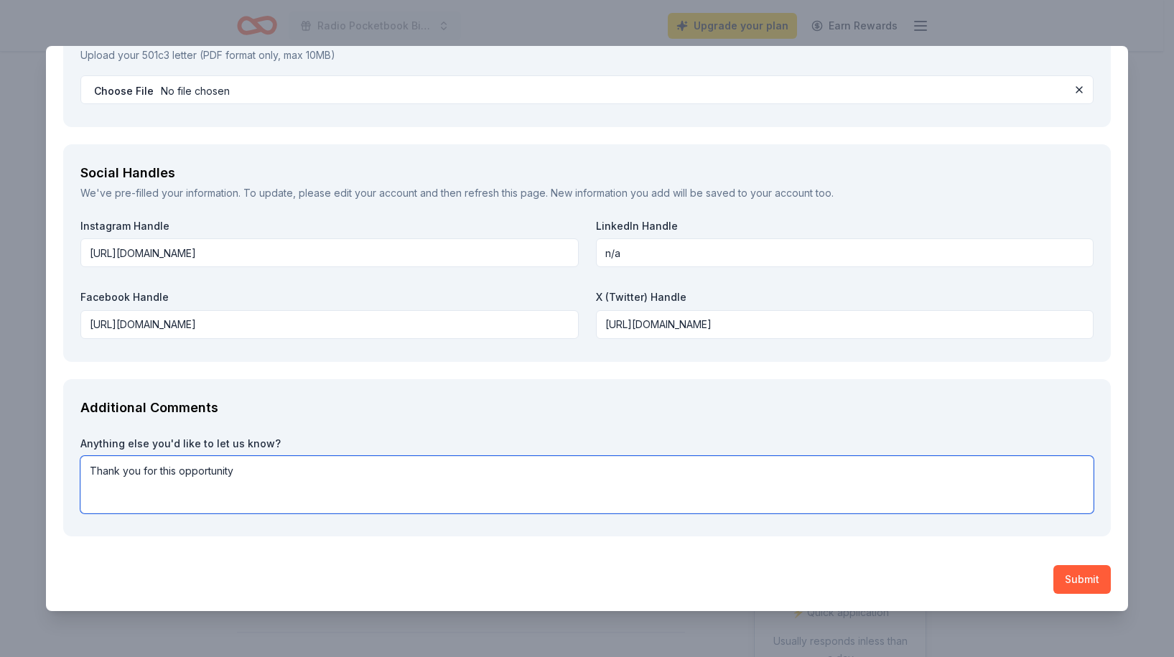
drag, startPoint x: 256, startPoint y: 474, endPoint x: 34, endPoint y: 461, distance: 222.9
click at [34, 461] on div "AF Travel Ideas Save Report a mistake Due in 204 days 13 applies last week Requ…" at bounding box center [587, 328] width 1174 height 657
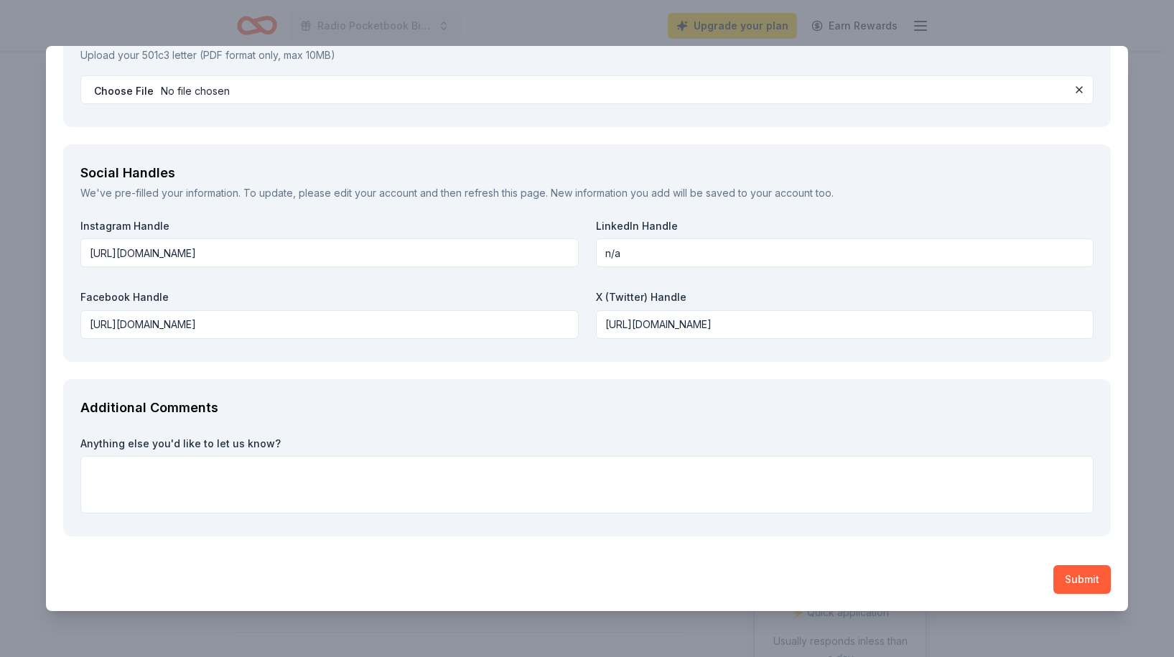
click at [1057, 584] on button "Submit" at bounding box center [1081, 579] width 57 height 29
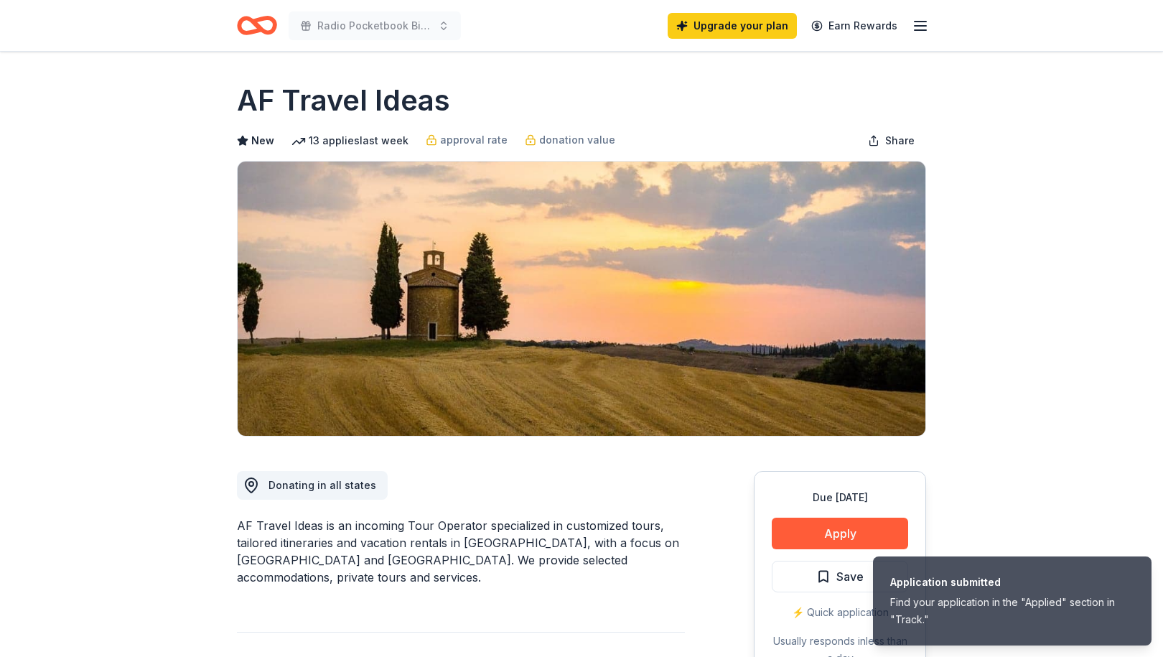
scroll to position [0, 0]
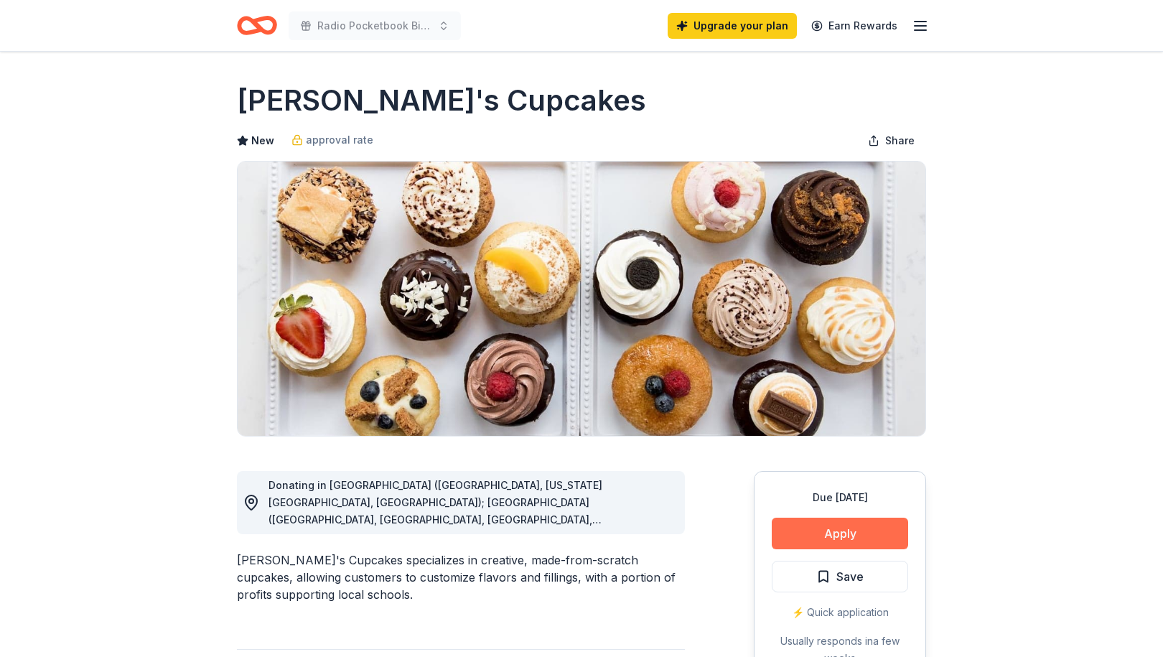
click at [795, 541] on button "Apply" at bounding box center [840, 534] width 136 height 32
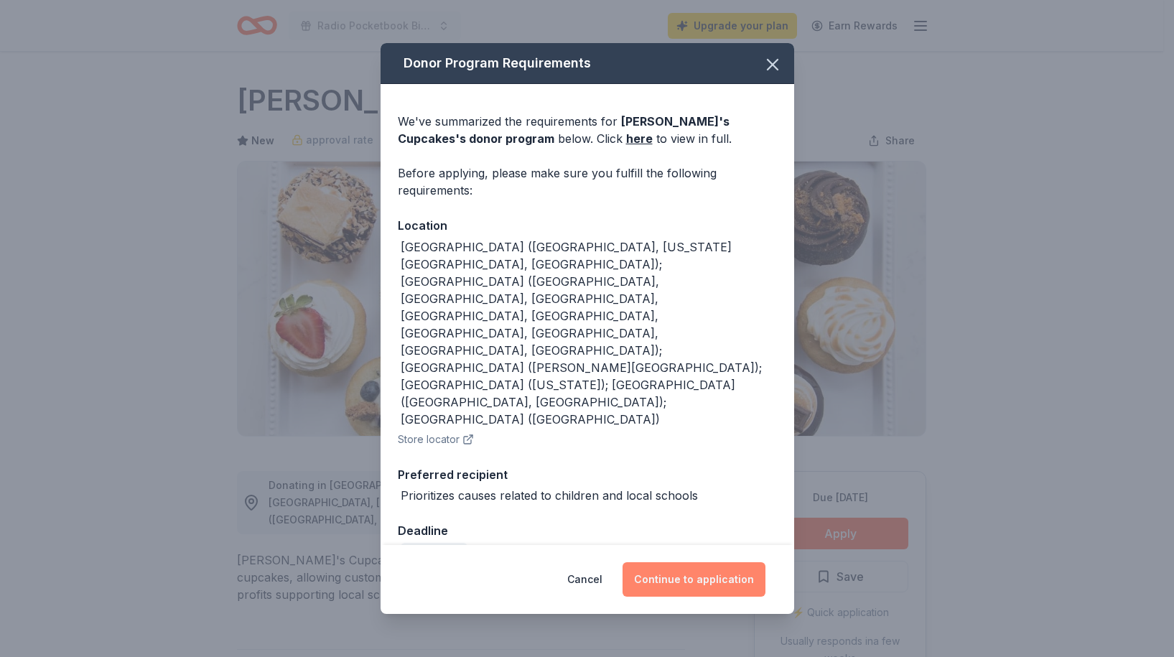
click at [733, 562] on button "Continue to application" at bounding box center [693, 579] width 143 height 34
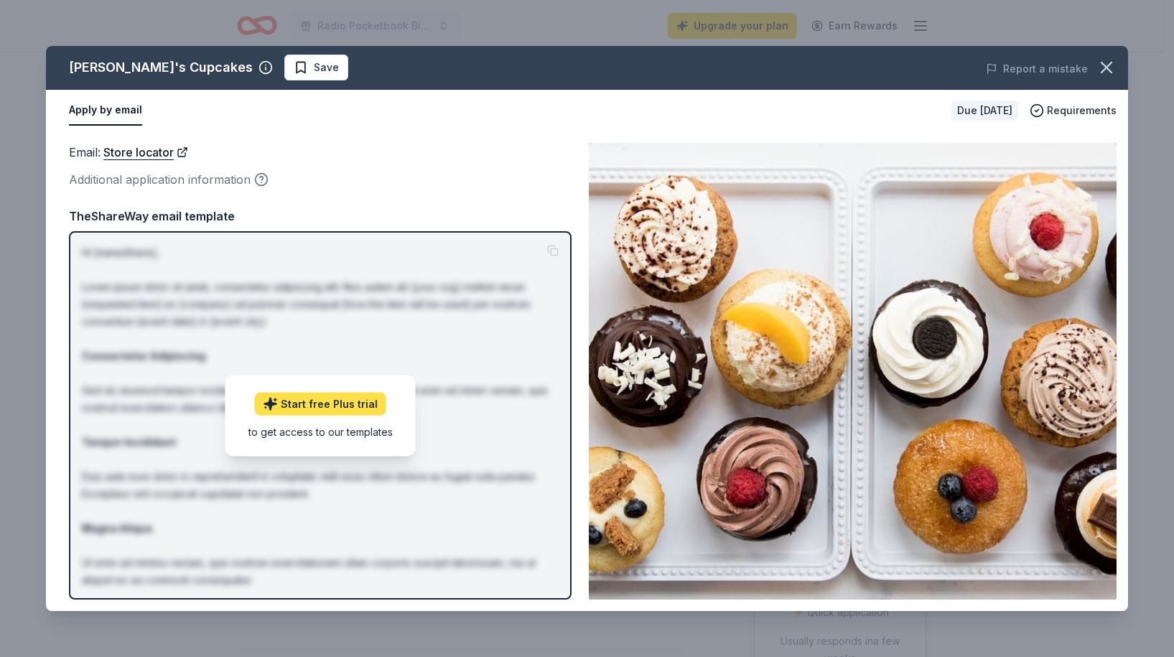
click at [306, 410] on link "Start free Plus trial" at bounding box center [320, 403] width 131 height 23
